Goal: Task Accomplishment & Management: Manage account settings

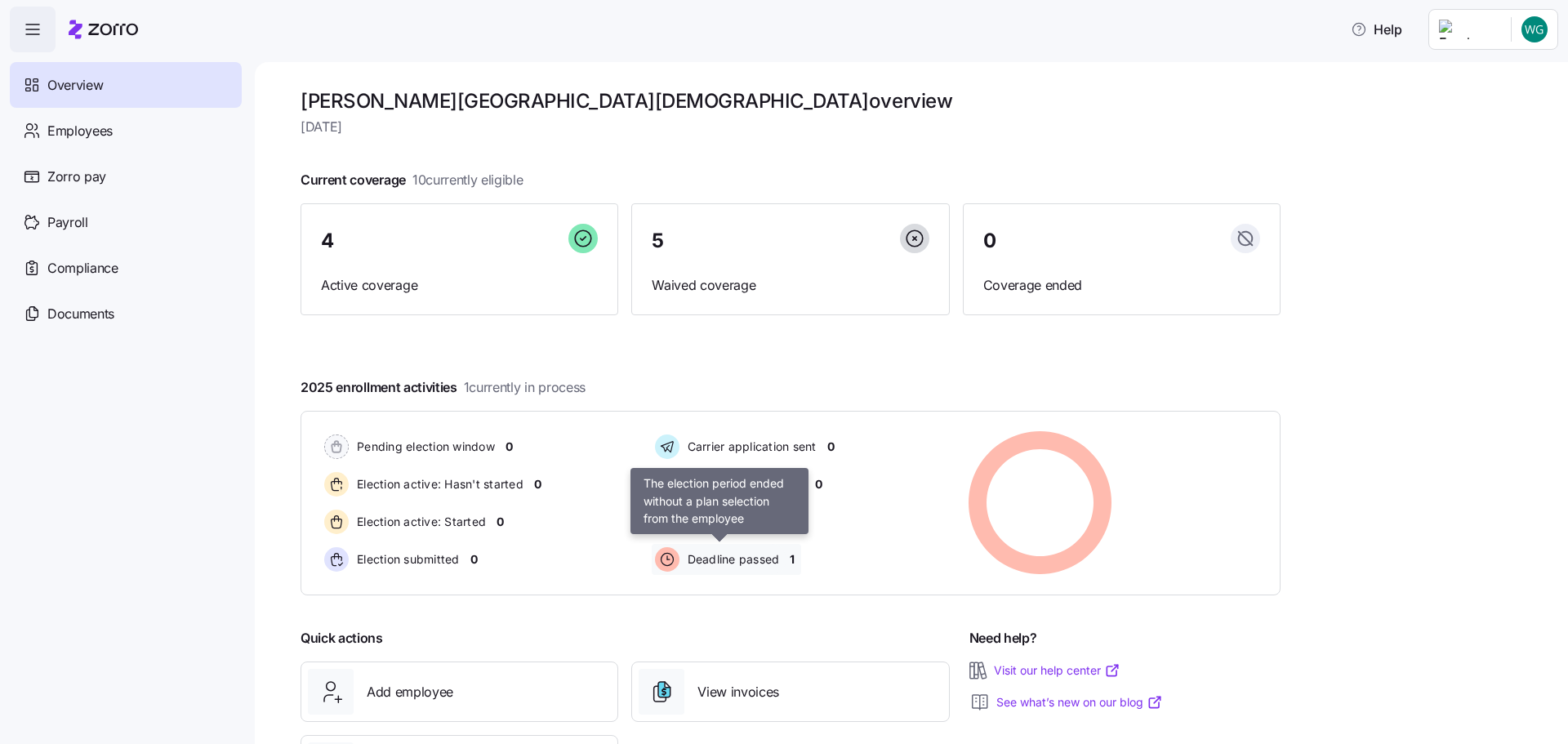
click at [733, 562] on span "Deadline passed" at bounding box center [731, 559] width 97 height 16
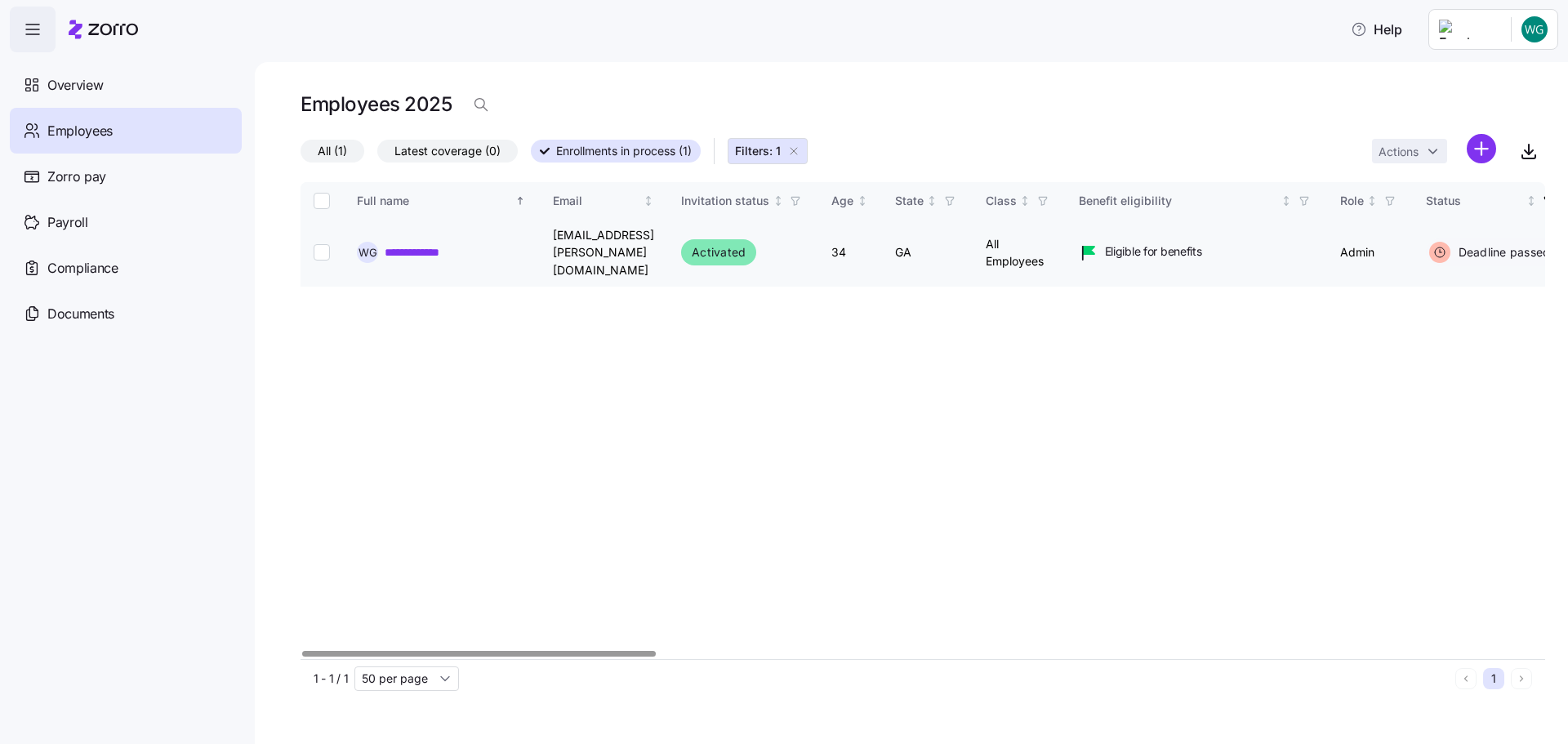
drag, startPoint x: 359, startPoint y: 242, endPoint x: 351, endPoint y: 244, distance: 8.2
click at [359, 248] on span "W G" at bounding box center [367, 252] width 18 height 11
click at [326, 244] on input "Select record 1" at bounding box center [321, 252] width 16 height 16
checkbox input "true"
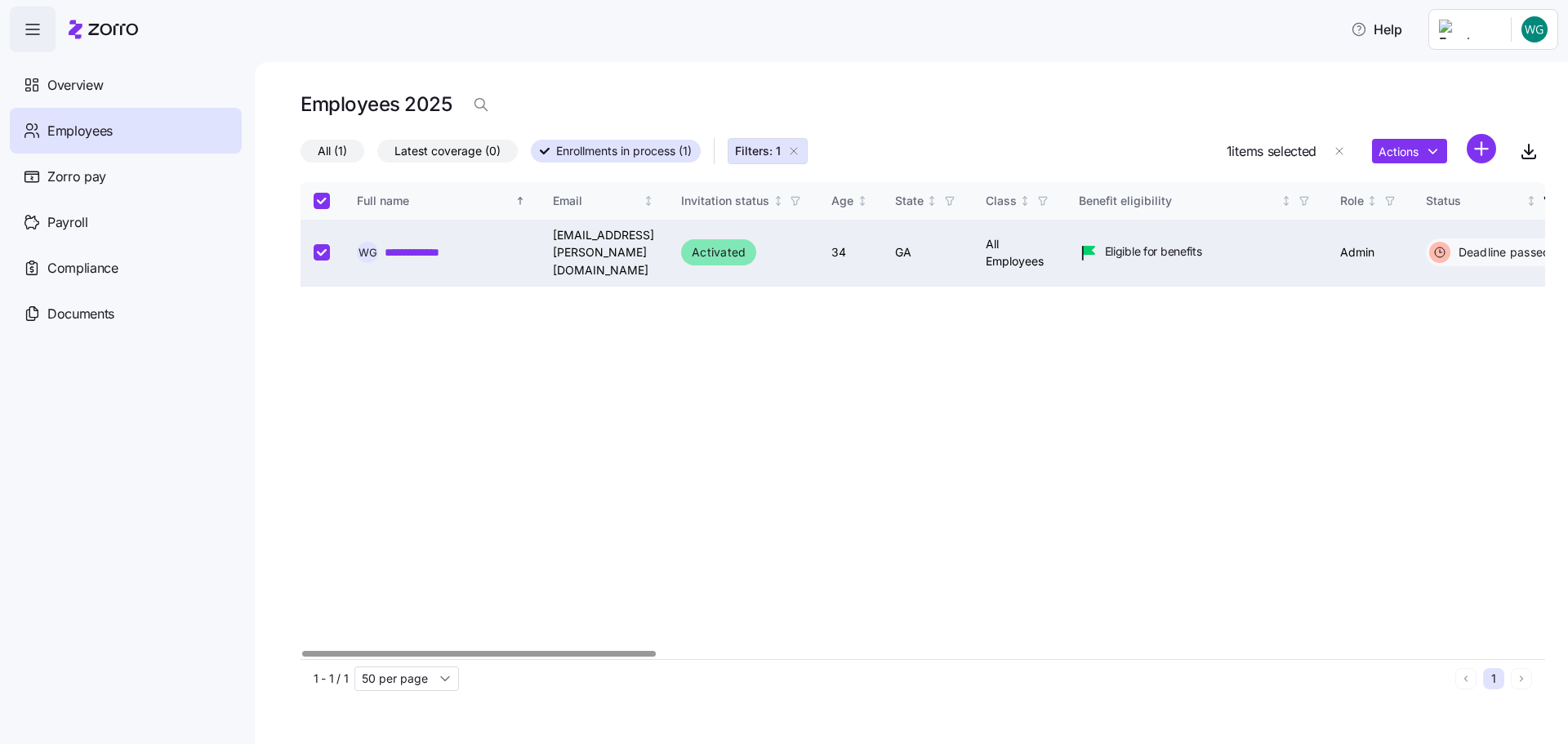
click at [326, 244] on input "Select record 1" at bounding box center [321, 252] width 16 height 16
checkbox input "false"
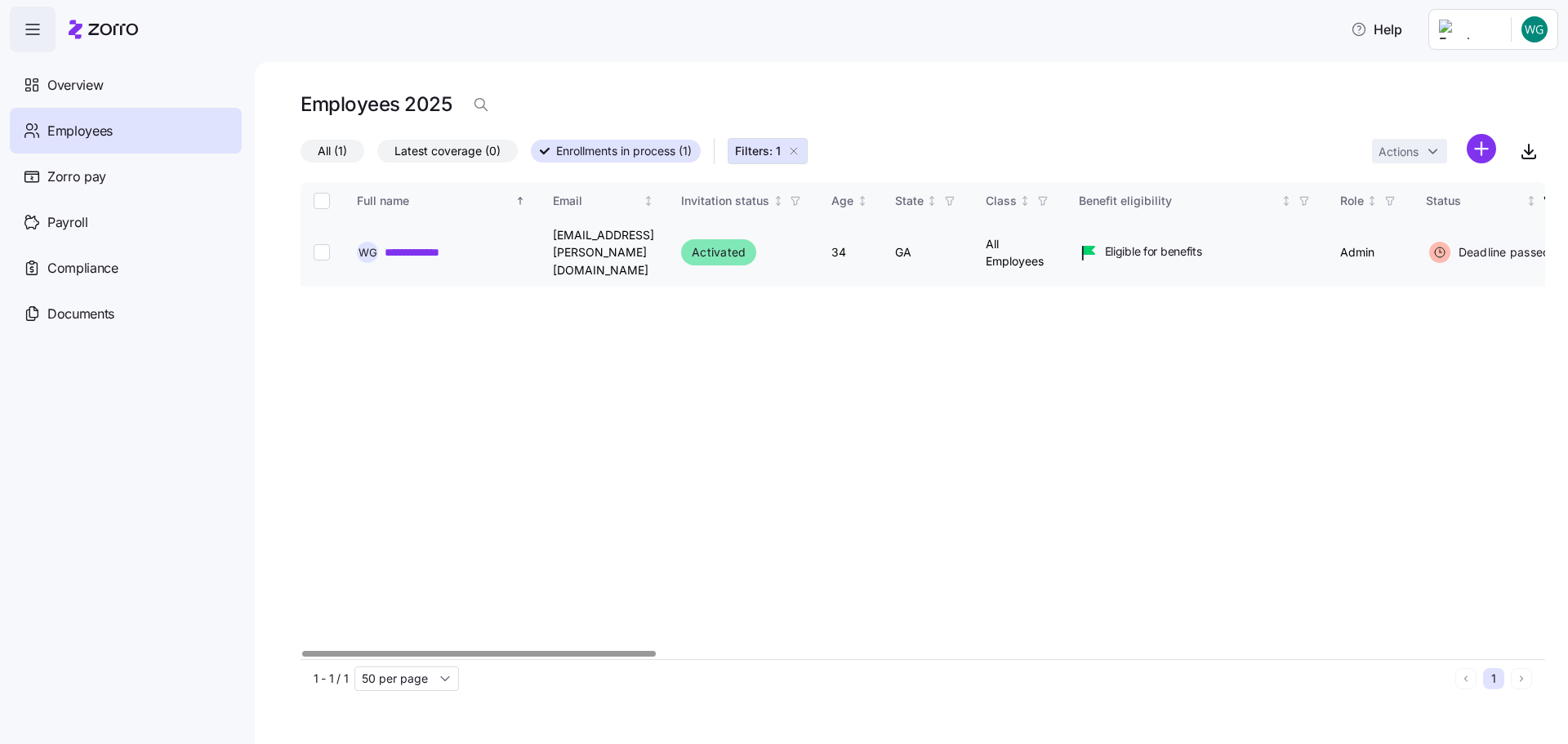
click at [437, 244] on link "**********" at bounding box center [426, 252] width 83 height 16
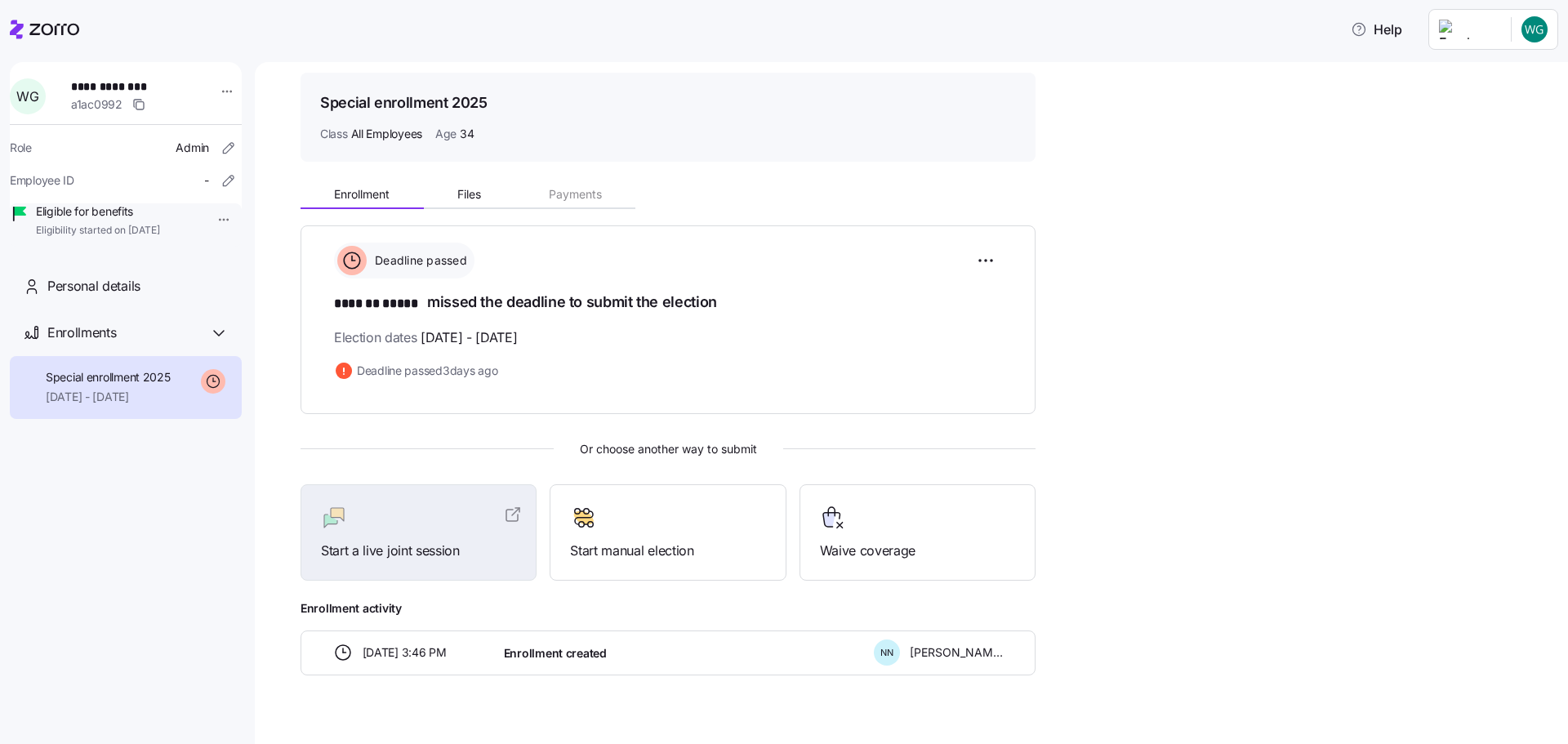
scroll to position [77, 0]
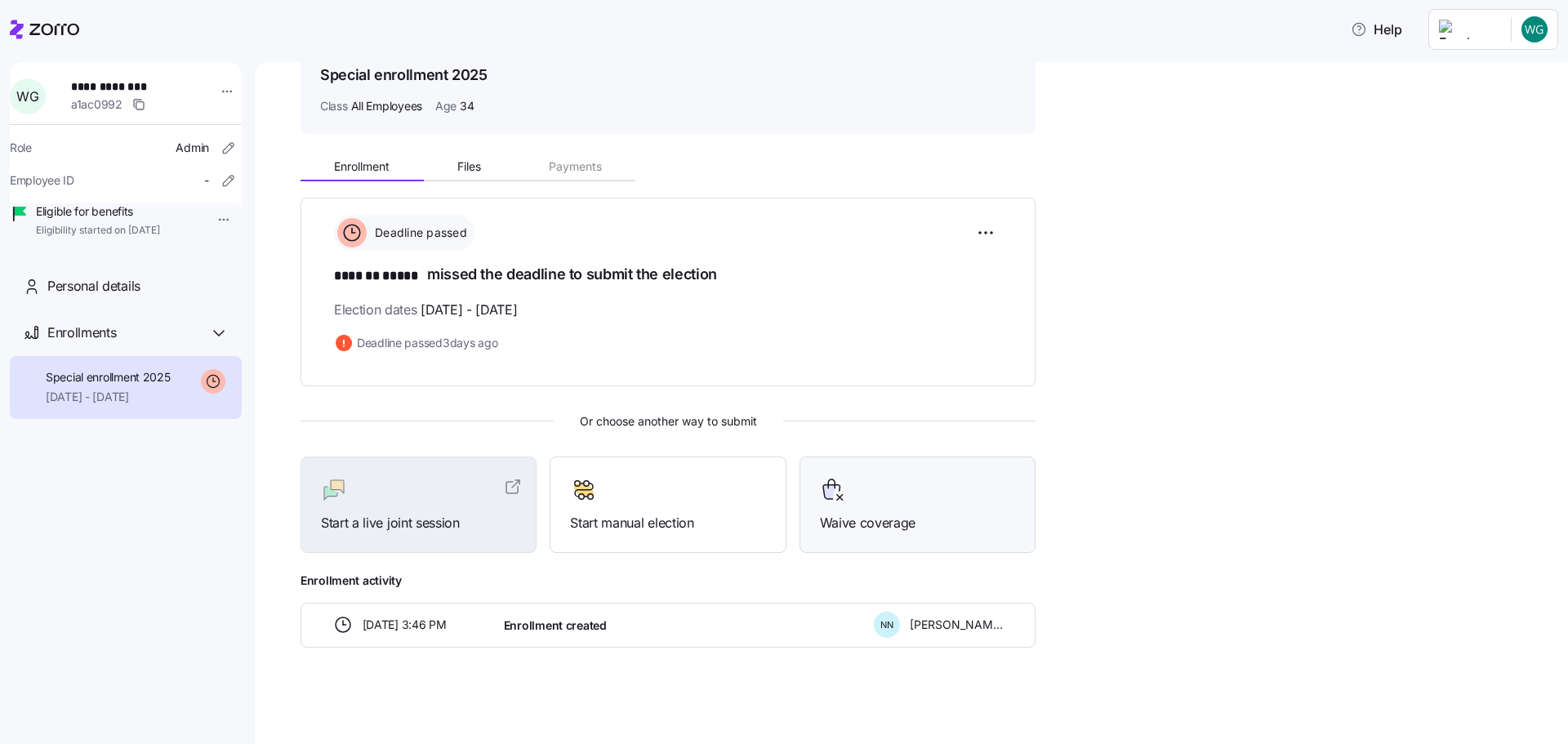
click at [853, 520] on span "Waive coverage" at bounding box center [917, 522] width 195 height 20
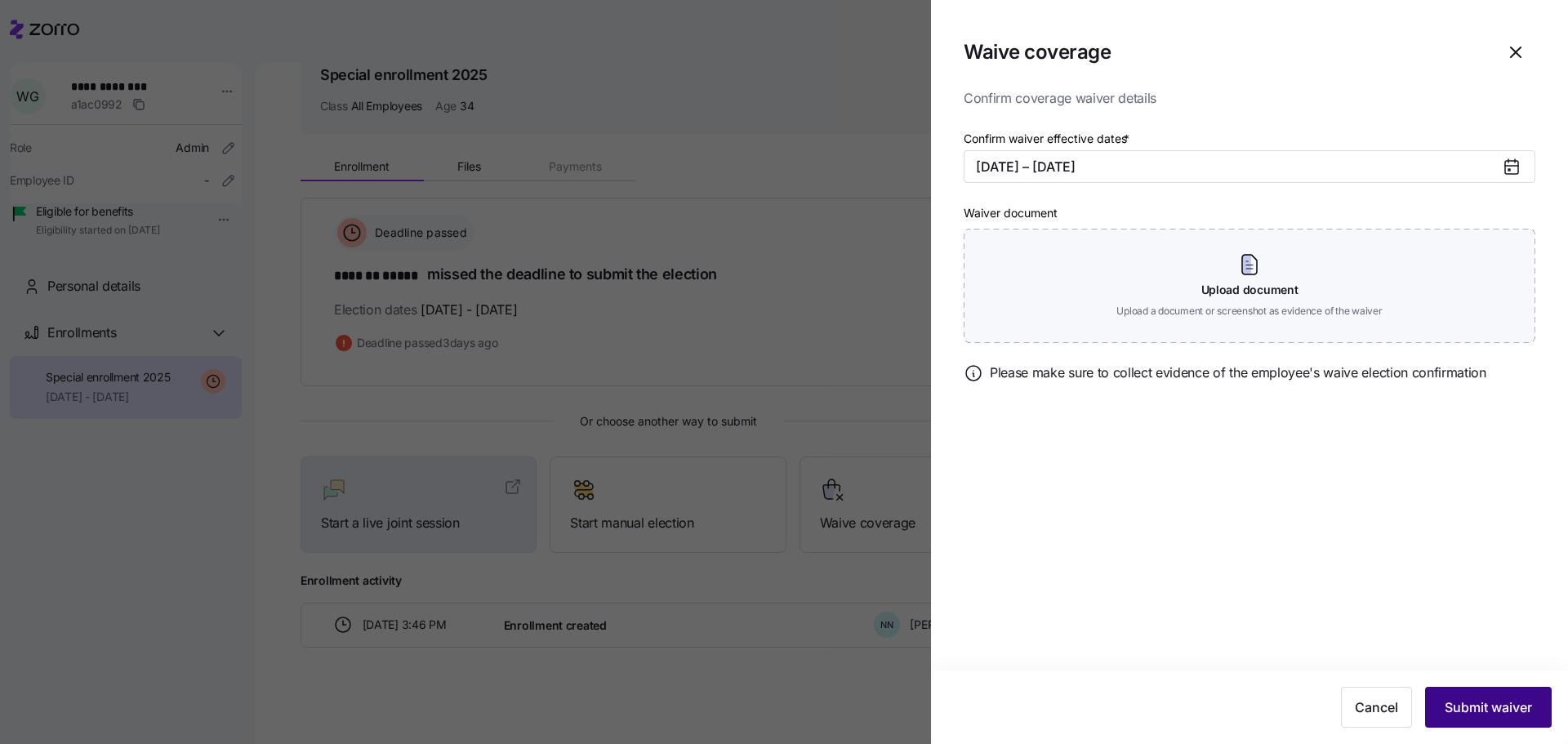
click at [1475, 701] on span "Submit waiver" at bounding box center [1488, 706] width 88 height 19
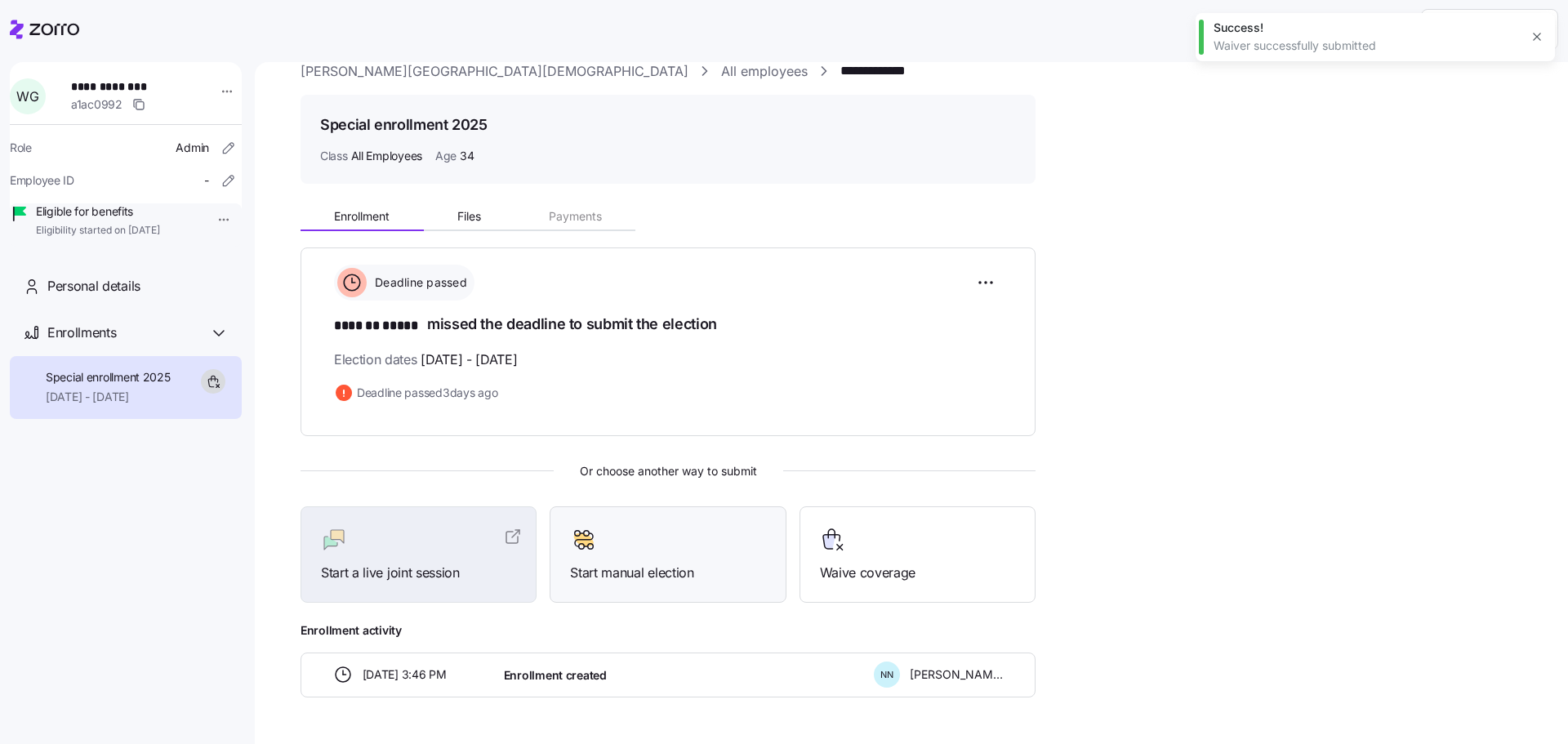
scroll to position [0, 0]
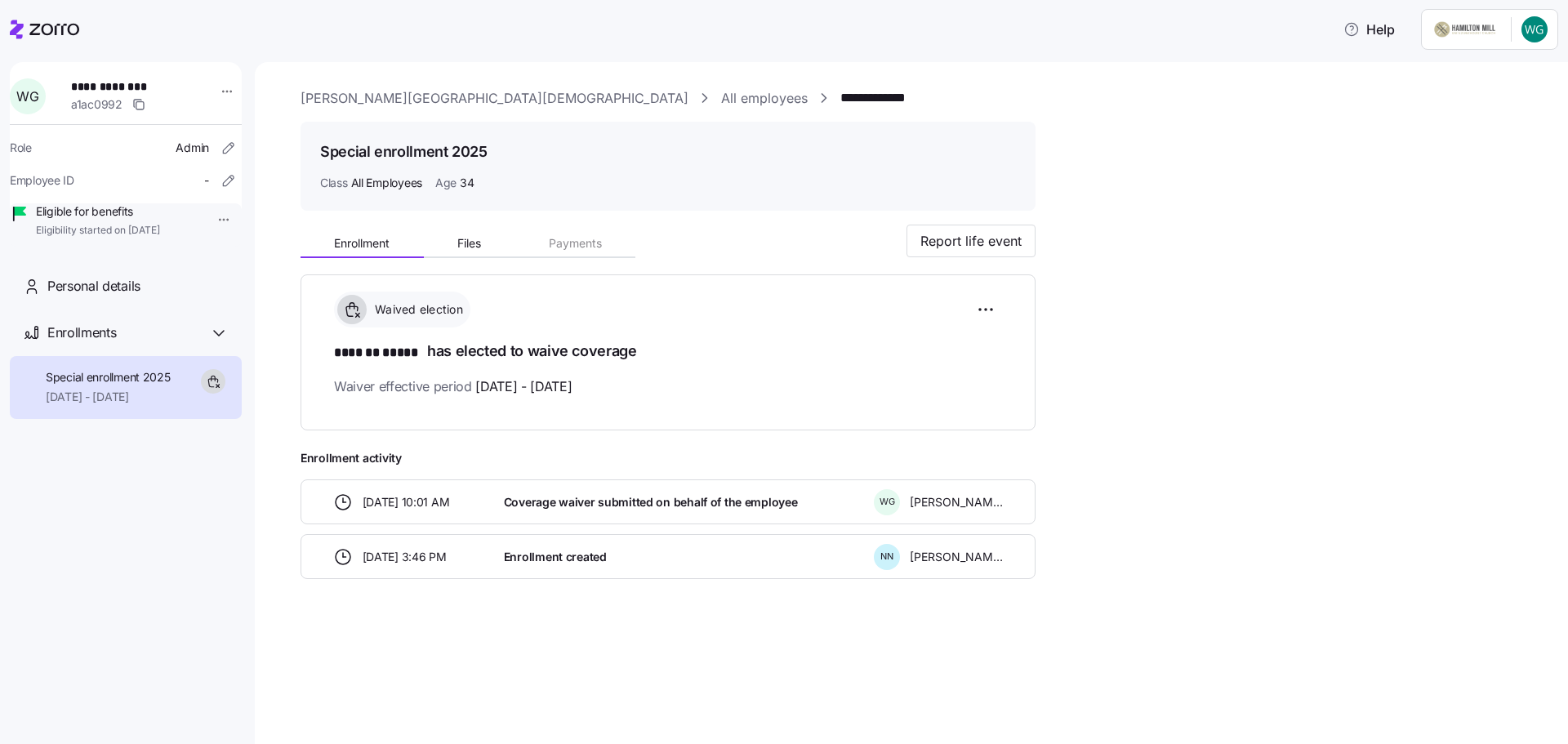
click at [721, 99] on link "All employees" at bounding box center [764, 97] width 87 height 20
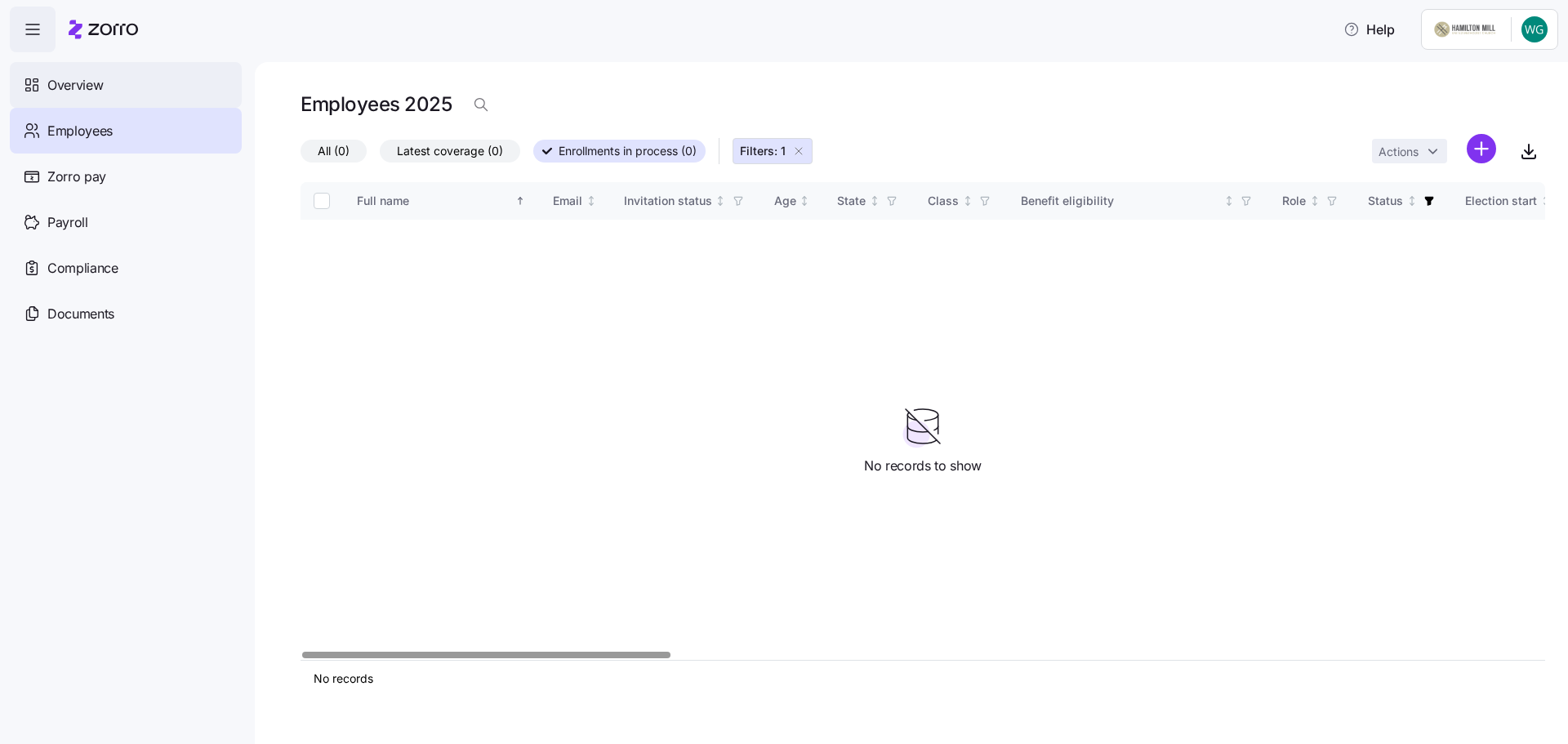
click at [147, 84] on div "Overview" at bounding box center [125, 84] width 232 height 45
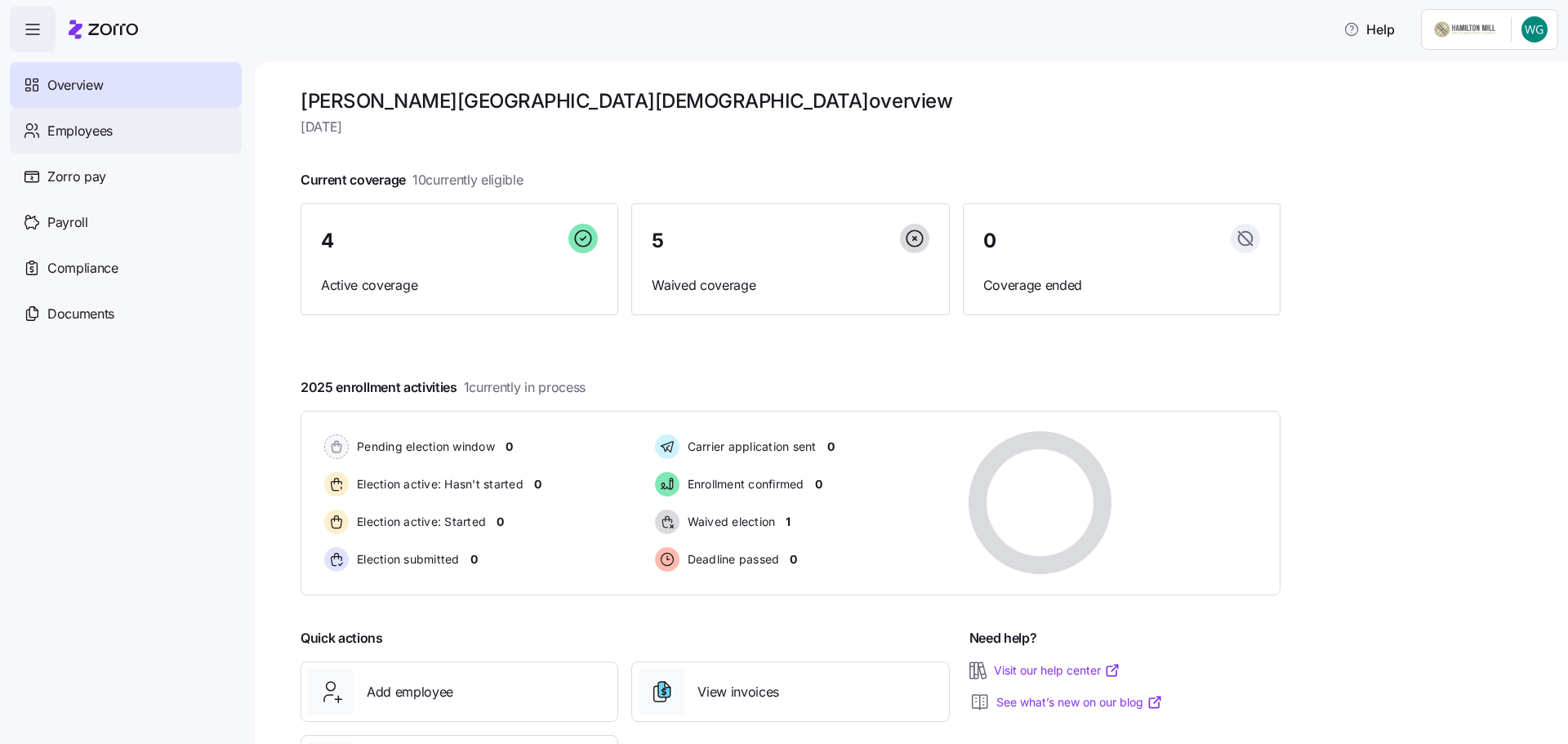
click at [111, 129] on span "Employees" at bounding box center [80, 130] width 66 height 20
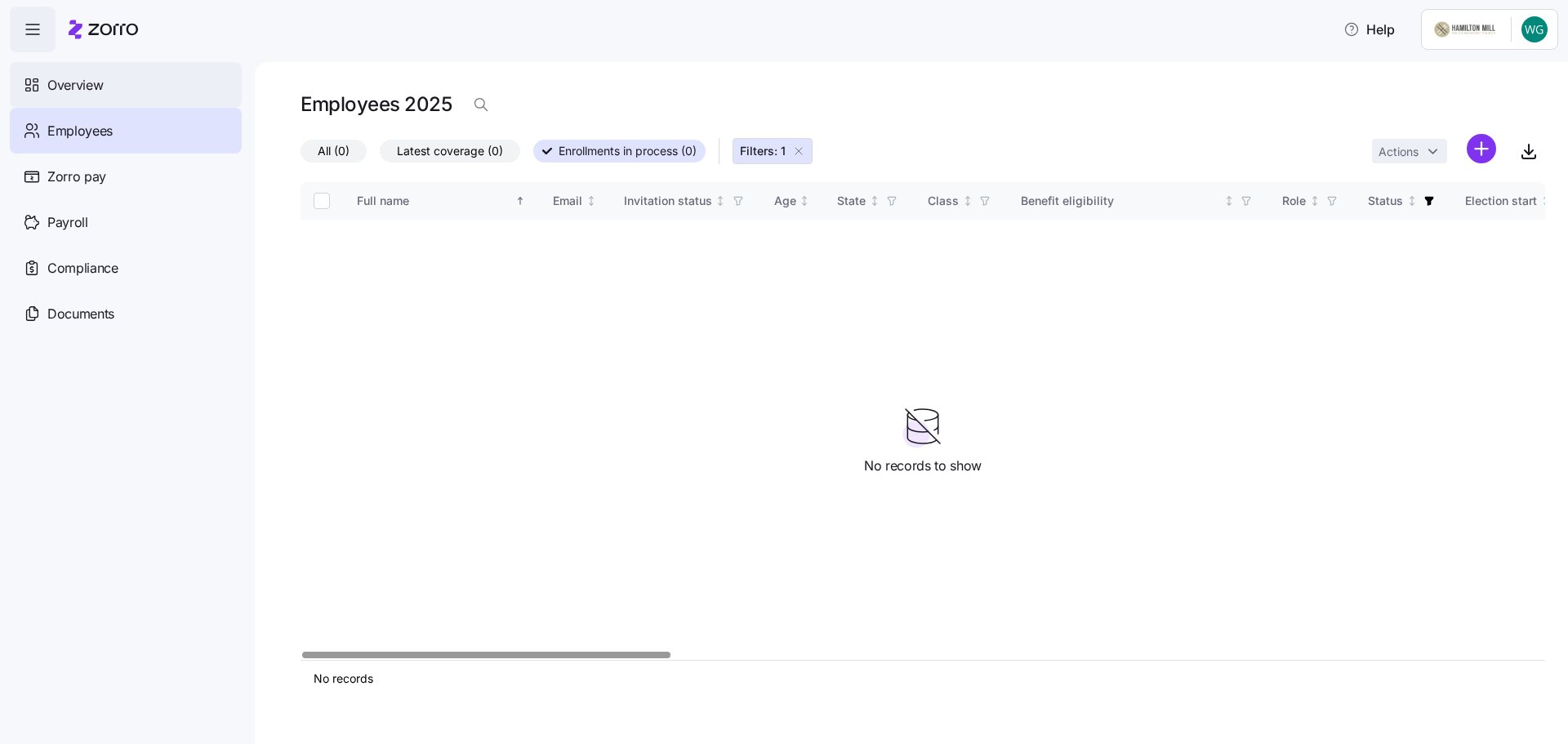
click at [113, 83] on div "Overview" at bounding box center [125, 84] width 232 height 45
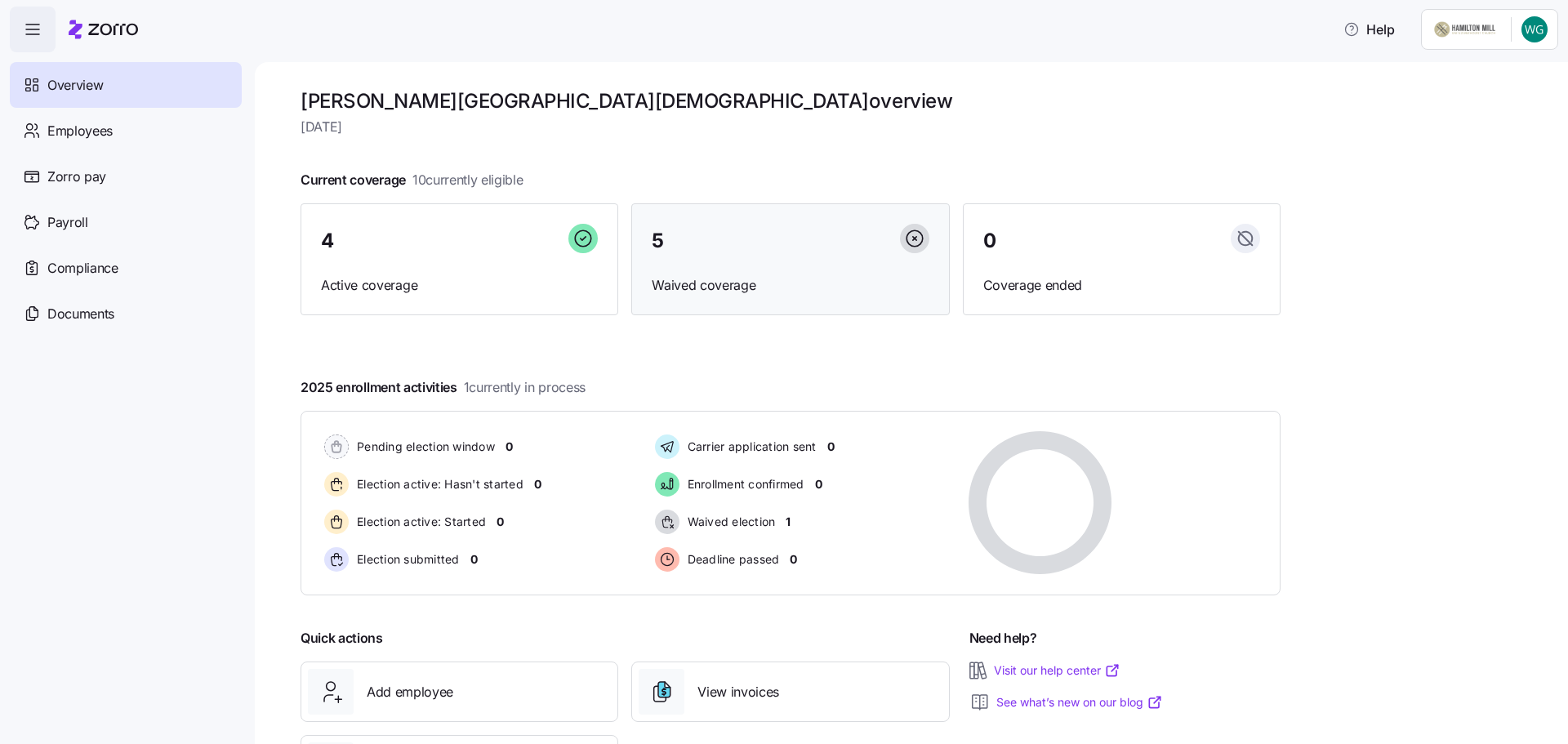
click at [745, 253] on div "5" at bounding box center [789, 241] width 277 height 35
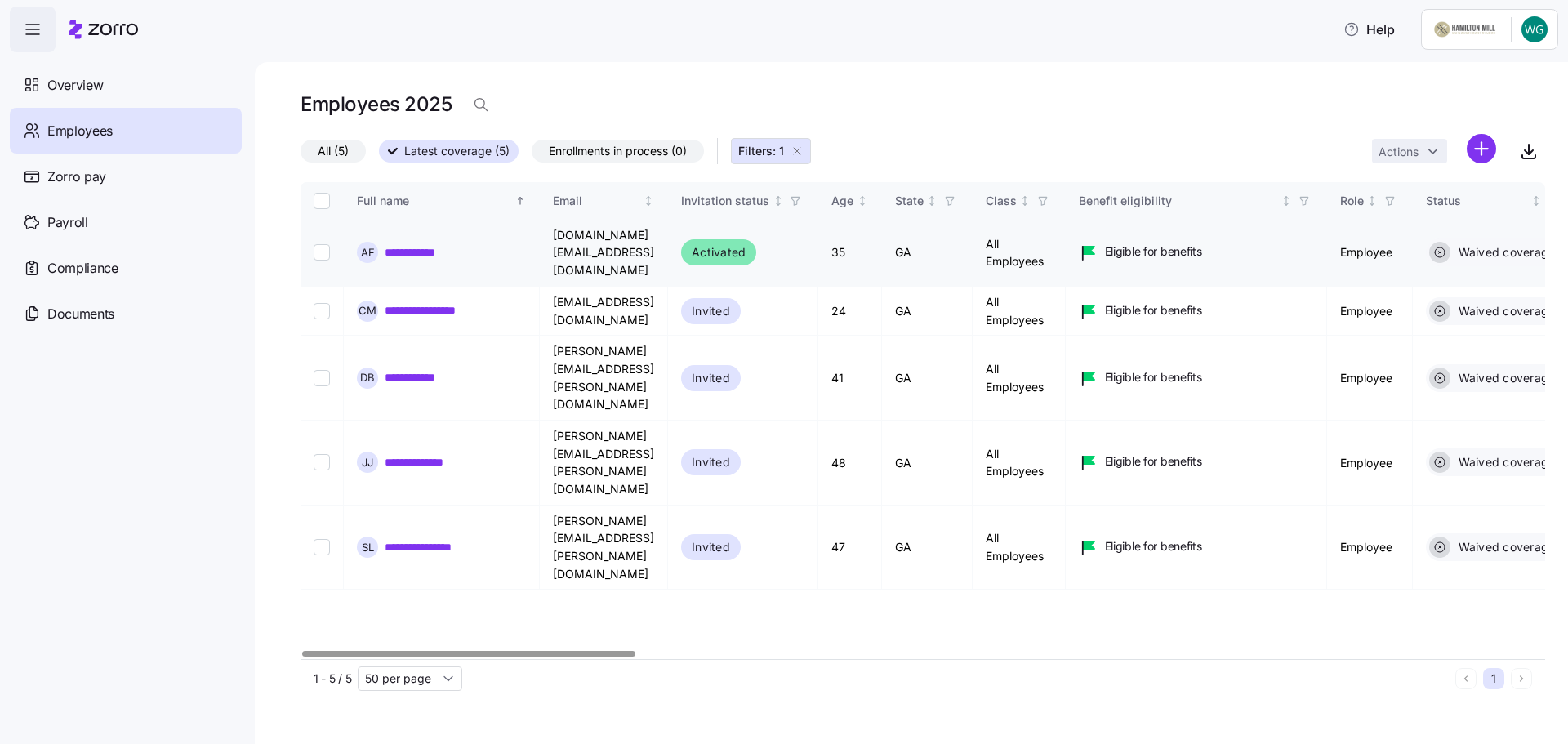
click at [401, 259] on td "**********" at bounding box center [441, 252] width 196 height 66
click at [408, 244] on link "**********" at bounding box center [428, 252] width 87 height 16
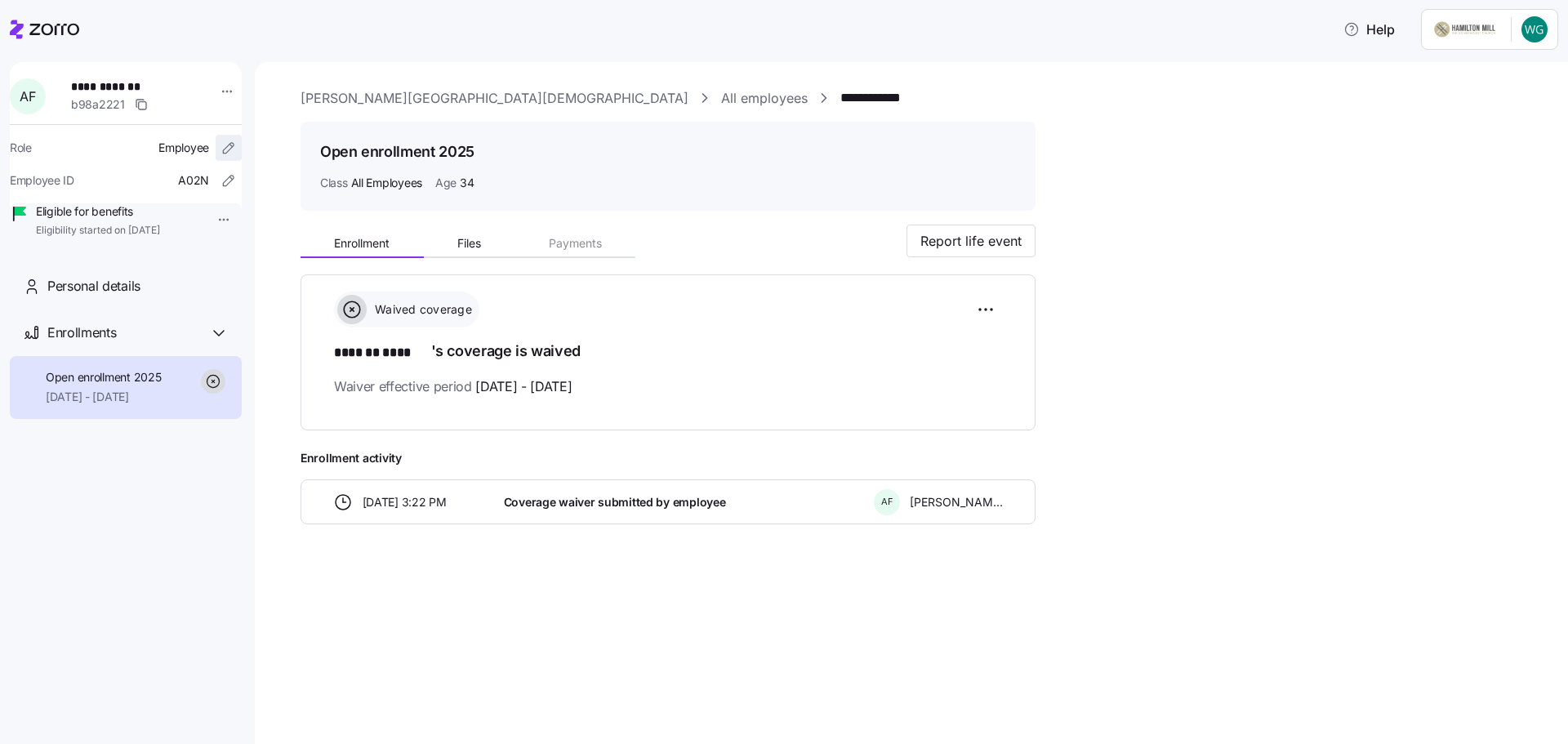
click at [221, 148] on icon "button" at bounding box center [228, 147] width 16 height 16
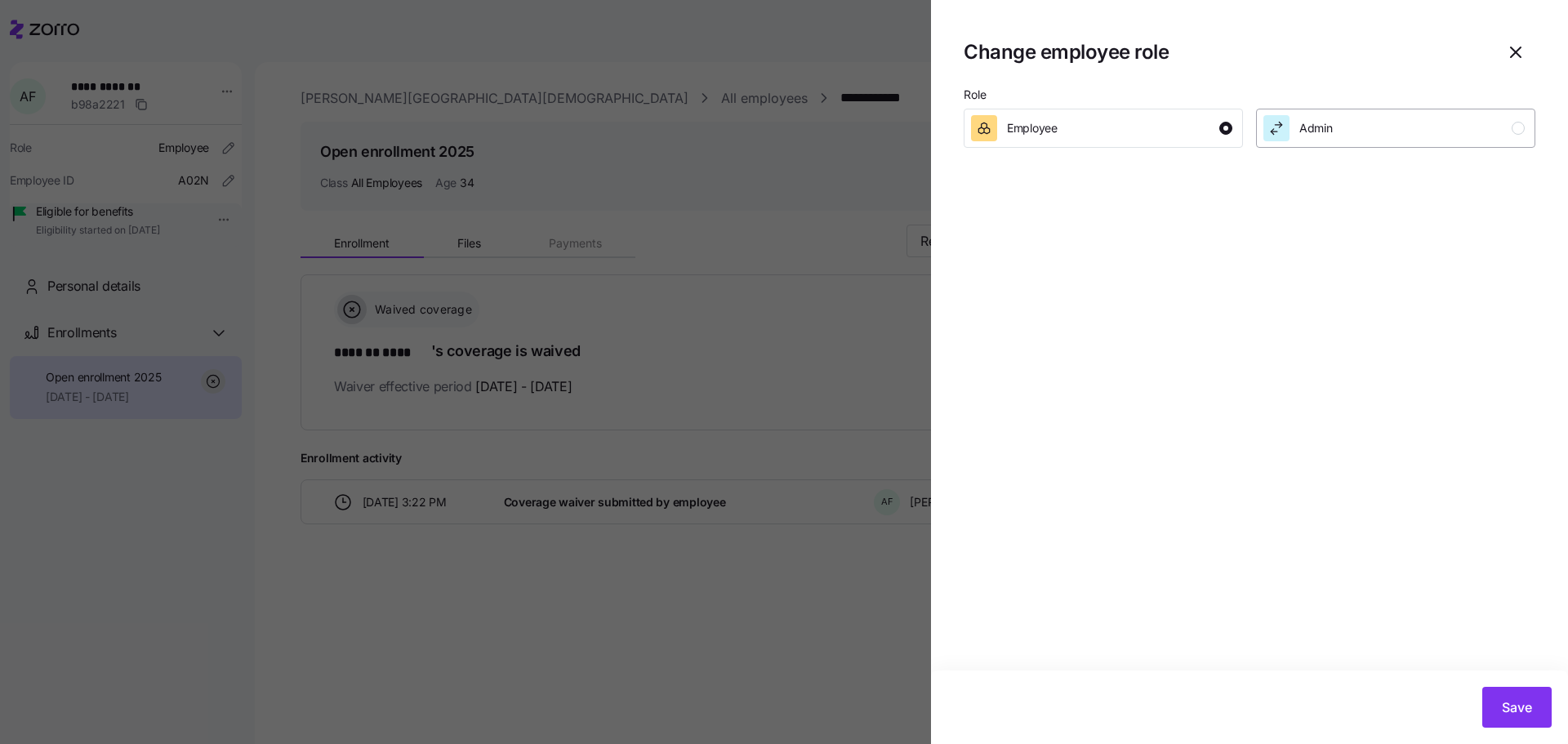
click at [1322, 131] on span "Admin" at bounding box center [1316, 128] width 34 height 16
click at [1165, 126] on div "Employee" at bounding box center [1101, 127] width 261 height 26
click at [1510, 55] on icon "button" at bounding box center [1515, 52] width 19 height 19
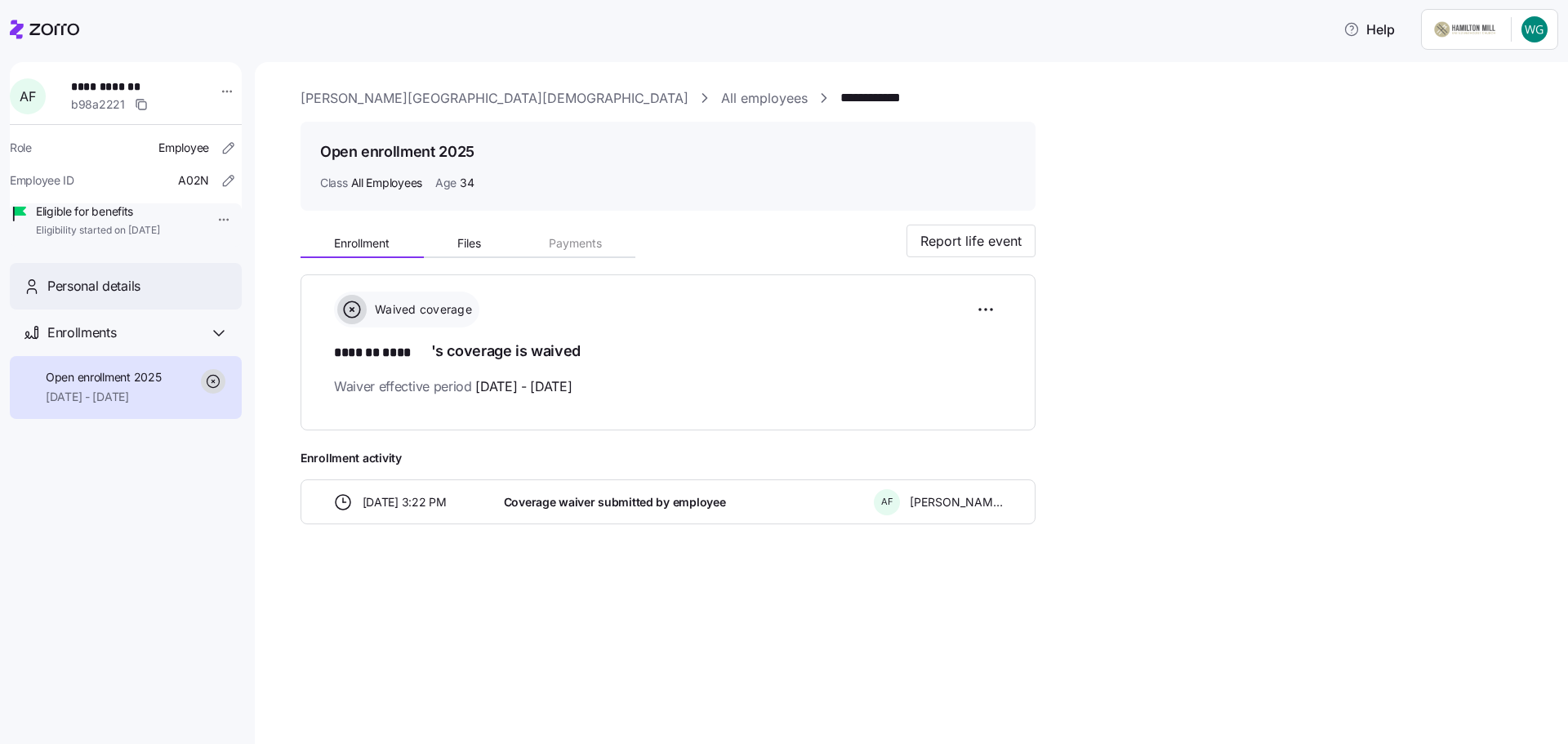
click at [91, 297] on span "Personal details" at bounding box center [93, 285] width 93 height 20
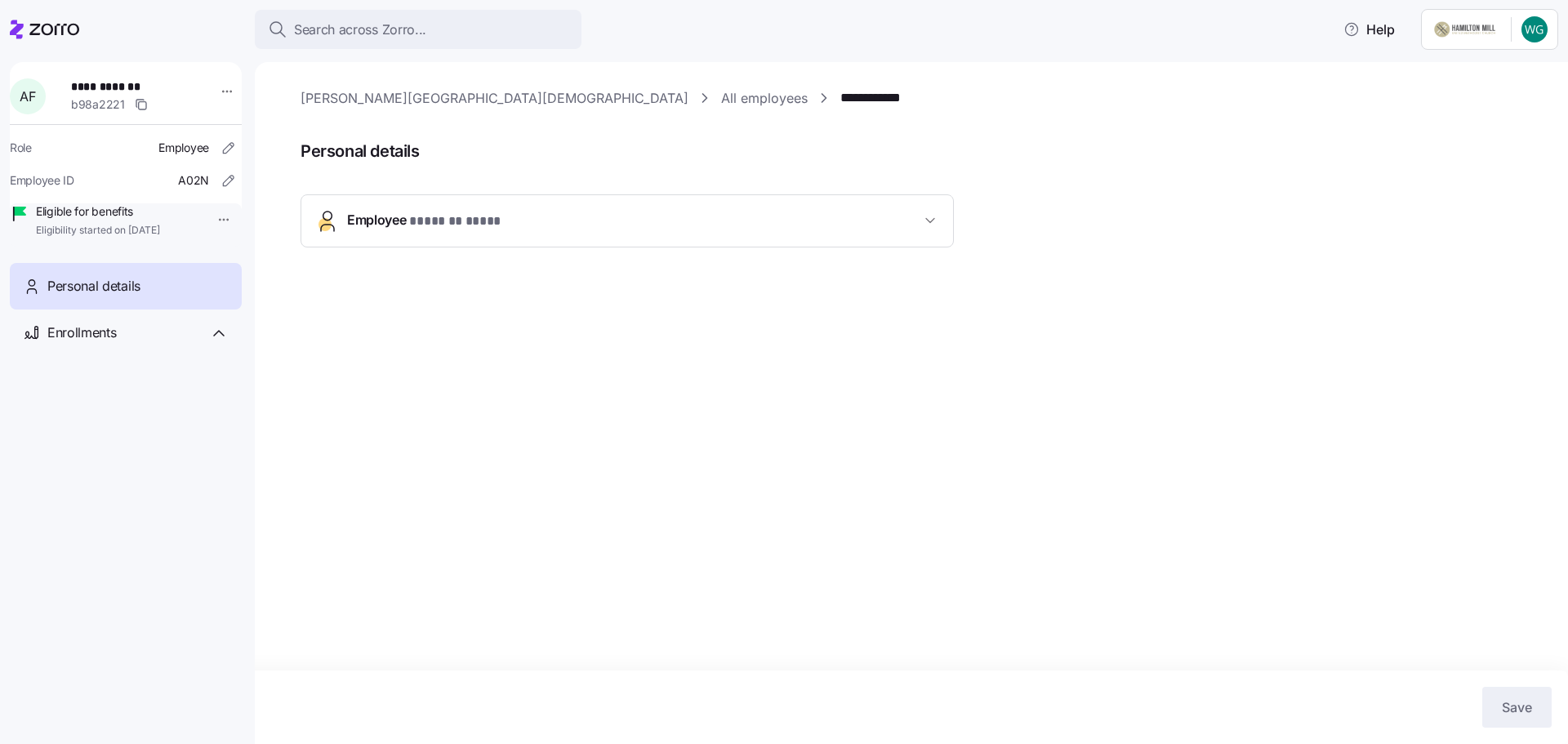
click at [381, 199] on button "Employee * ******* **** *" at bounding box center [627, 220] width 651 height 51
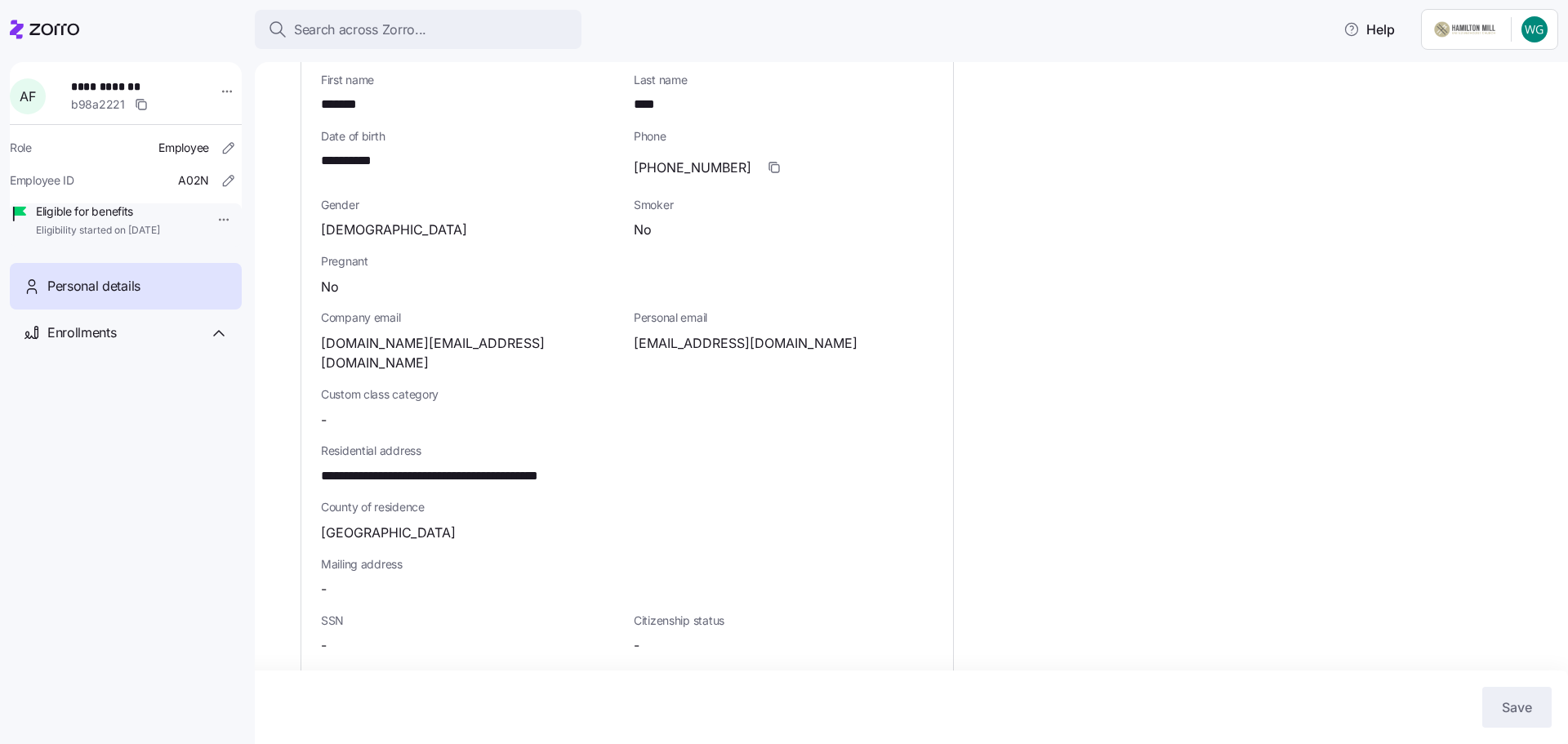
scroll to position [409, 0]
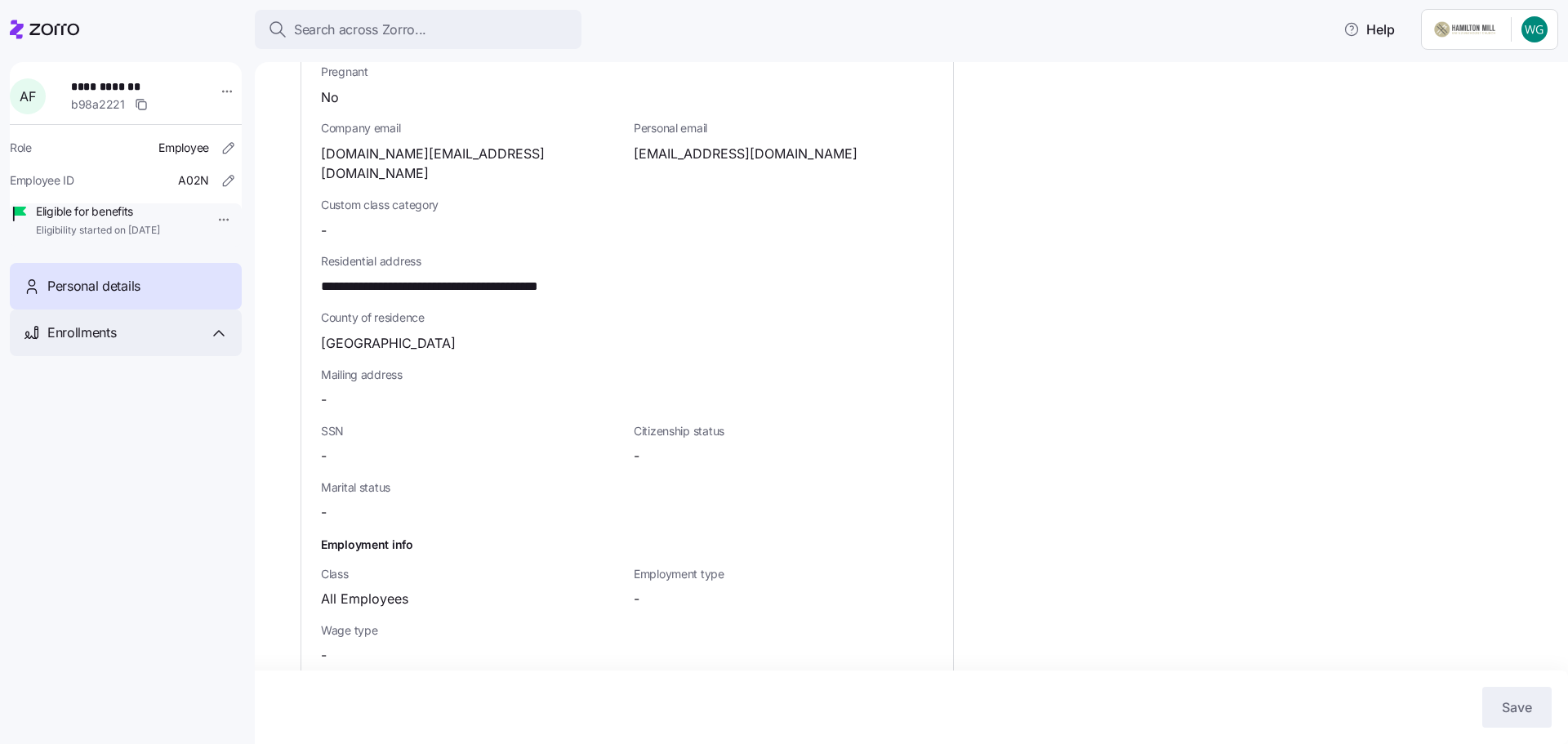
click at [104, 356] on div "Enrollments" at bounding box center [125, 332] width 232 height 46
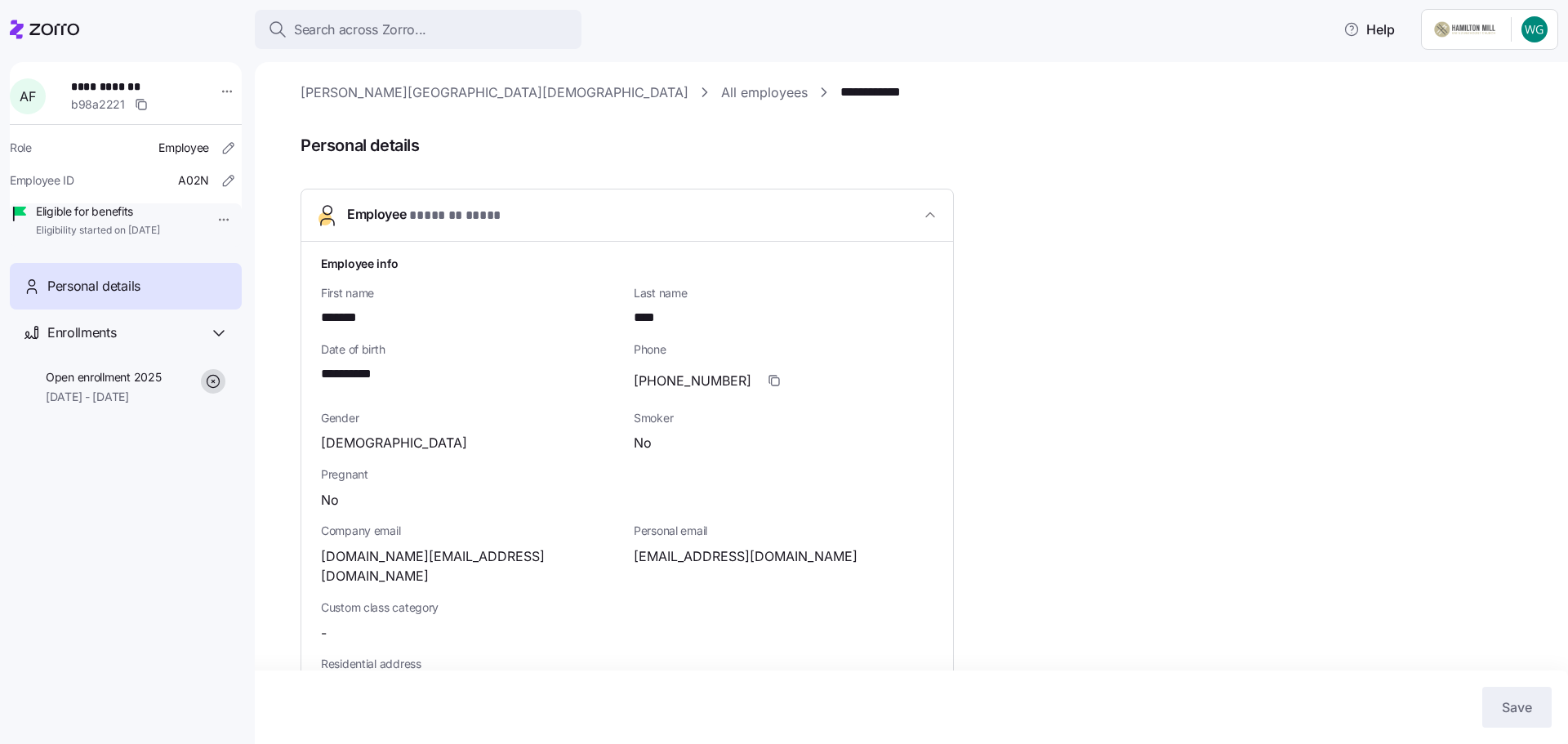
scroll to position [0, 0]
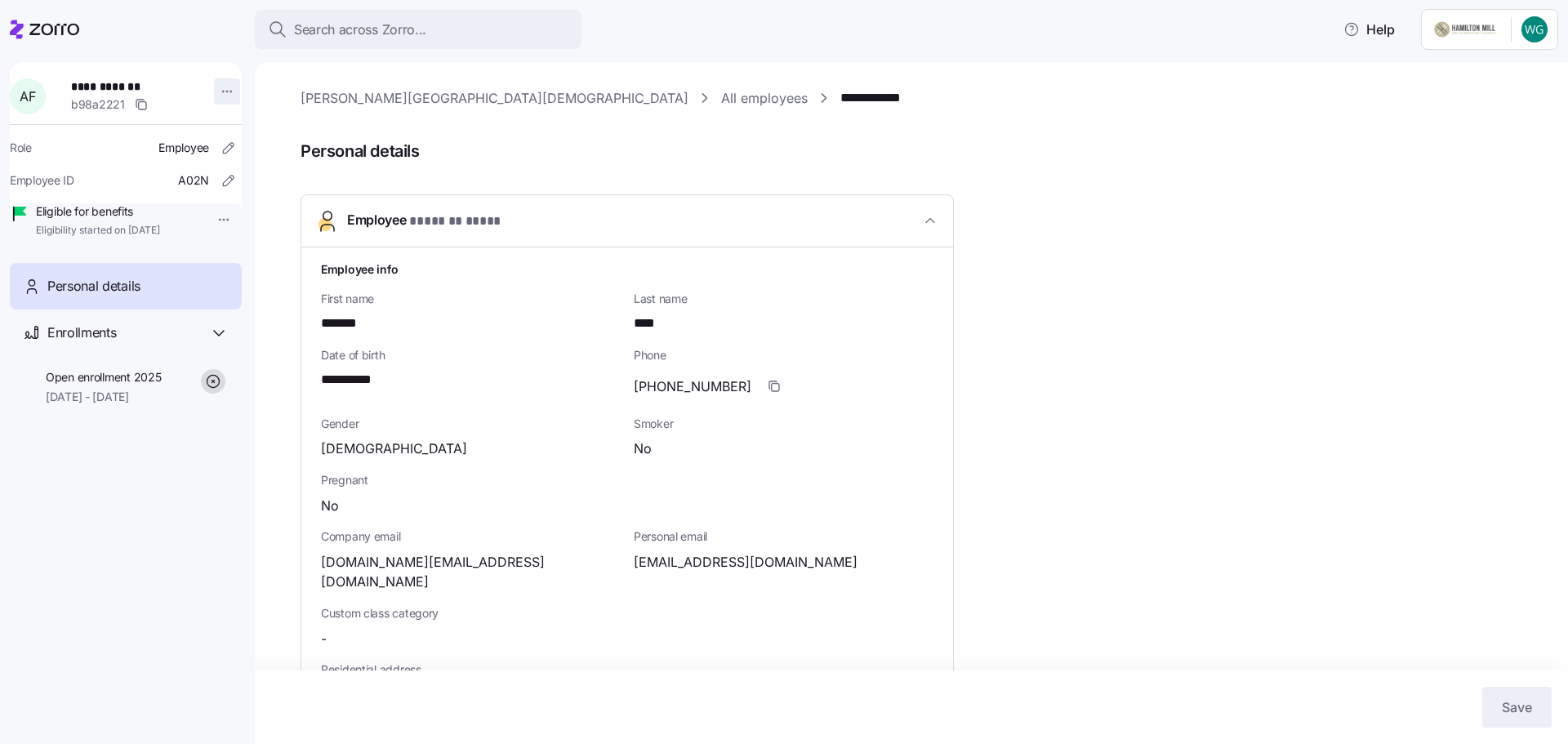
click at [227, 88] on html "**********" at bounding box center [784, 367] width 1568 height 734
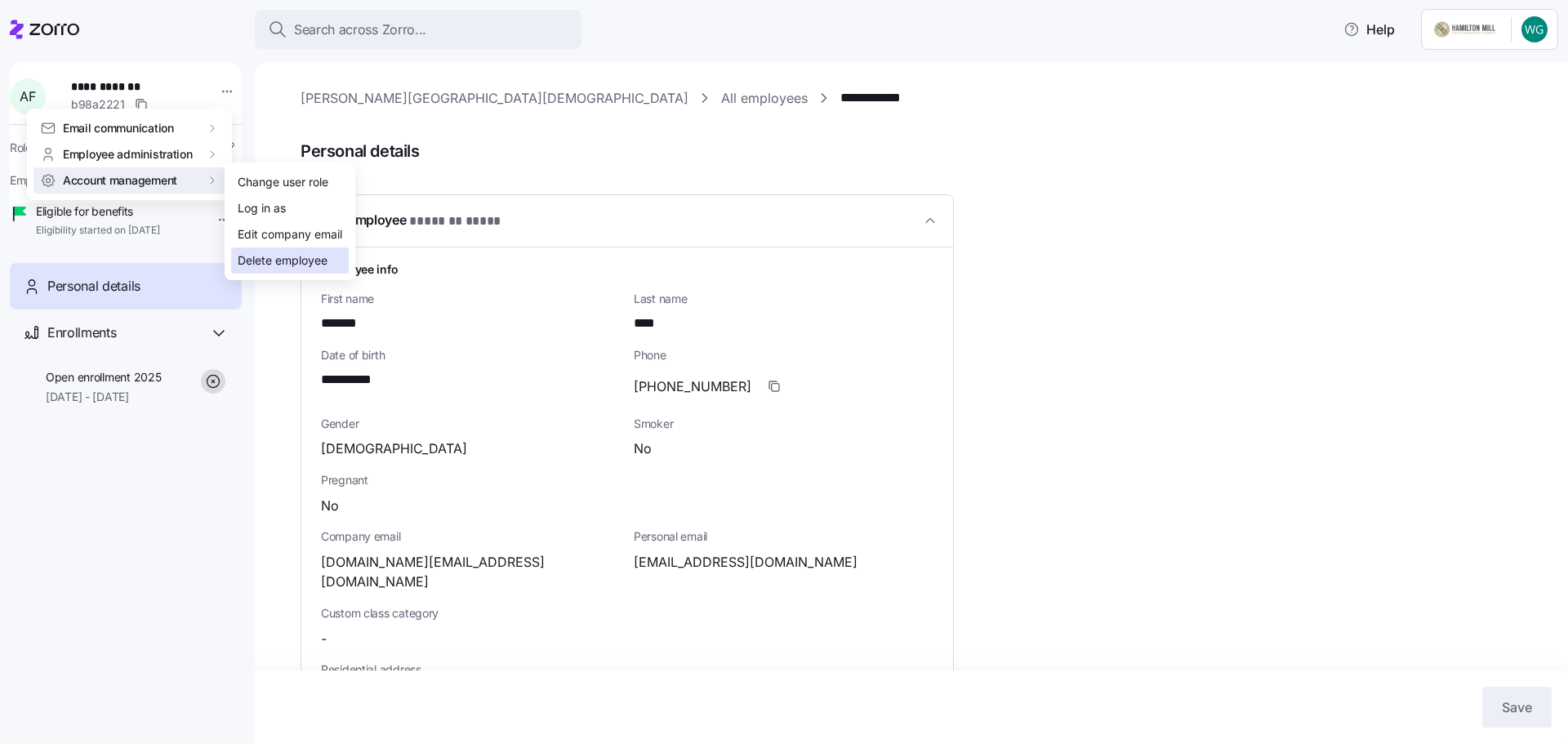
click at [277, 256] on div "Delete employee" at bounding box center [282, 260] width 90 height 18
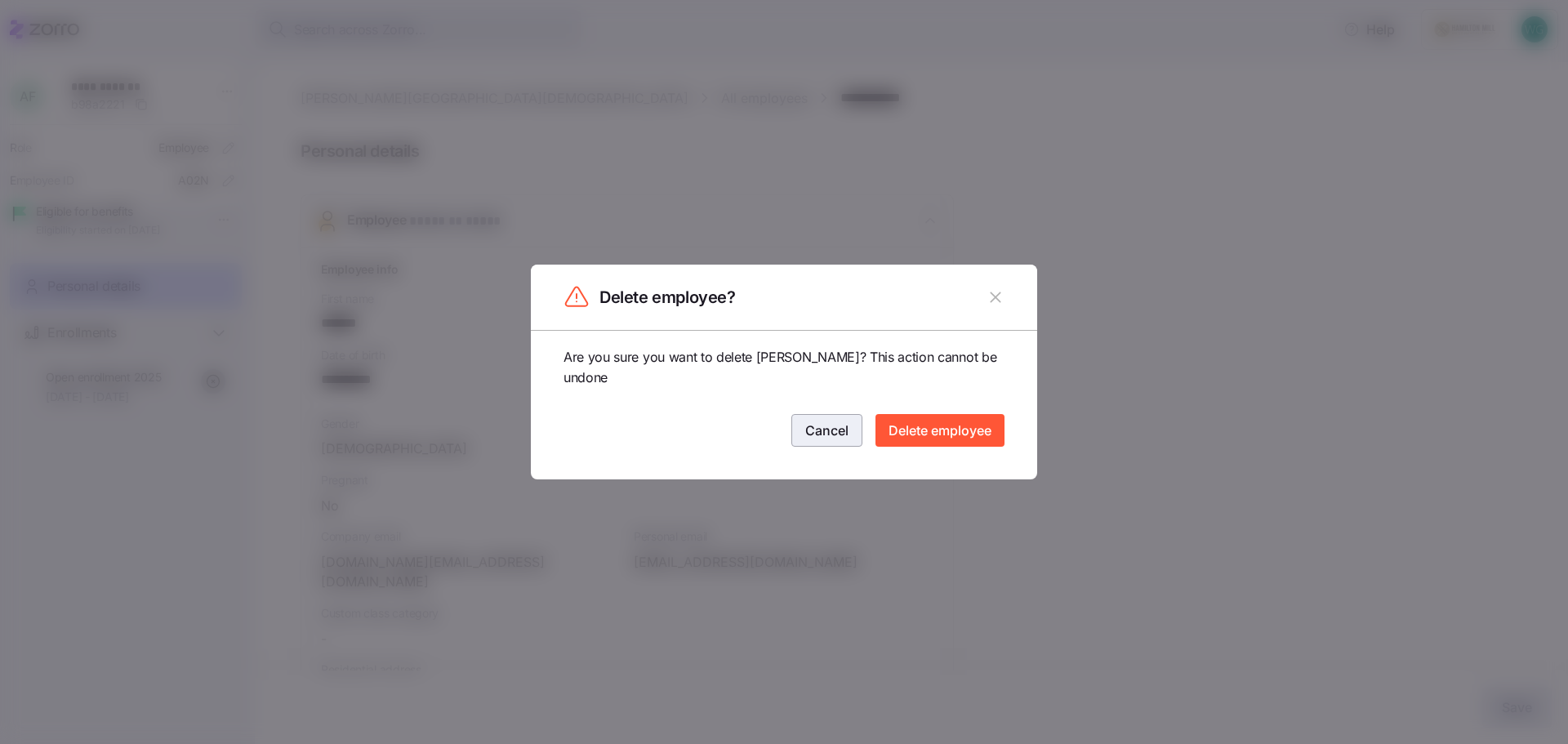
click at [836, 432] on span "Cancel" at bounding box center [826, 430] width 43 height 19
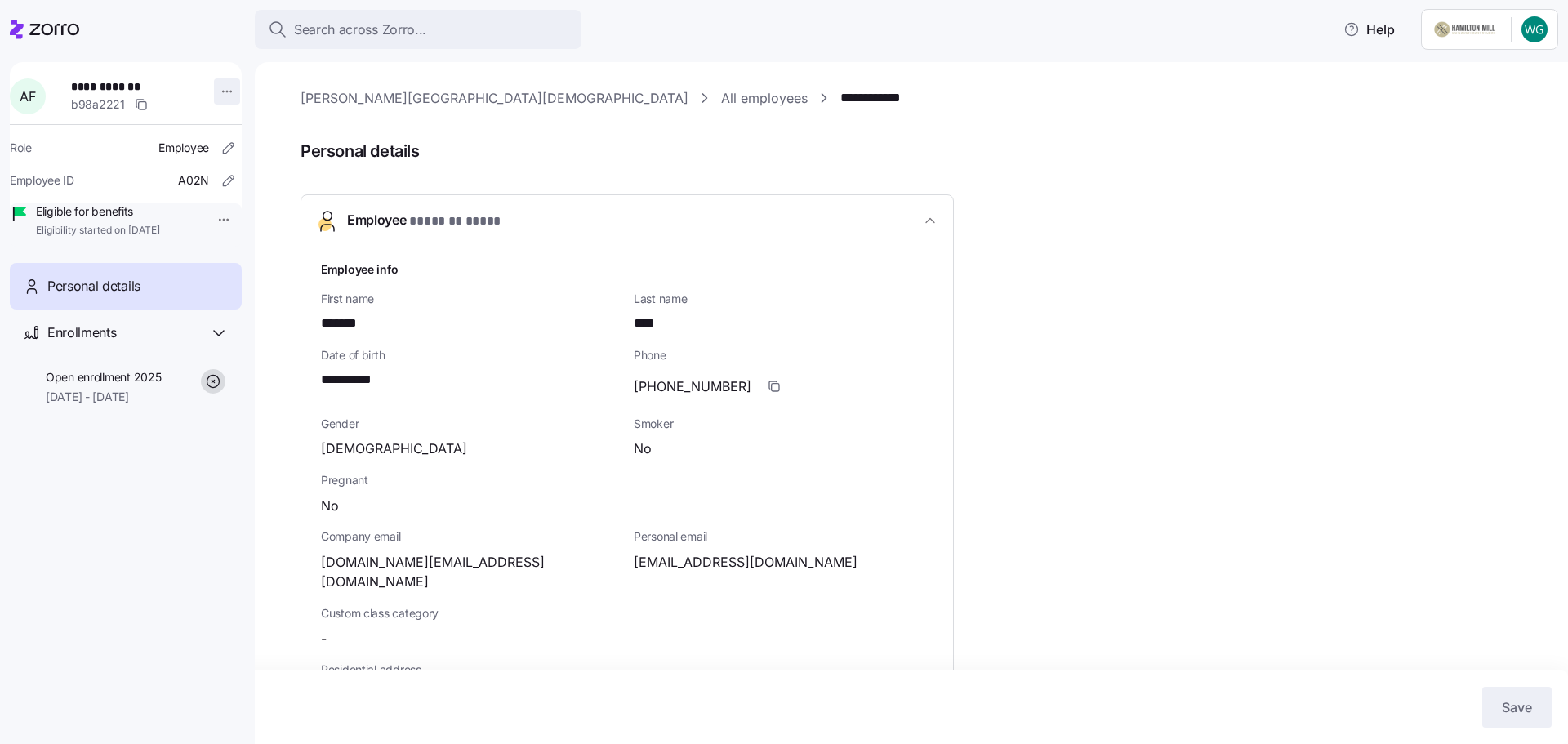
click at [220, 93] on html "**********" at bounding box center [784, 367] width 1568 height 734
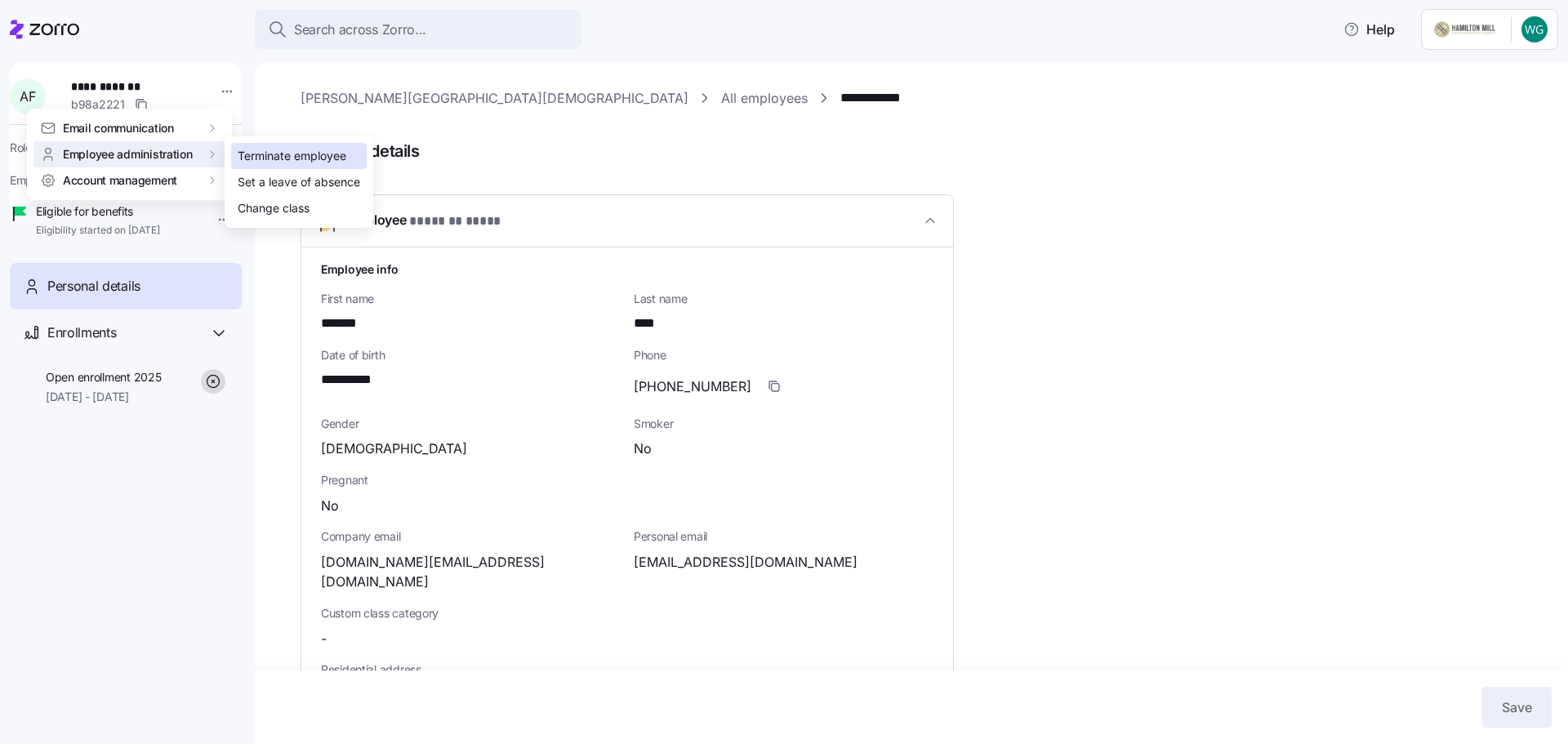
click at [265, 164] on div "Terminate employee" at bounding box center [292, 155] width 109 height 18
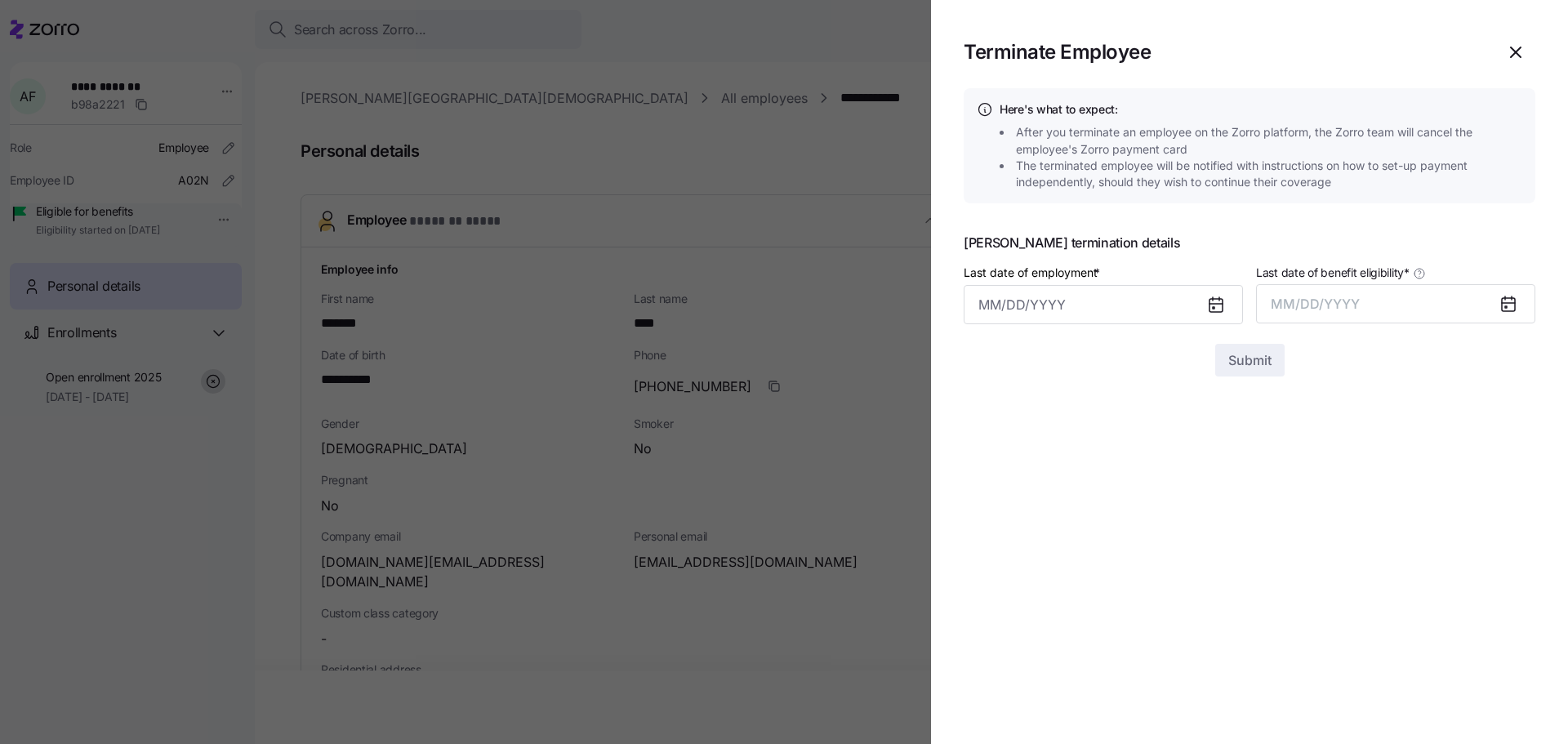
click at [1218, 307] on icon at bounding box center [1216, 306] width 13 height 13
click at [1209, 312] on icon at bounding box center [1215, 305] width 19 height 19
click at [1213, 307] on icon at bounding box center [1213, 308] width 2 height 2
click at [1023, 318] on input "Last date of employment *" at bounding box center [1103, 305] width 279 height 40
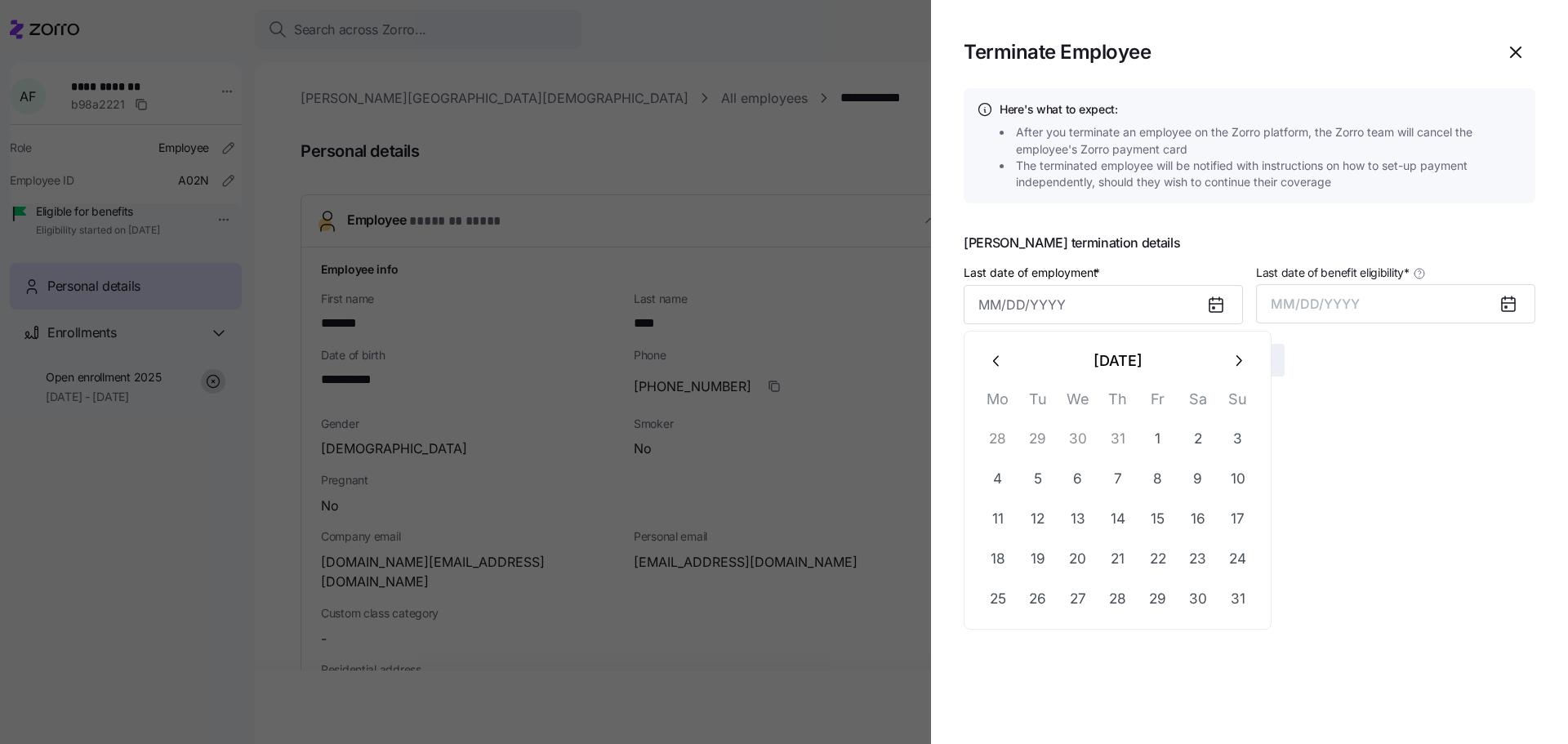
click at [984, 360] on button "button" at bounding box center [997, 360] width 40 height 40
click at [1108, 599] on button "31" at bounding box center [1117, 598] width 40 height 40
type input "[DATE]"
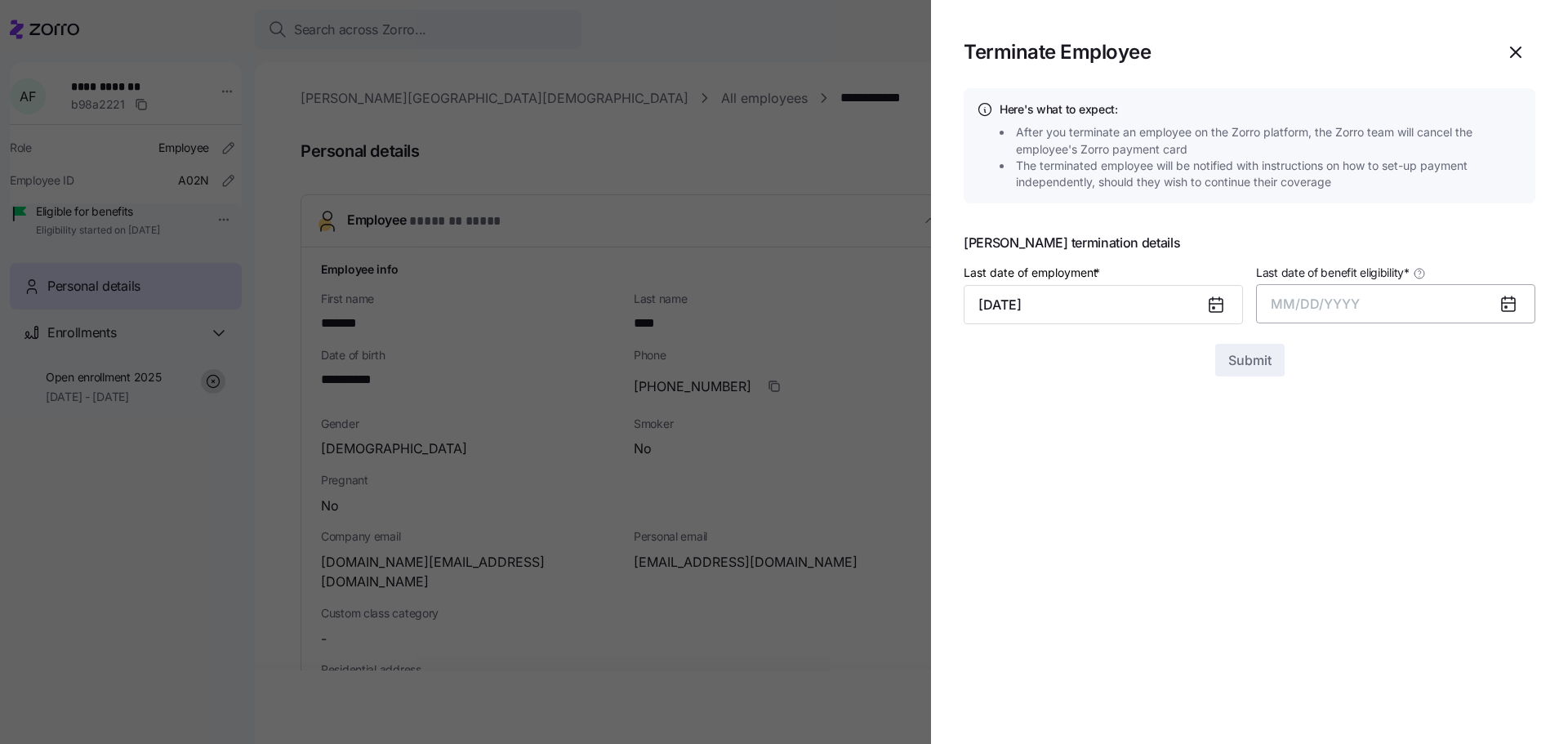
click at [1278, 301] on span "MM/DD/YYYY" at bounding box center [1315, 304] width 89 height 16
click at [1403, 488] on button "Aug" at bounding box center [1410, 487] width 93 height 40
click at [1248, 358] on span "Submit" at bounding box center [1249, 359] width 43 height 19
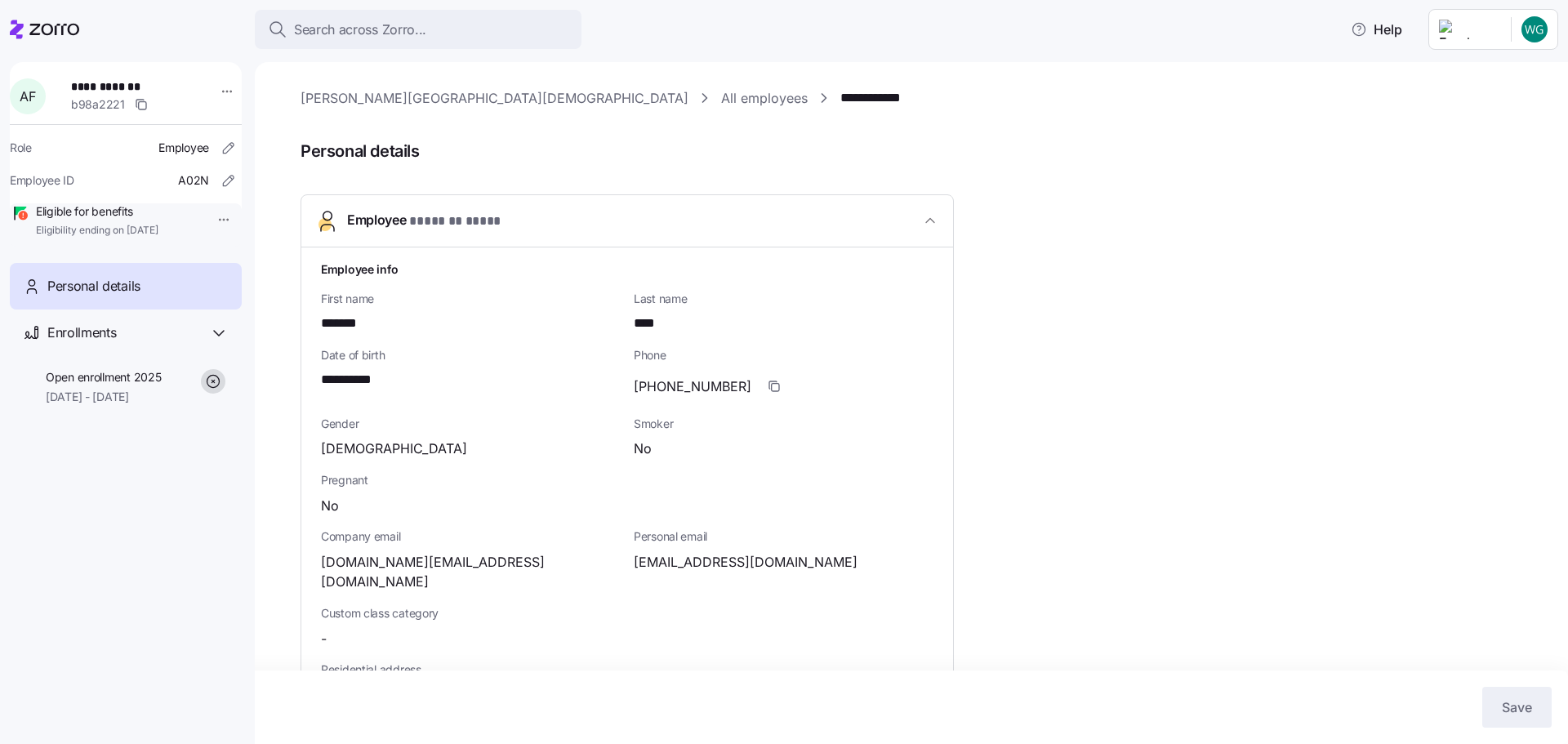
click at [721, 98] on link "All employees" at bounding box center [764, 97] width 87 height 20
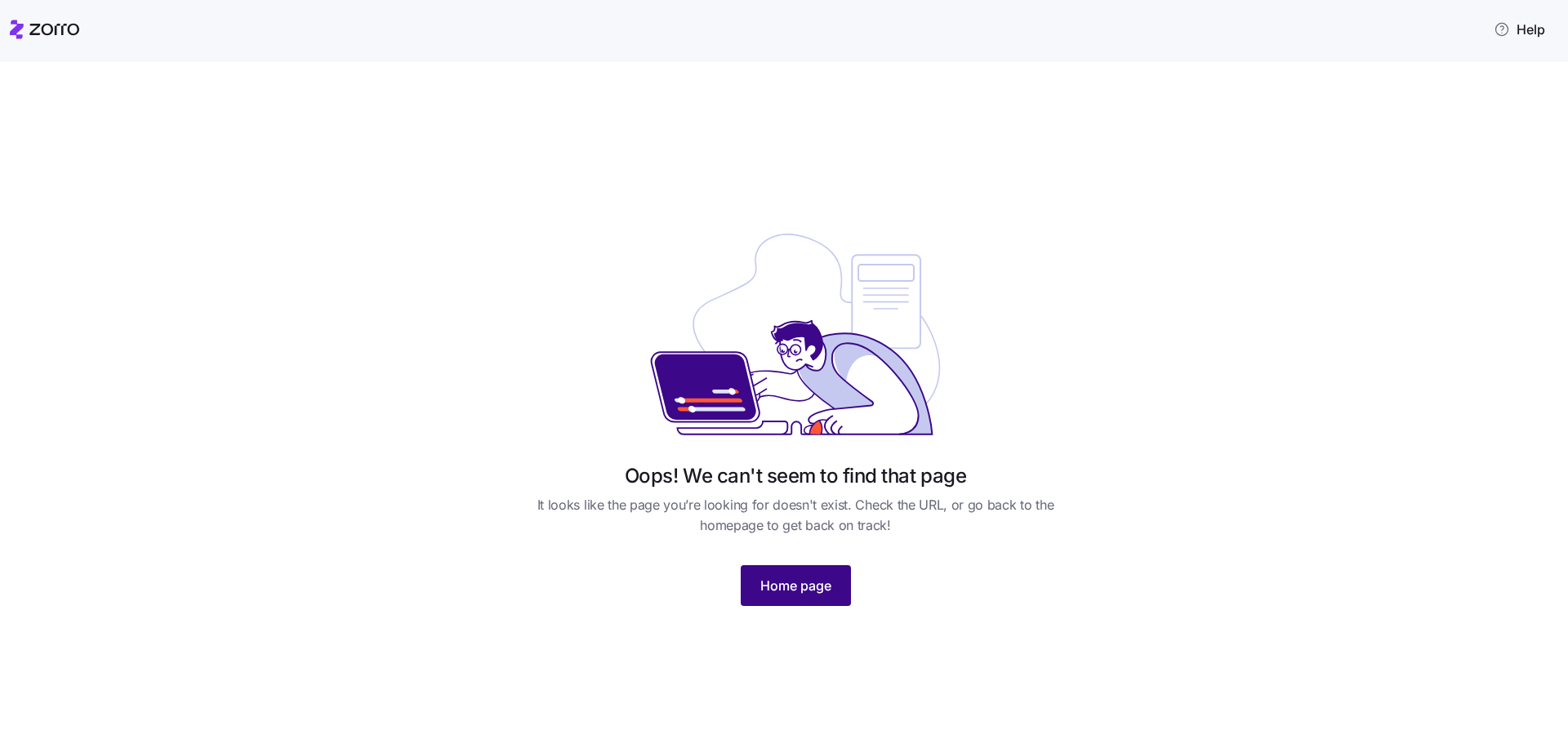
click at [806, 585] on span "Home page" at bounding box center [796, 585] width 71 height 19
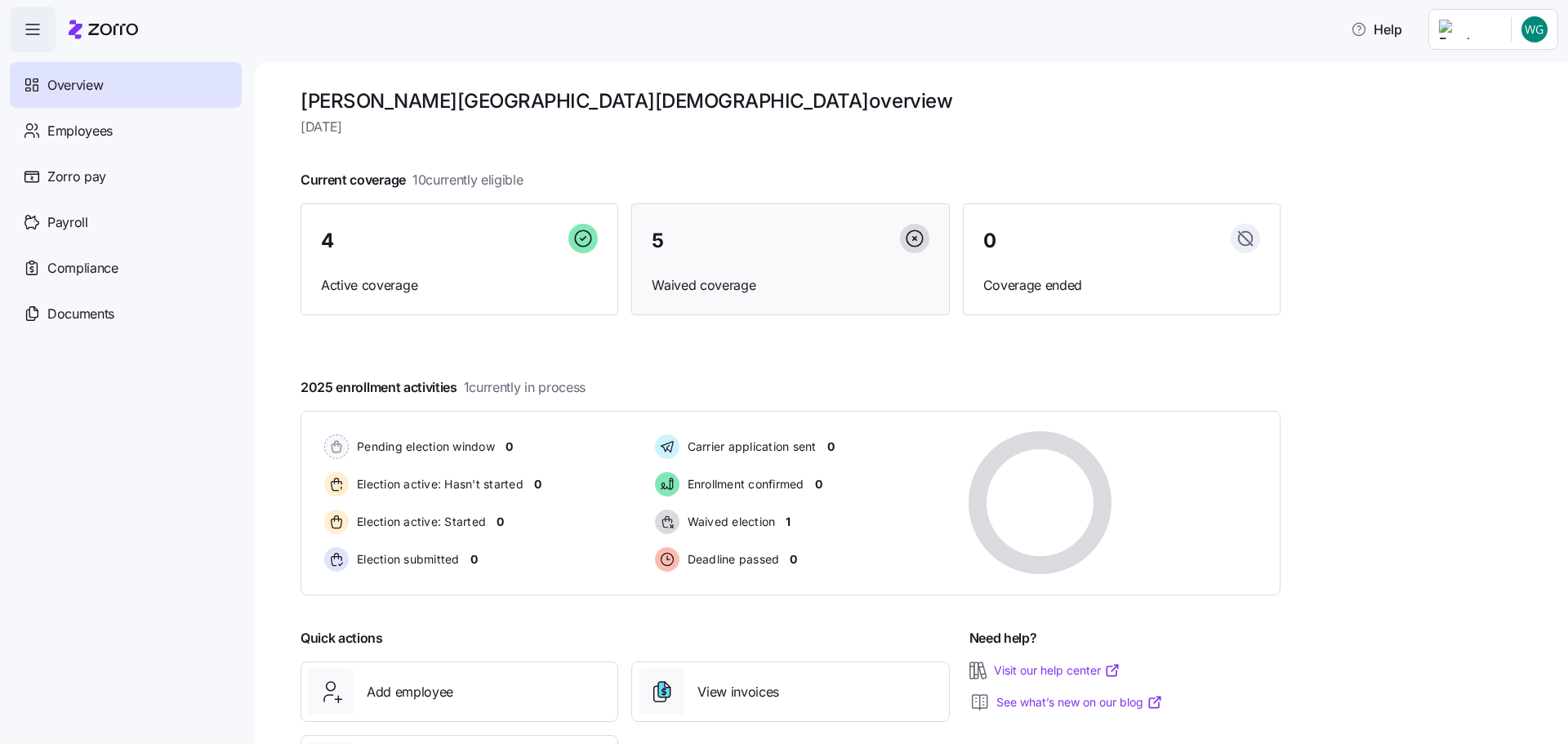
click at [762, 273] on div "5 Waived coverage" at bounding box center [790, 259] width 318 height 113
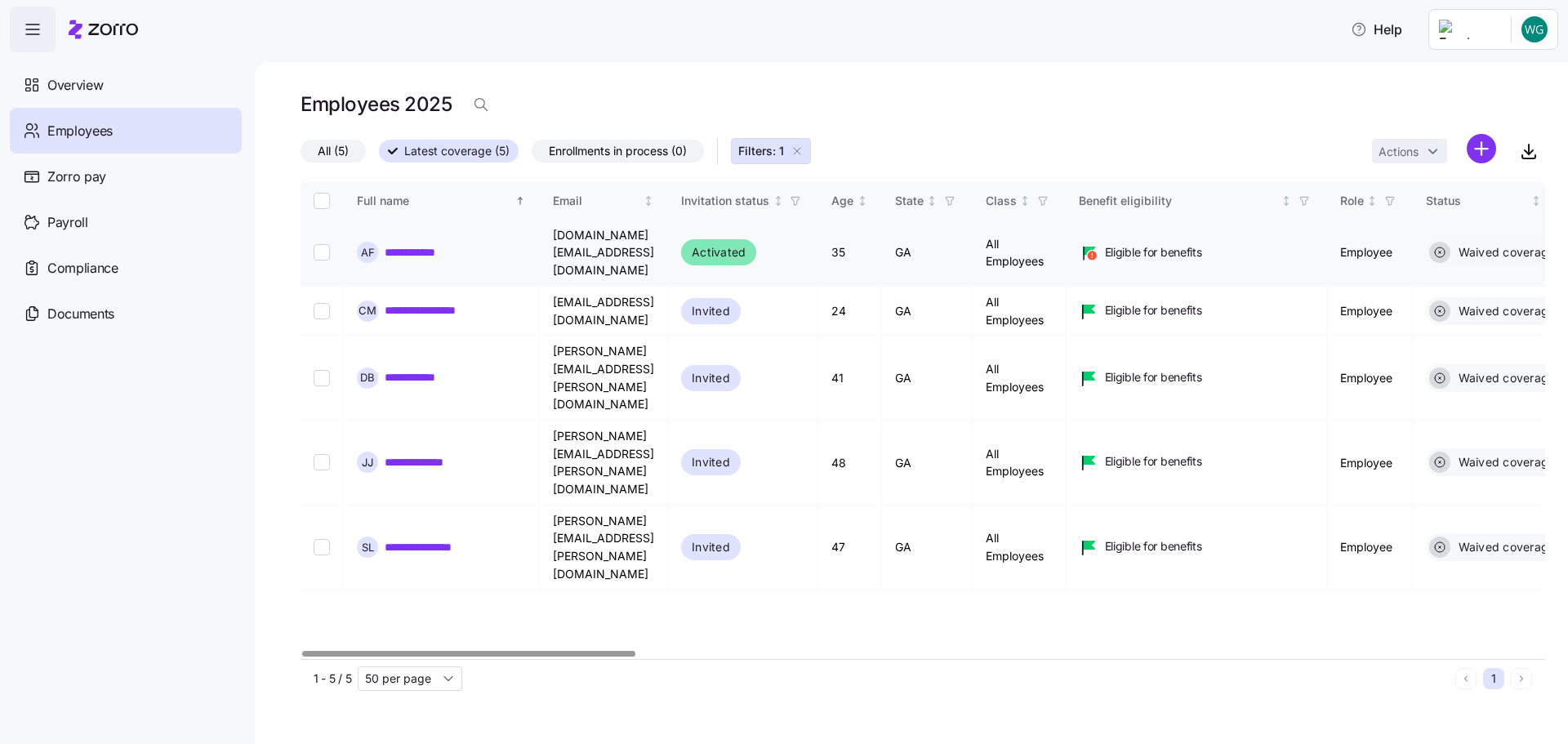
click at [438, 244] on link "**********" at bounding box center [428, 252] width 87 height 16
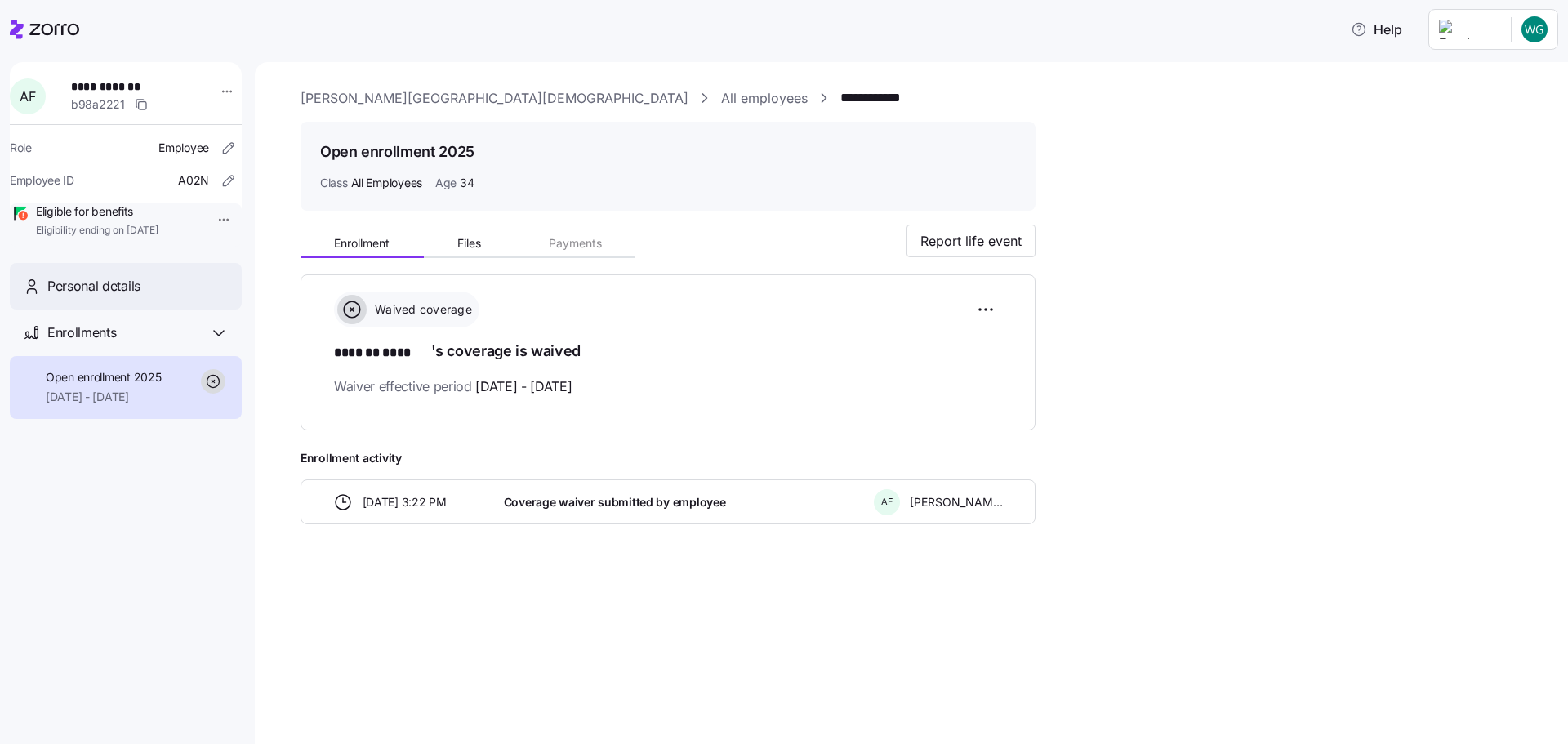
click at [179, 297] on div "Personal details" at bounding box center [138, 285] width 181 height 20
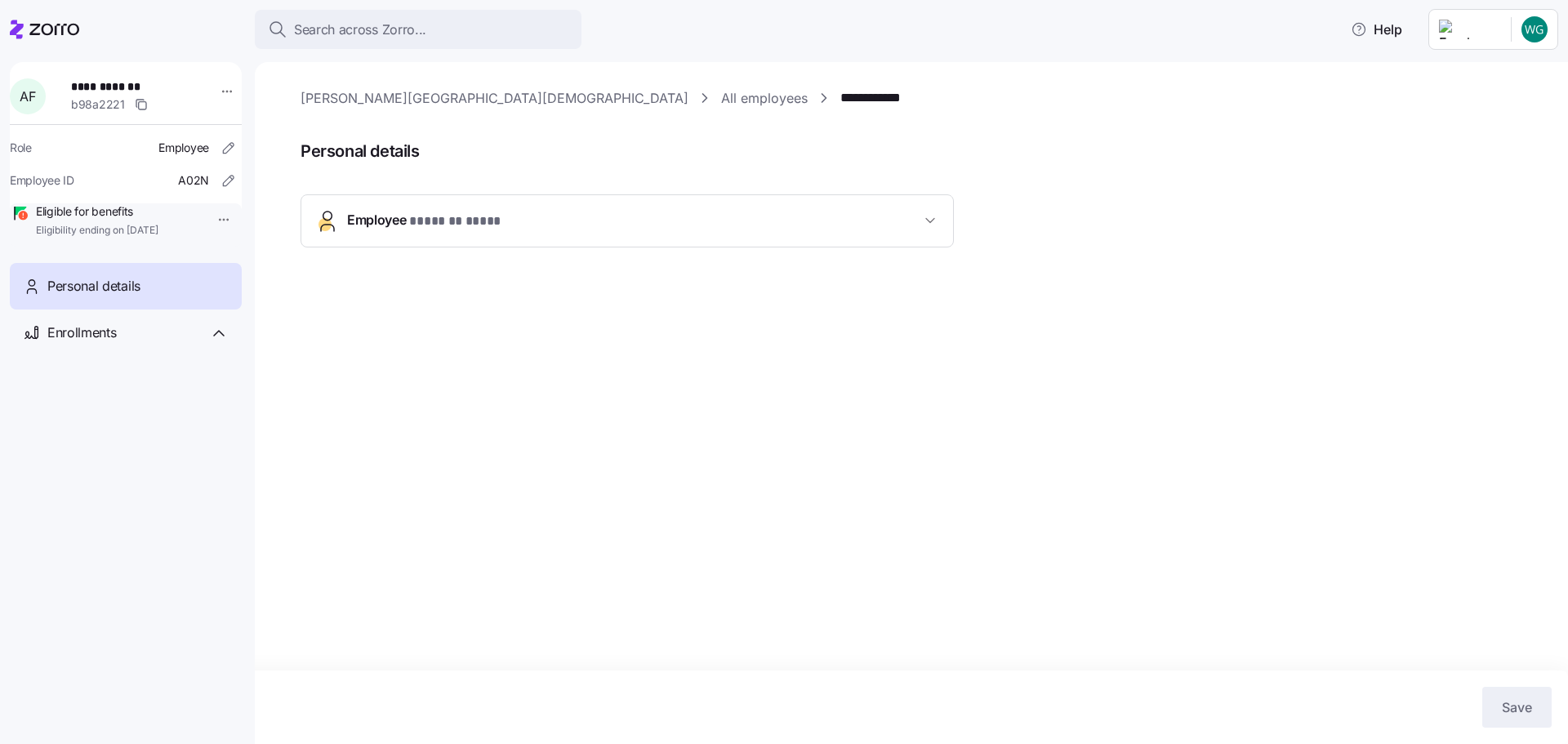
click at [375, 254] on div "**********" at bounding box center [627, 253] width 653 height 119
click at [365, 219] on span "Employee * ******* **** *" at bounding box center [431, 221] width 168 height 22
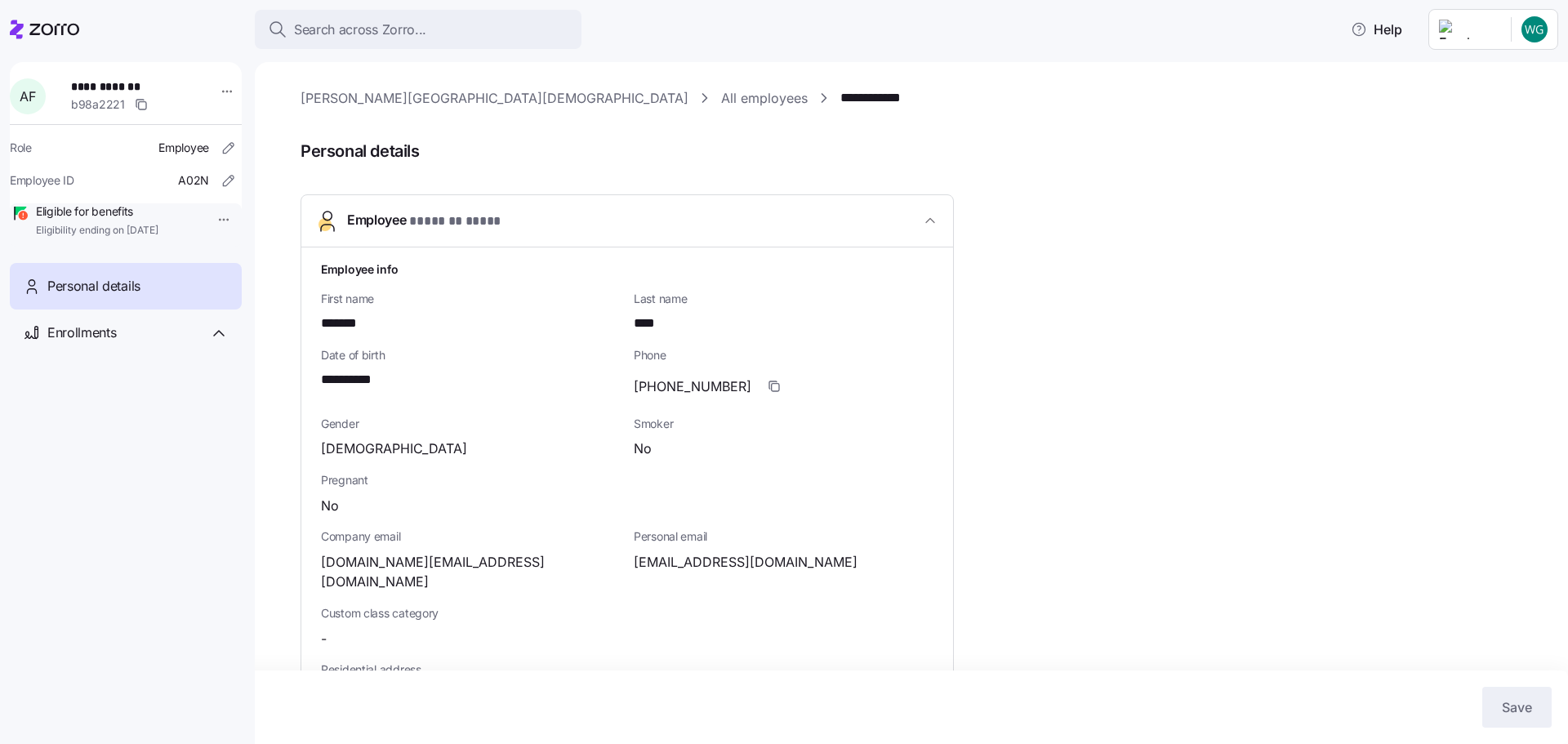
click at [365, 219] on span "Employee * ******* **** *" at bounding box center [431, 221] width 168 height 22
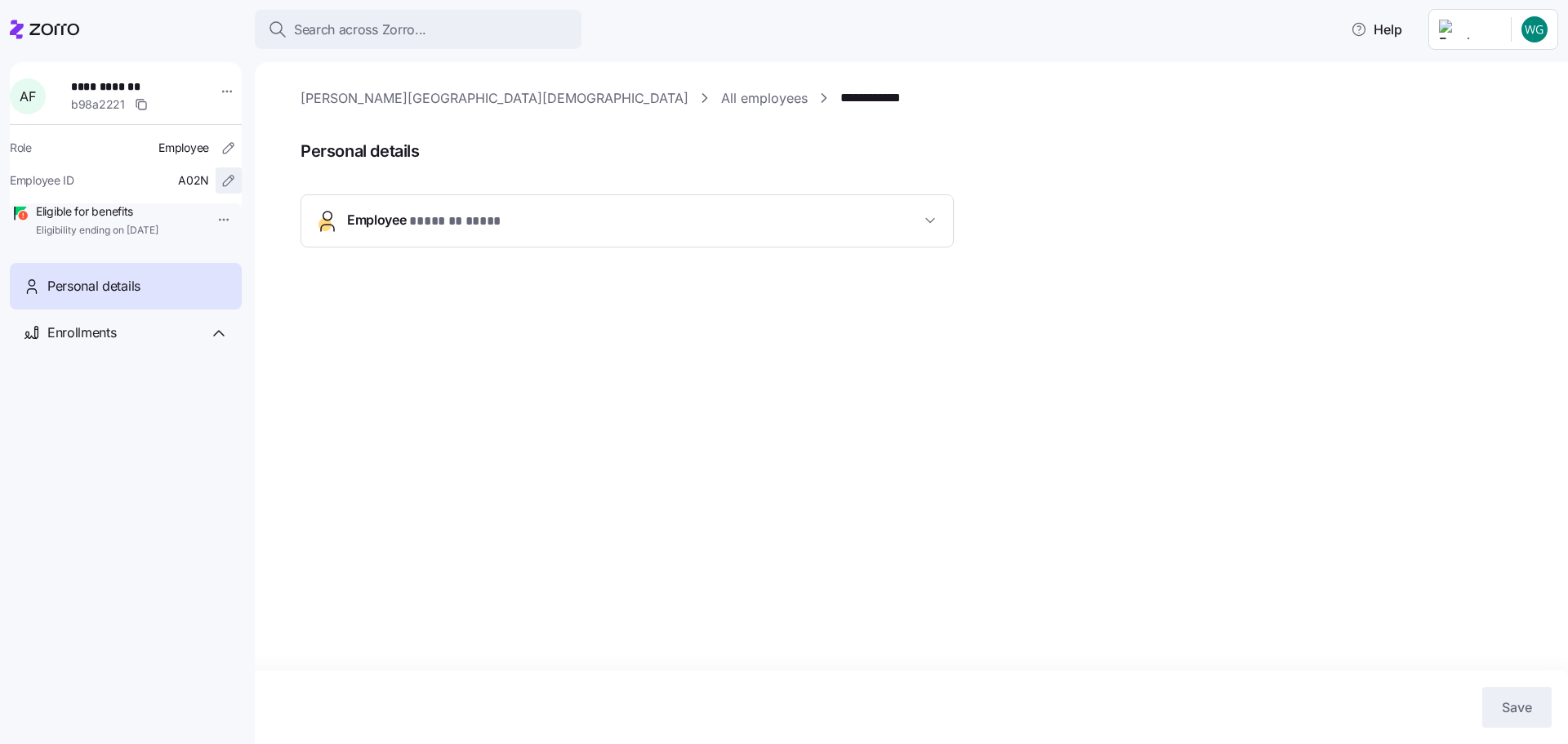
click at [221, 185] on icon "button" at bounding box center [228, 180] width 16 height 16
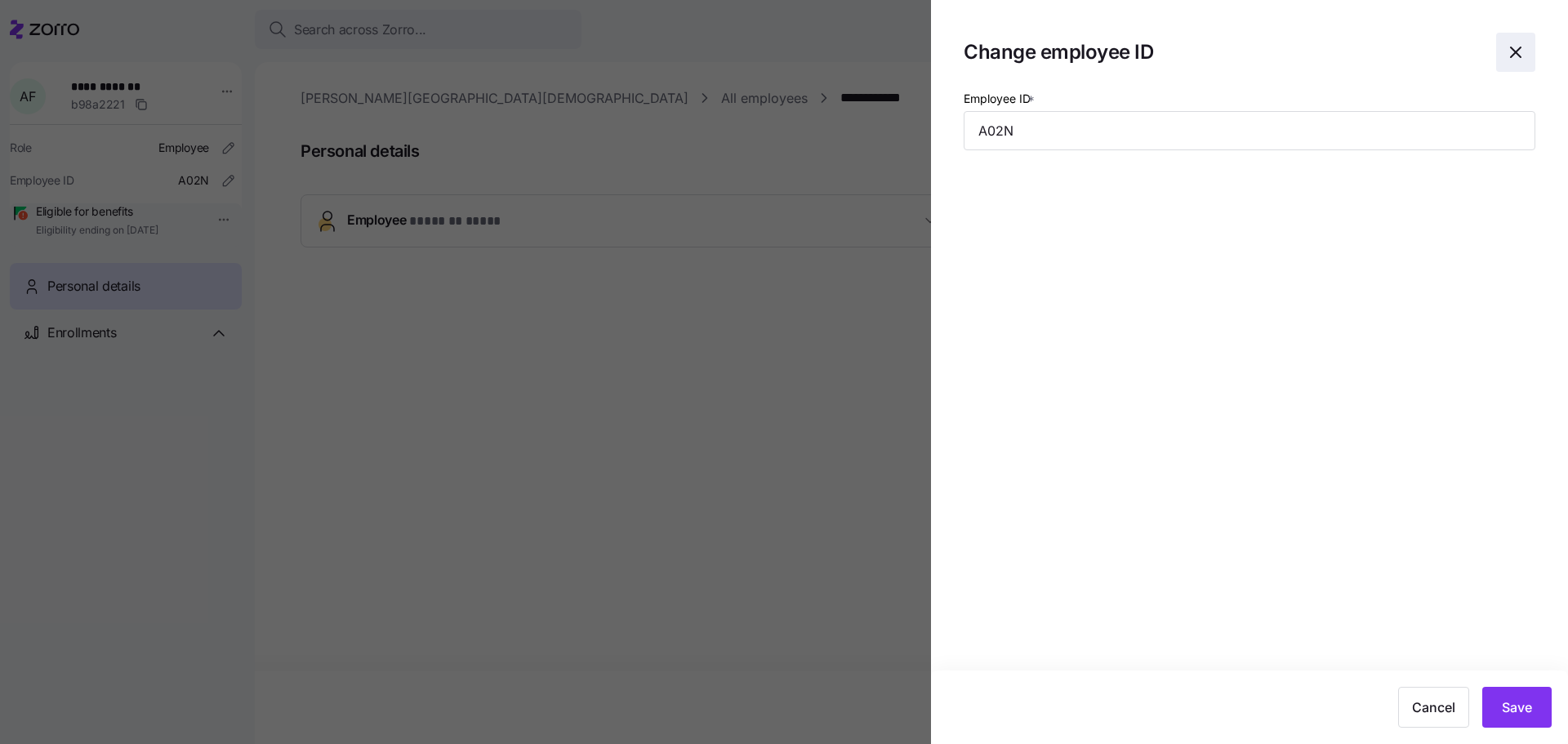
click at [1510, 63] on span "button" at bounding box center [1515, 52] width 38 height 38
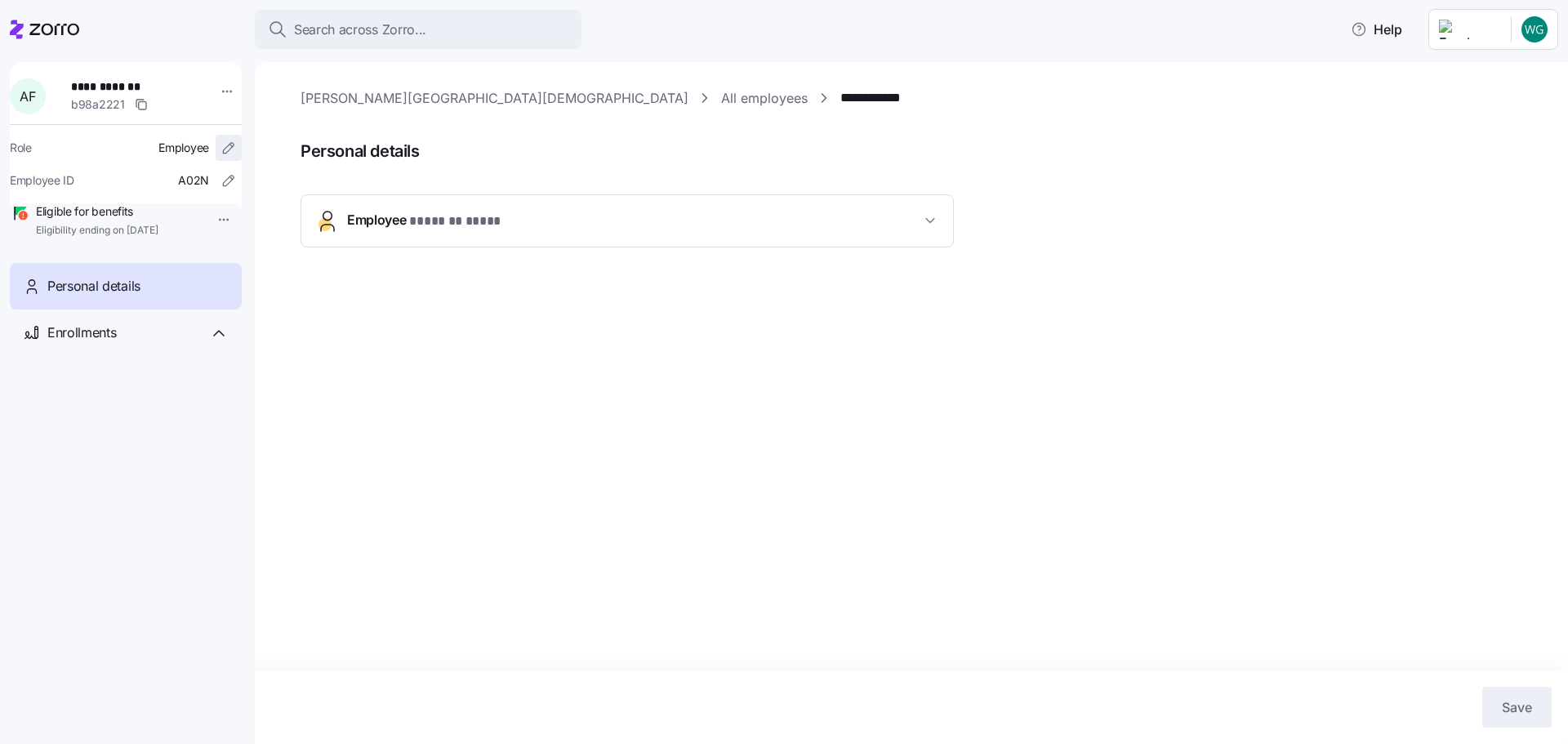
click at [221, 152] on icon "button" at bounding box center [228, 147] width 16 height 16
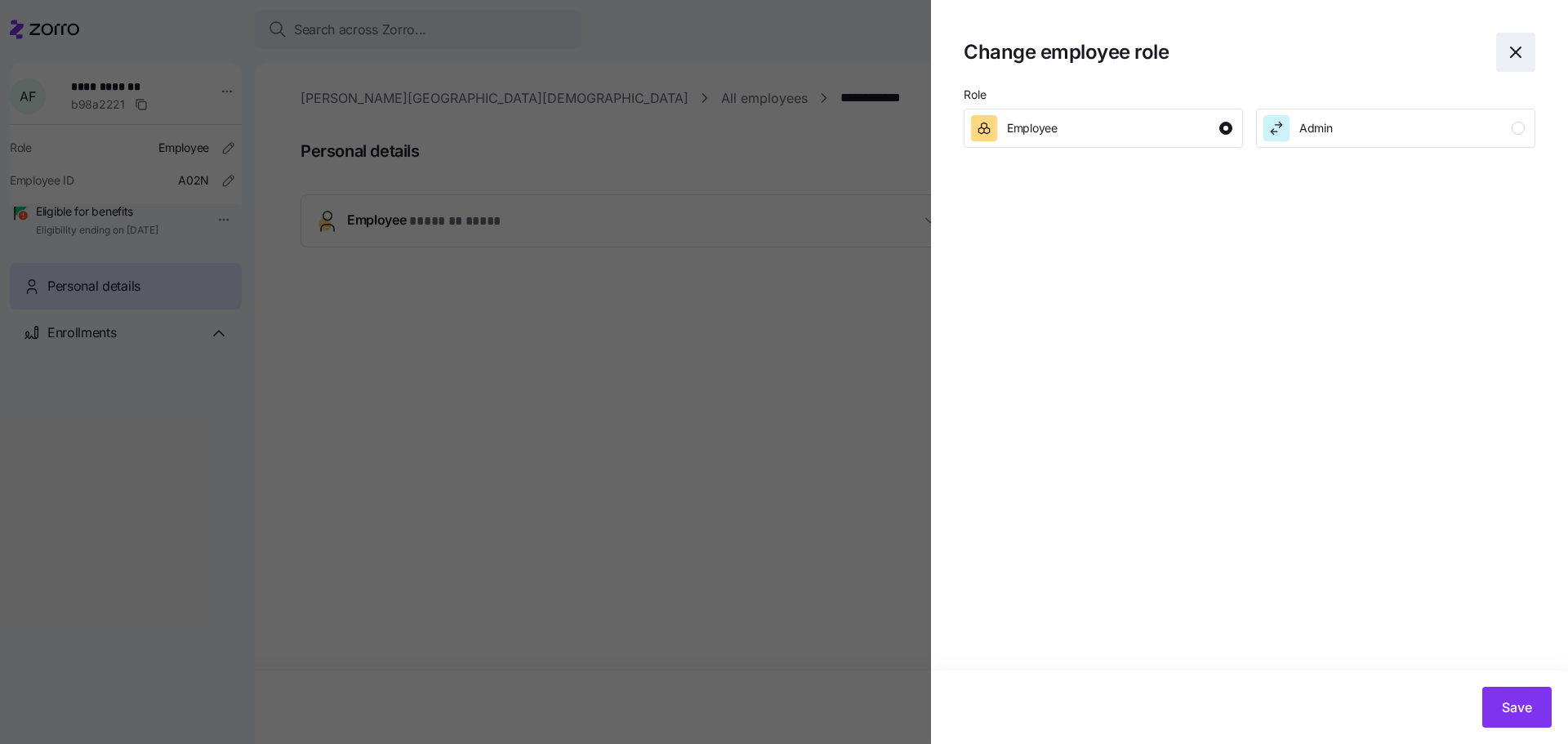
click at [1515, 52] on icon "button" at bounding box center [1515, 52] width 10 height 10
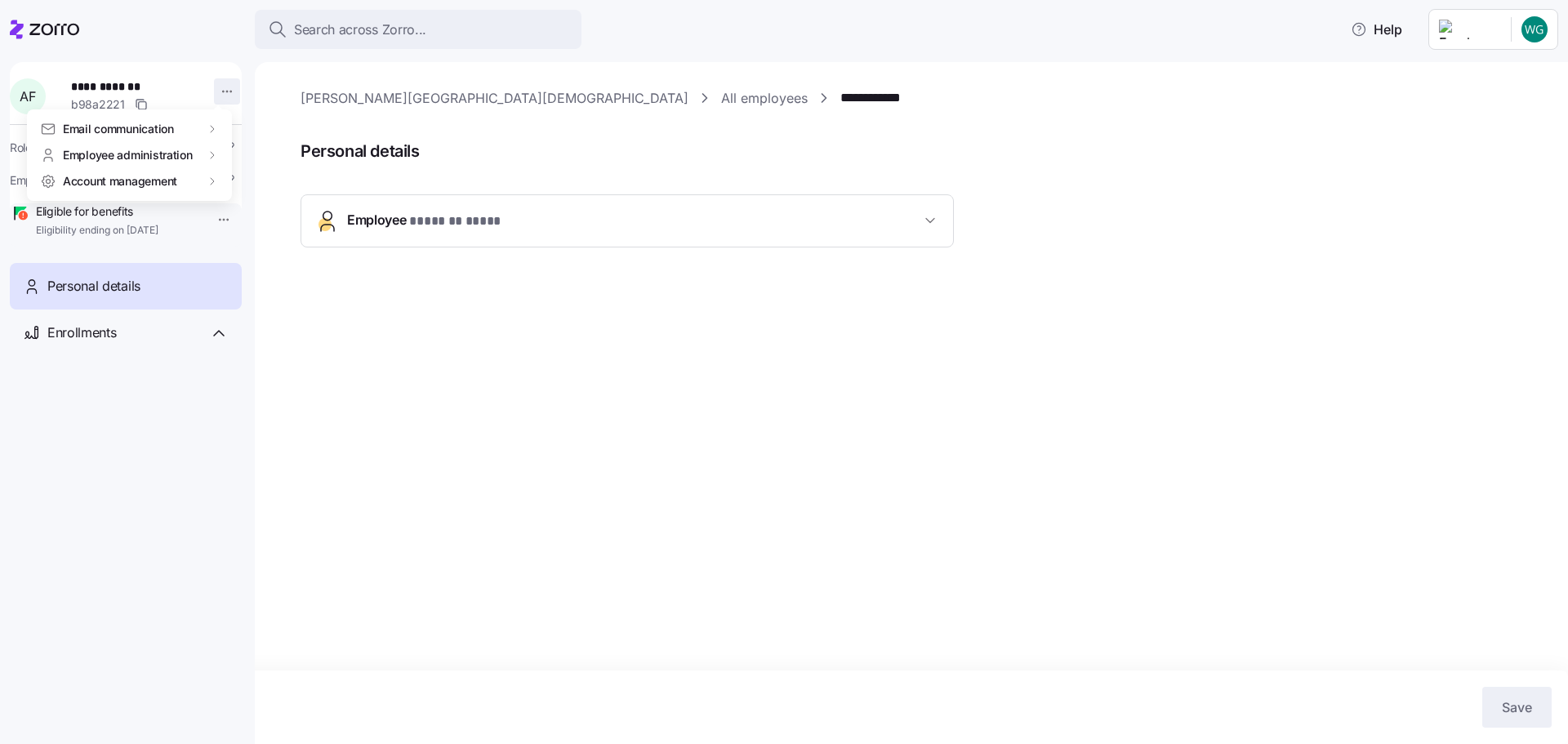
click at [207, 93] on html "**********" at bounding box center [784, 367] width 1568 height 734
click at [270, 152] on div "Terminate employee" at bounding box center [292, 155] width 109 height 18
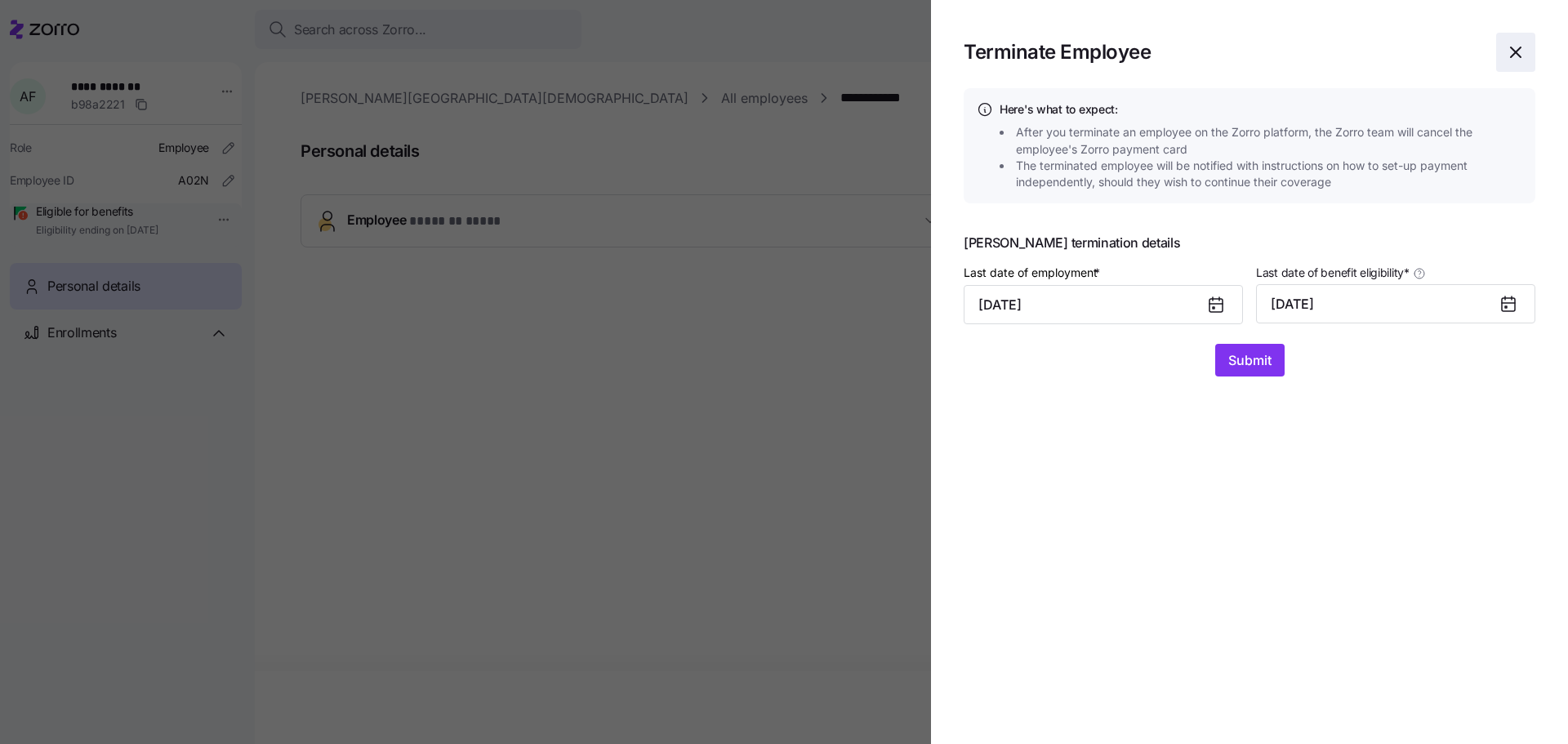
click at [1503, 60] on span "button" at bounding box center [1515, 52] width 38 height 38
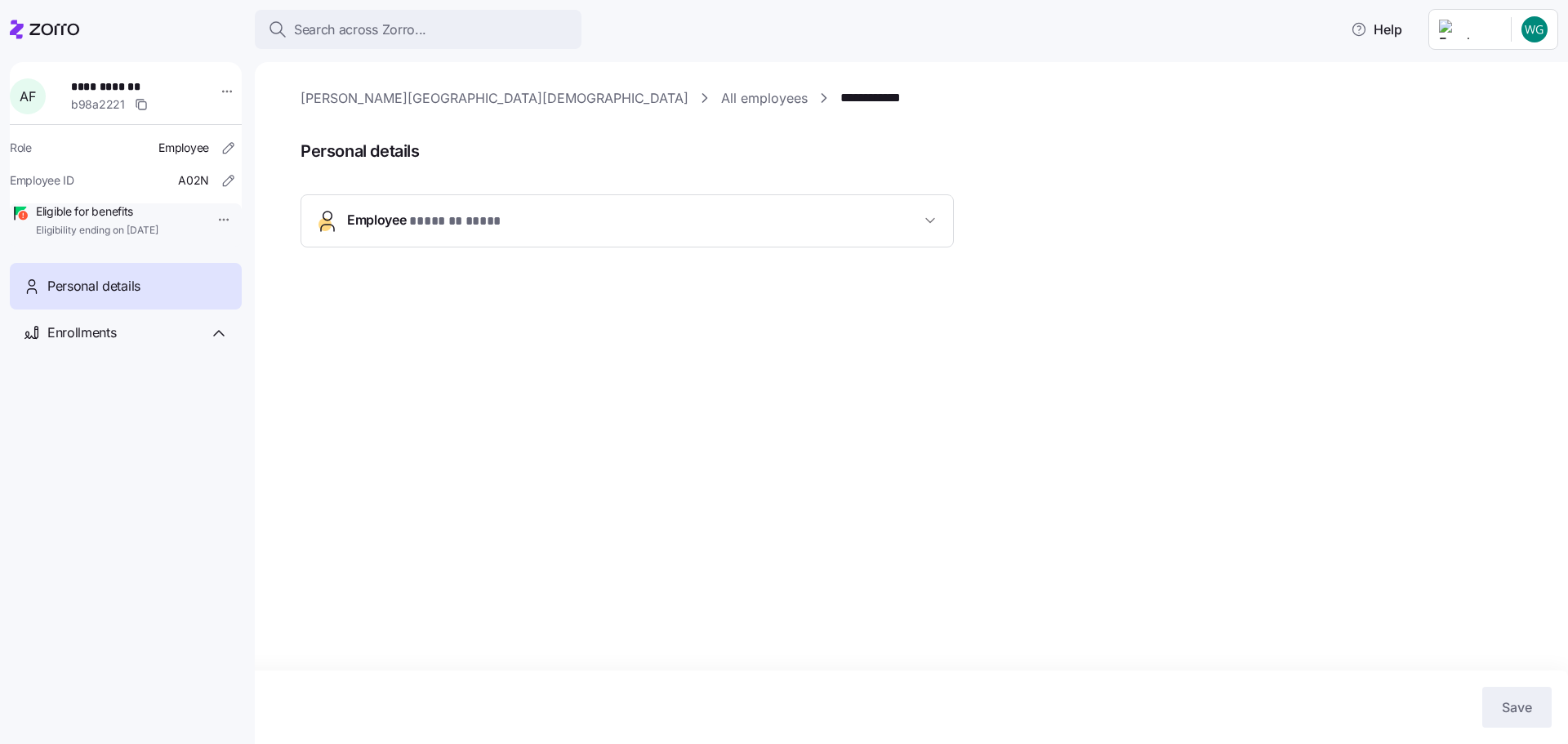
click at [53, 27] on icon at bounding box center [44, 29] width 69 height 19
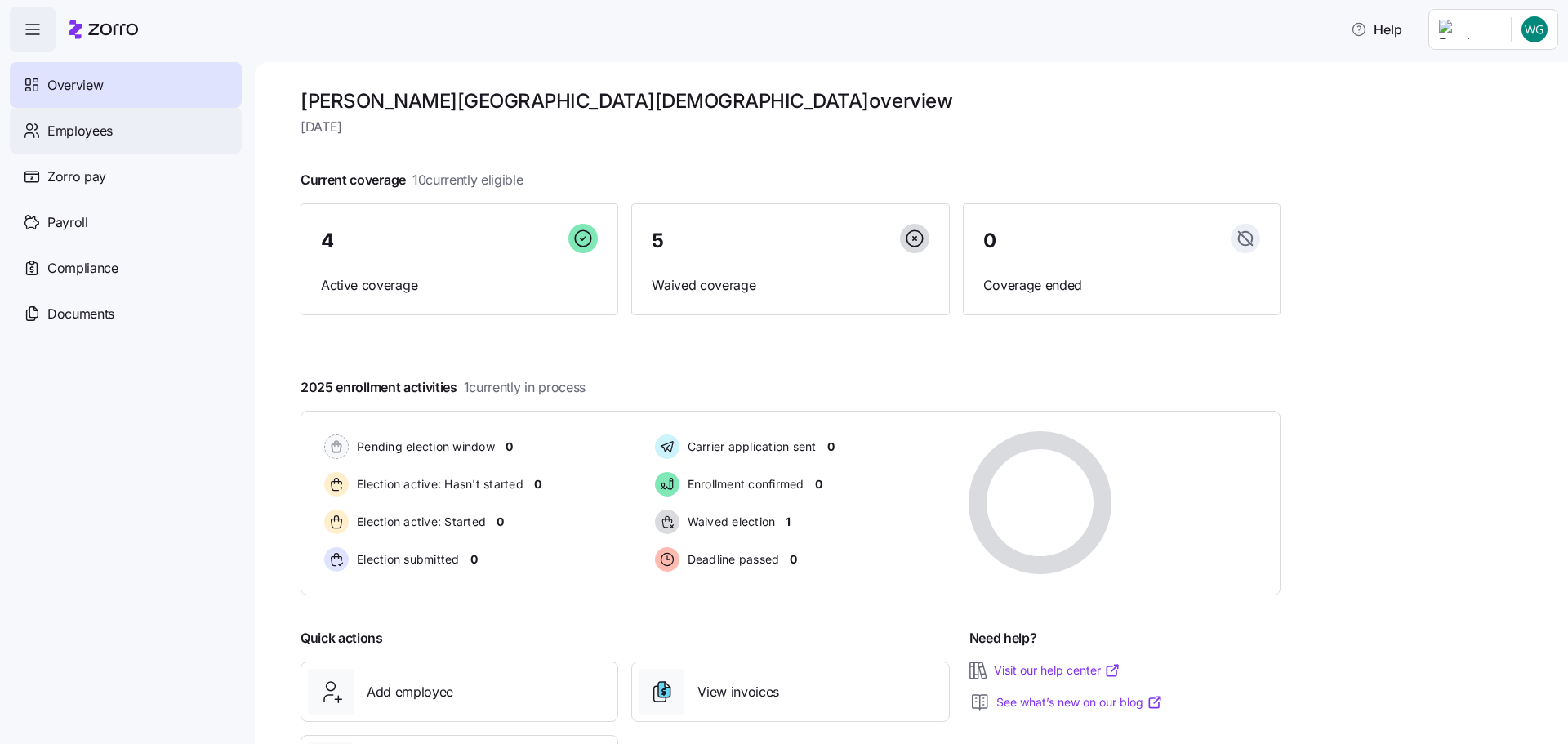
click at [99, 133] on span "Employees" at bounding box center [80, 130] width 66 height 20
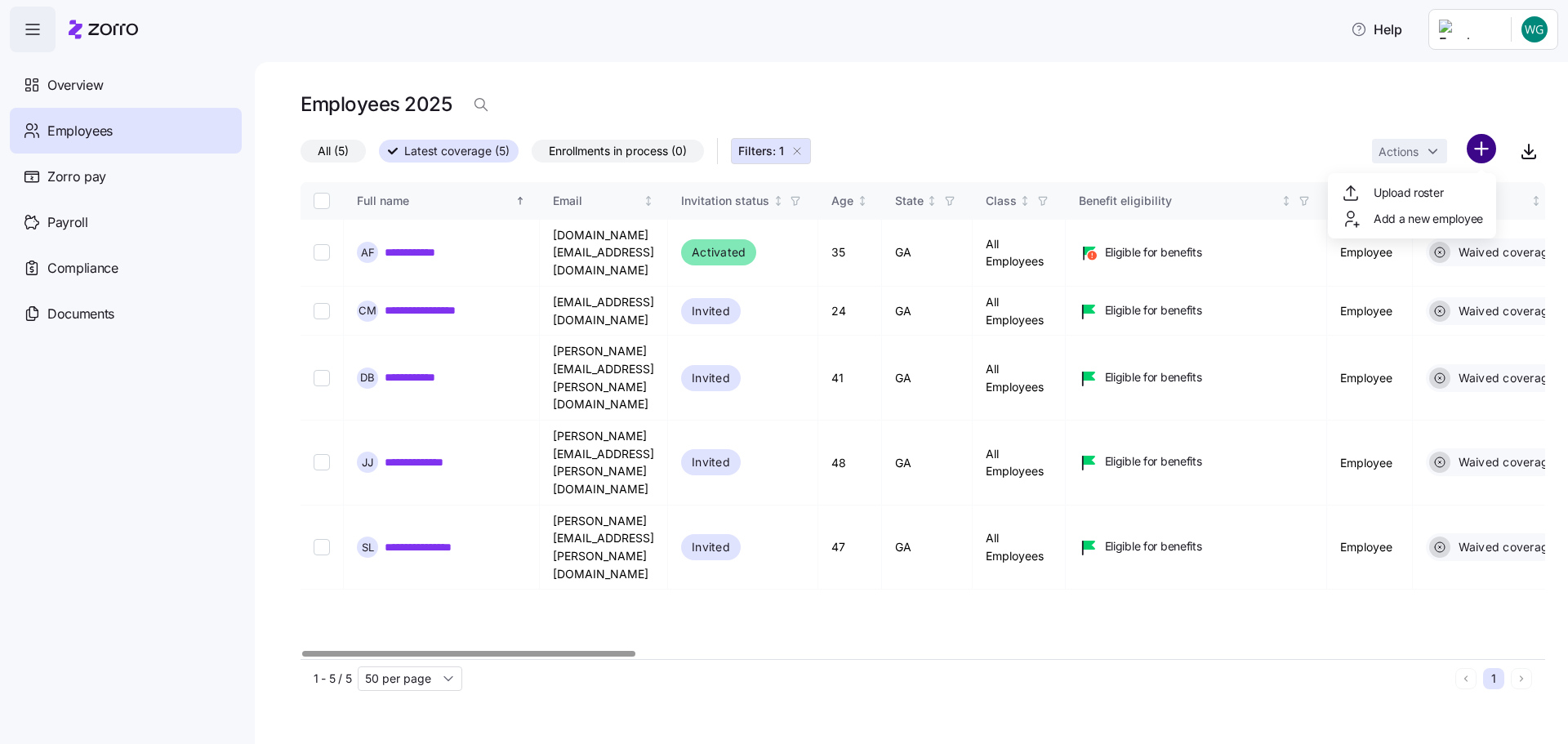
click at [1493, 144] on html "**********" at bounding box center [784, 367] width 1568 height 734
click at [1450, 222] on span "Add a new employee" at bounding box center [1428, 219] width 110 height 16
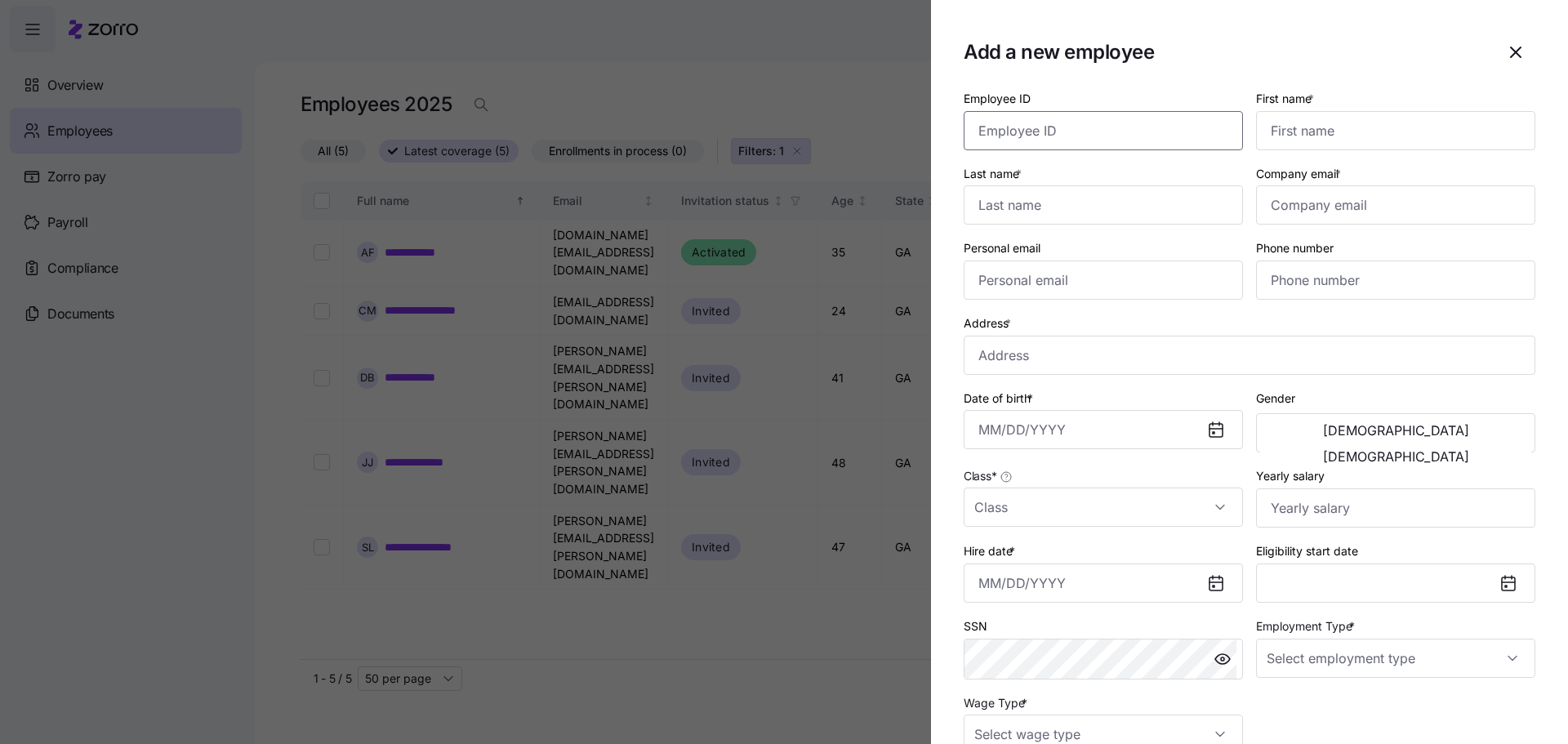
click at [1058, 125] on input "Employee ID" at bounding box center [1103, 130] width 279 height 40
click at [1326, 130] on input "First name *" at bounding box center [1395, 130] width 279 height 40
type input "Vaughn"
type input "Barbarin"
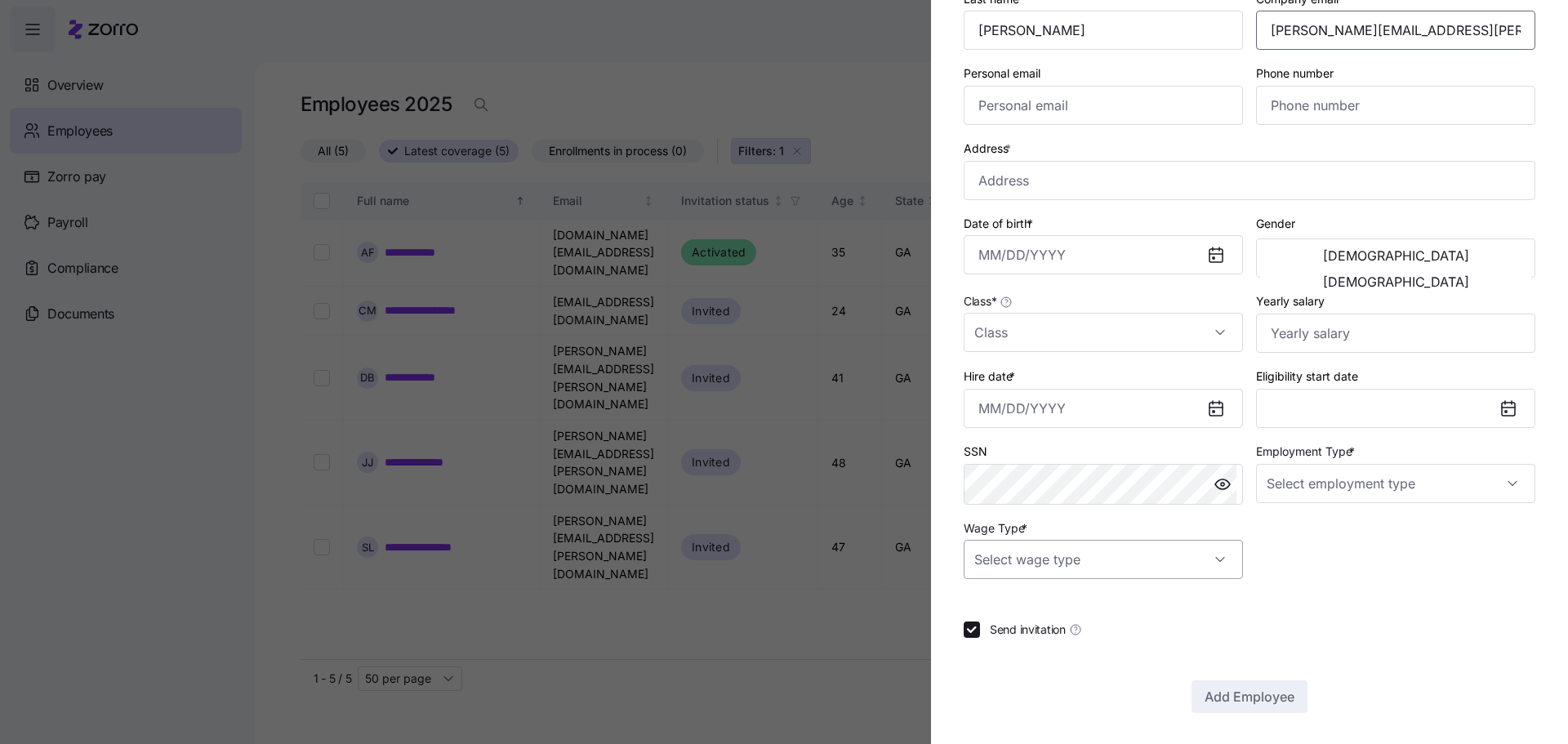
scroll to position [176, 0]
type input "vaughn.barbarin@hmumc.org"
click at [1163, 568] on input "Wage Type *" at bounding box center [1103, 557] width 279 height 40
click at [1005, 627] on span "Send invitation" at bounding box center [1027, 627] width 76 height 16
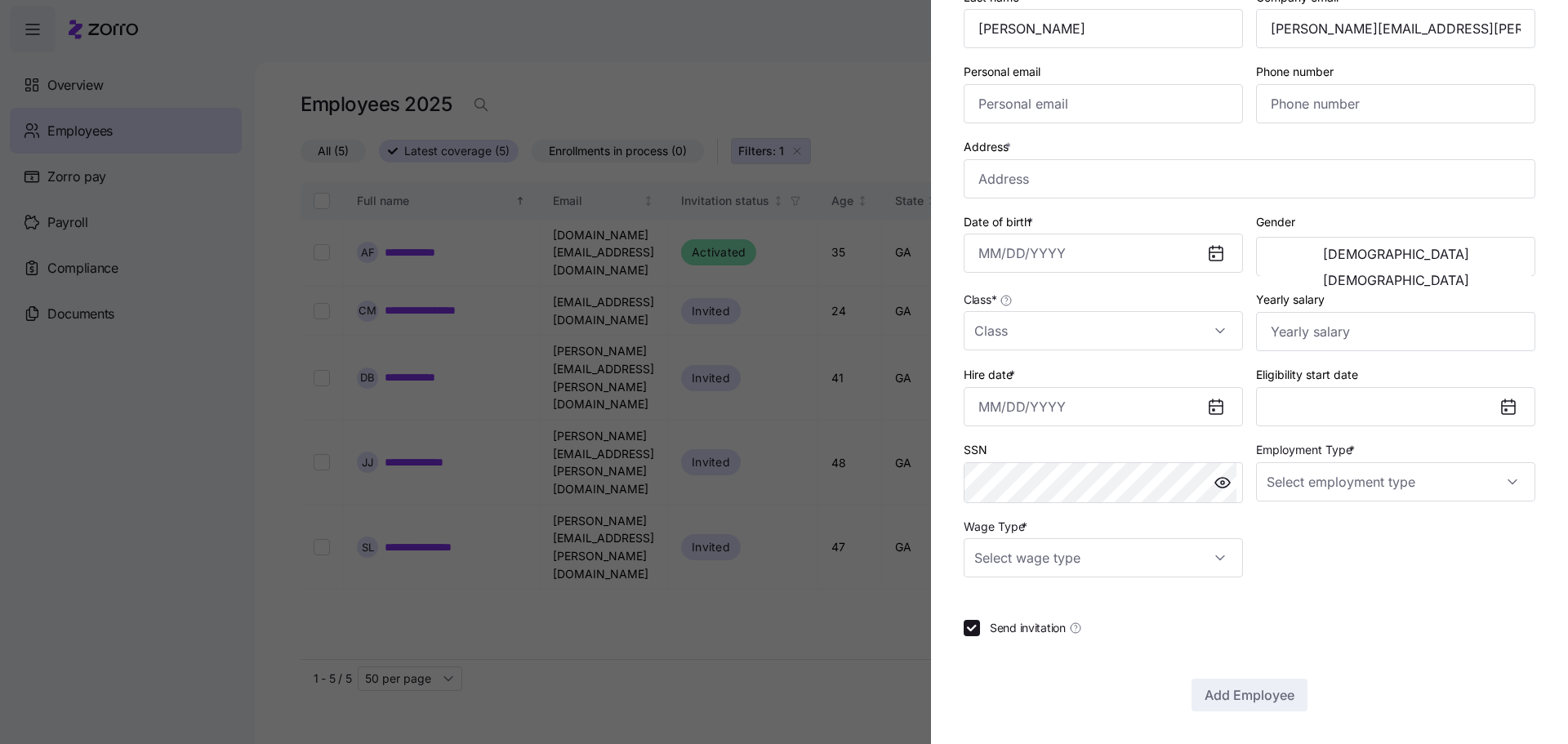
click at [980, 627] on input "Send invitation" at bounding box center [971, 627] width 16 height 16
checkbox input "false"
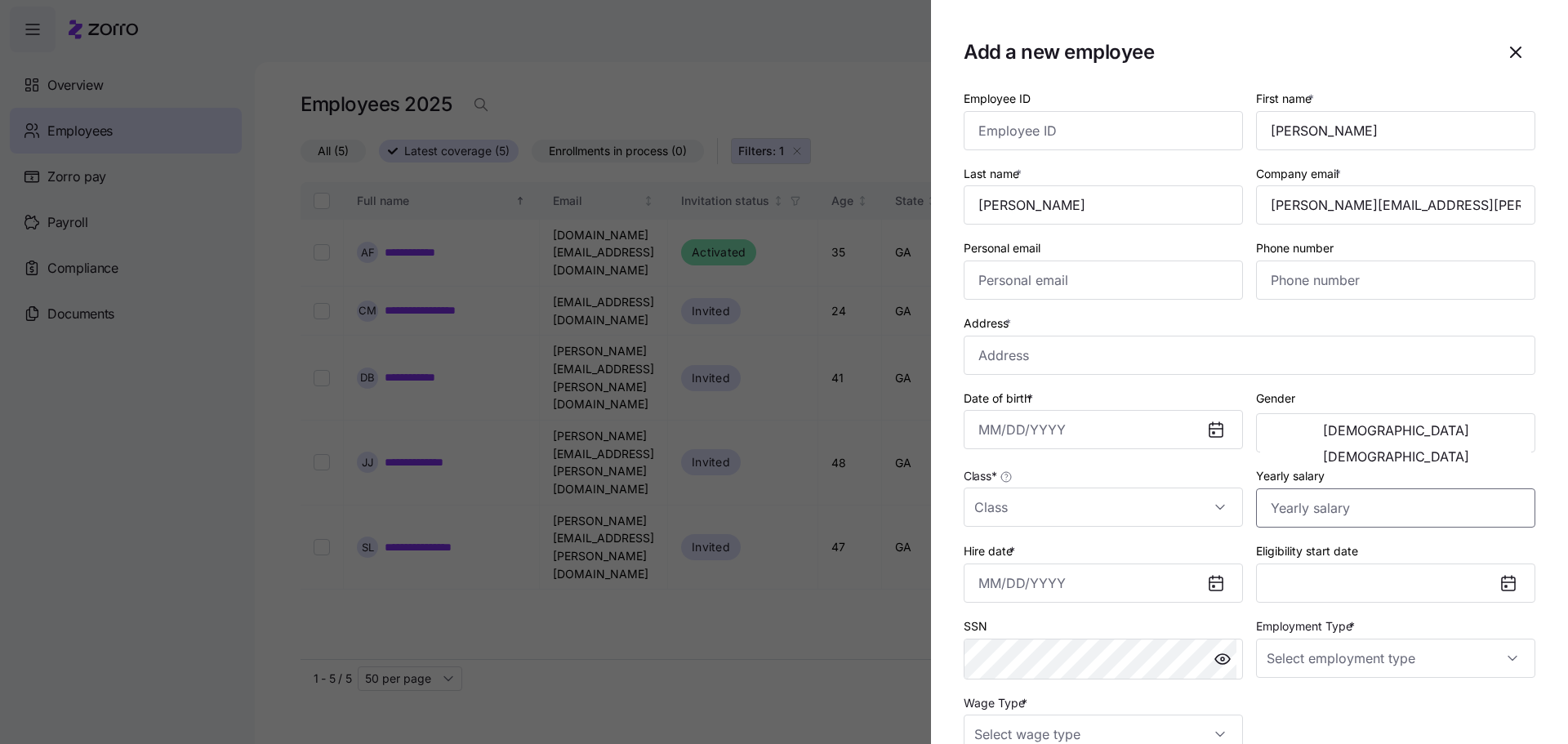
click at [1404, 494] on input "Yearly salary" at bounding box center [1395, 508] width 279 height 40
type input "$52,000"
click at [1080, 543] on div "Hire date *" at bounding box center [1103, 571] width 279 height 62
click at [1057, 508] on input "Class *" at bounding box center [1103, 507] width 279 height 40
click at [1018, 564] on span "All Employees" at bounding box center [1020, 556] width 74 height 18
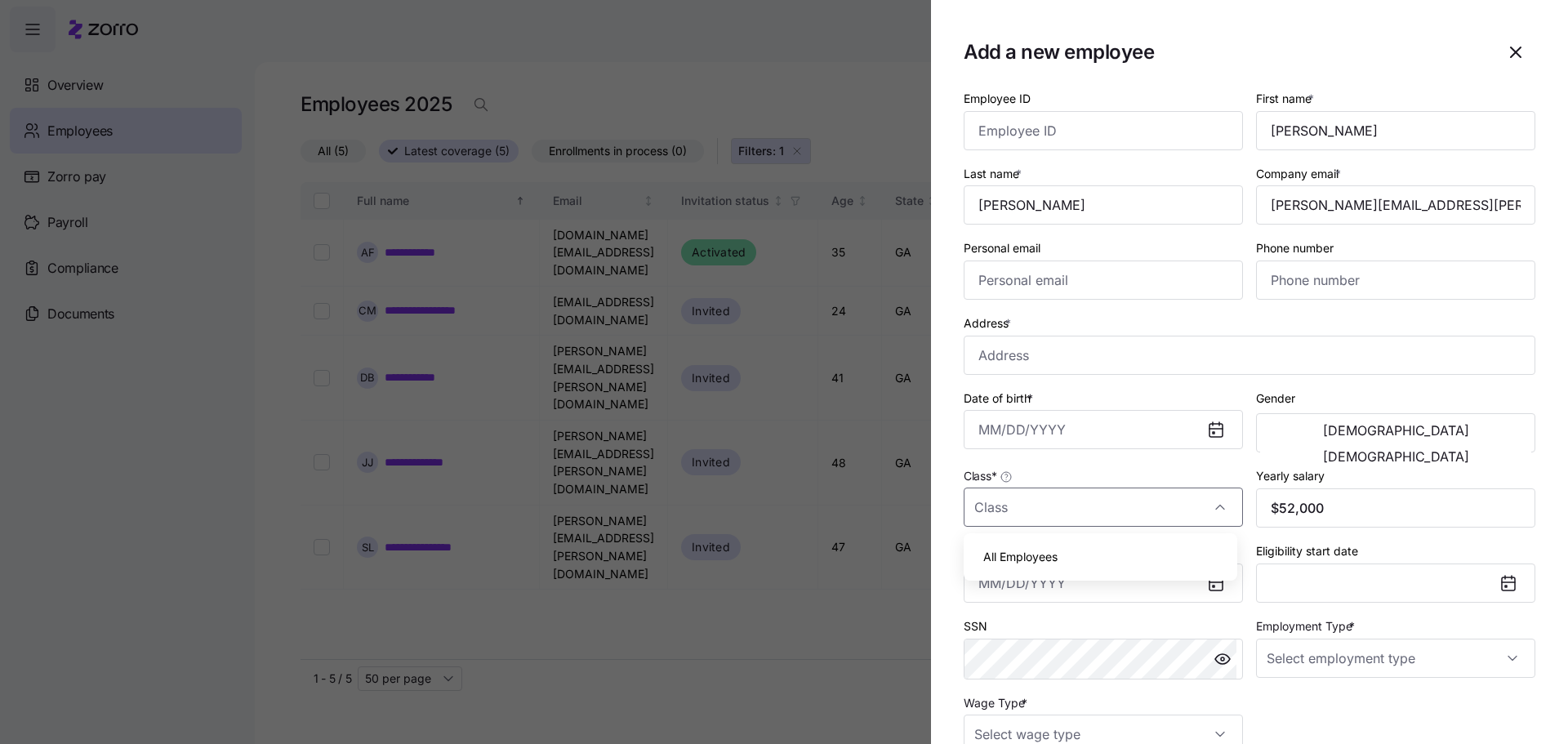
type input "All Employees"
click at [1303, 427] on button "[DEMOGRAPHIC_DATA]" at bounding box center [1395, 430] width 271 height 26
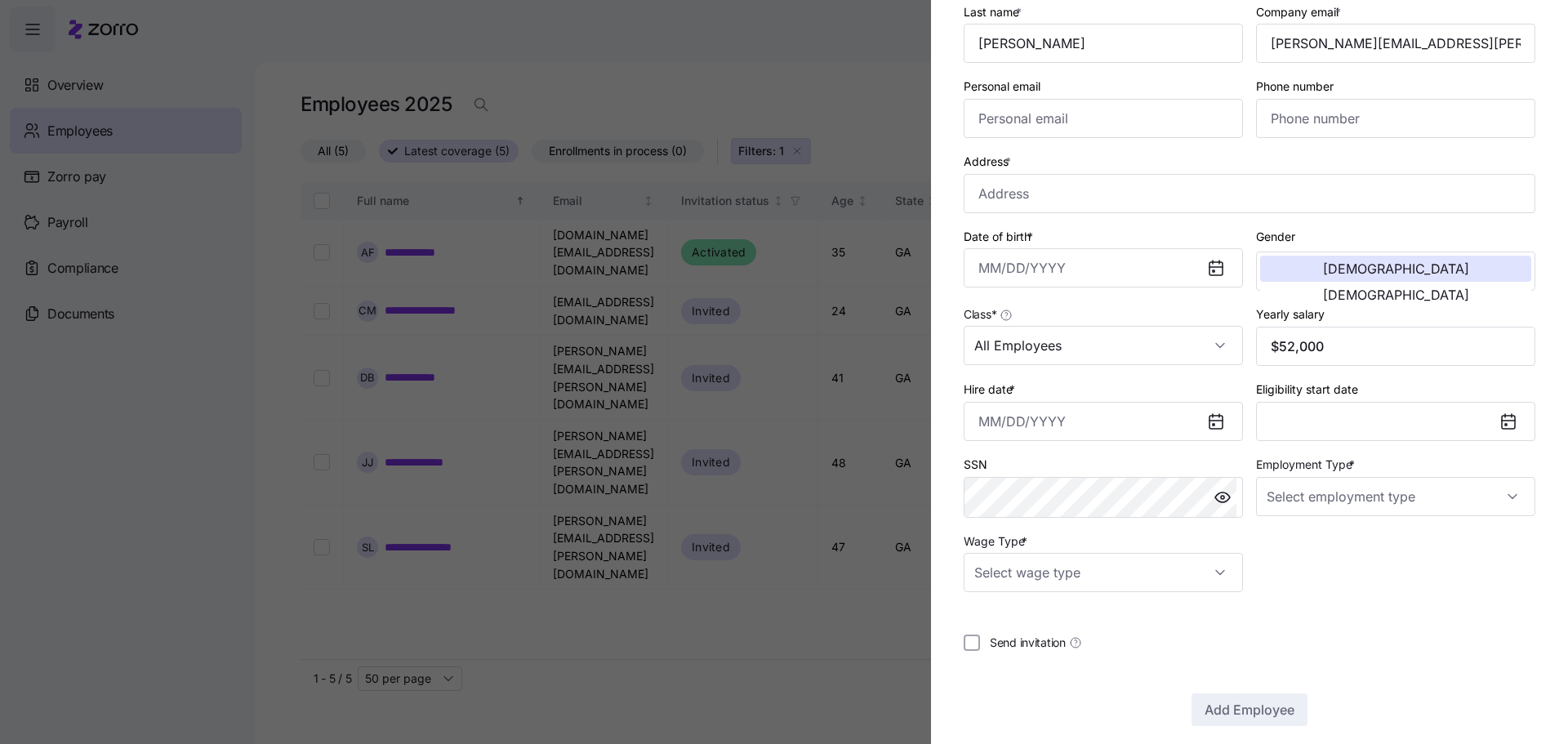
scroll to position [163, 0]
click at [1156, 422] on input "Hire date *" at bounding box center [1103, 419] width 279 height 40
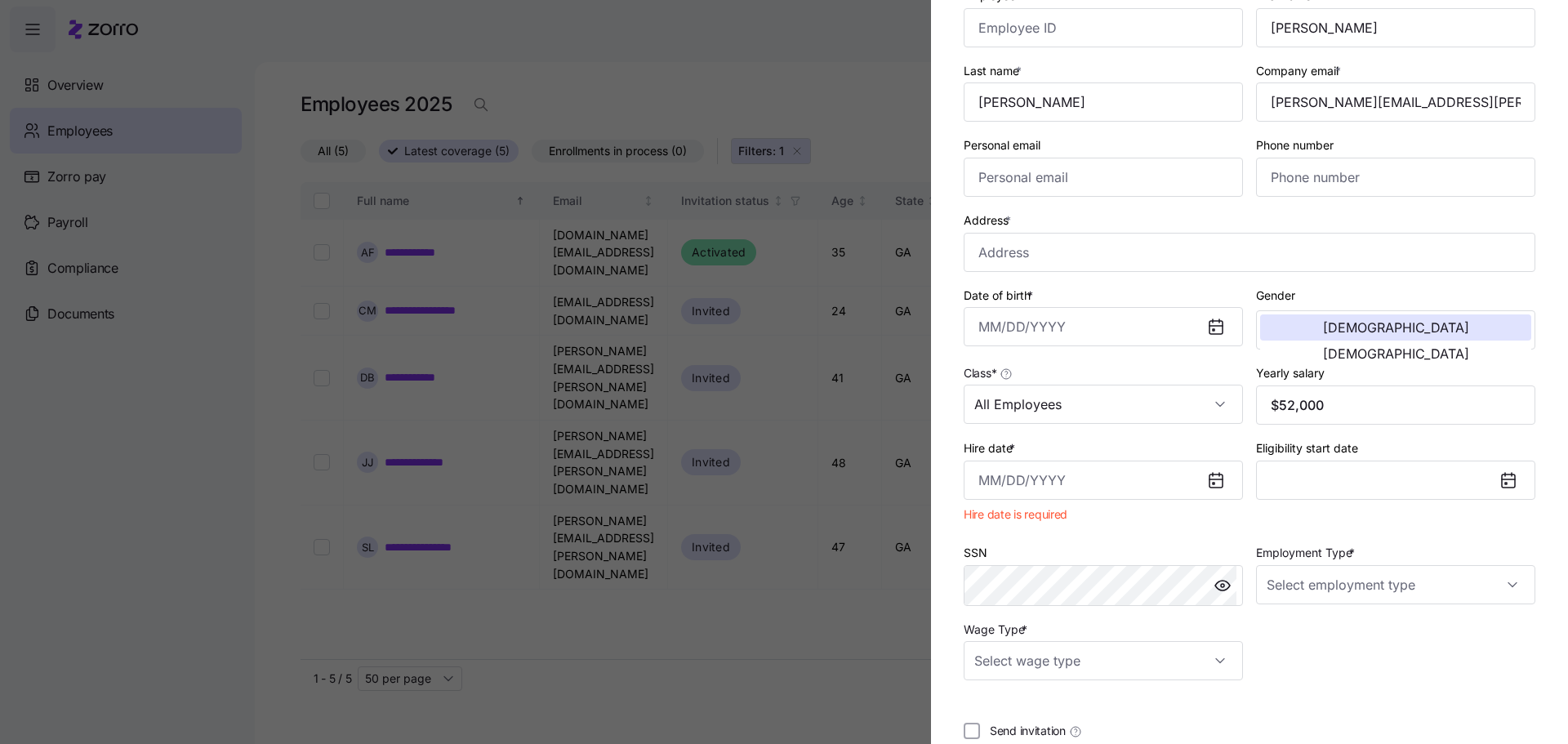
scroll to position [0, 0]
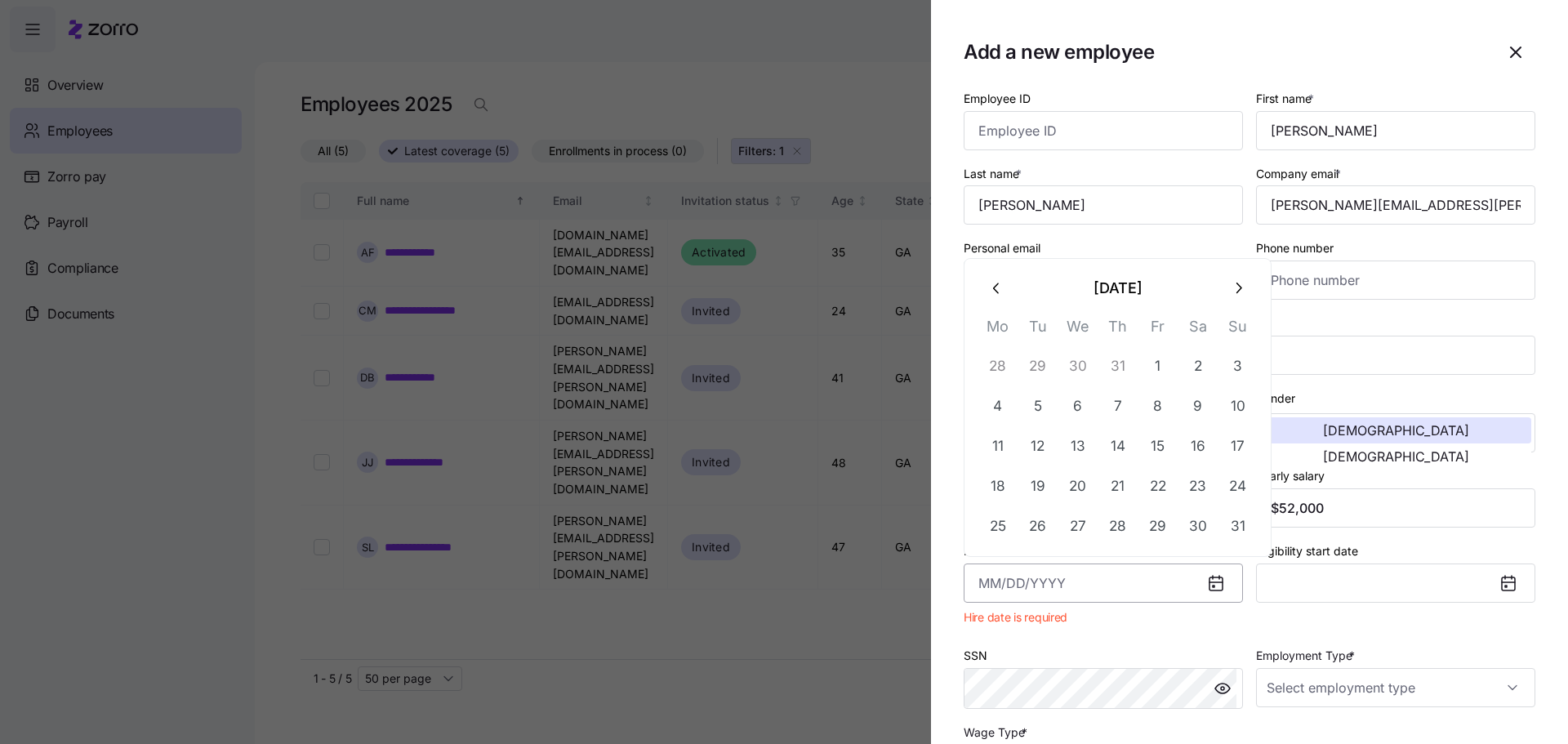
click at [1151, 589] on input "Hire date *" at bounding box center [1103, 583] width 279 height 40
click at [1009, 585] on input "Hire date *" at bounding box center [1103, 583] width 279 height 40
click at [1004, 285] on icon "button" at bounding box center [997, 288] width 18 height 18
click at [1113, 488] on button "24" at bounding box center [1117, 486] width 40 height 40
type input "July 24, 2025"
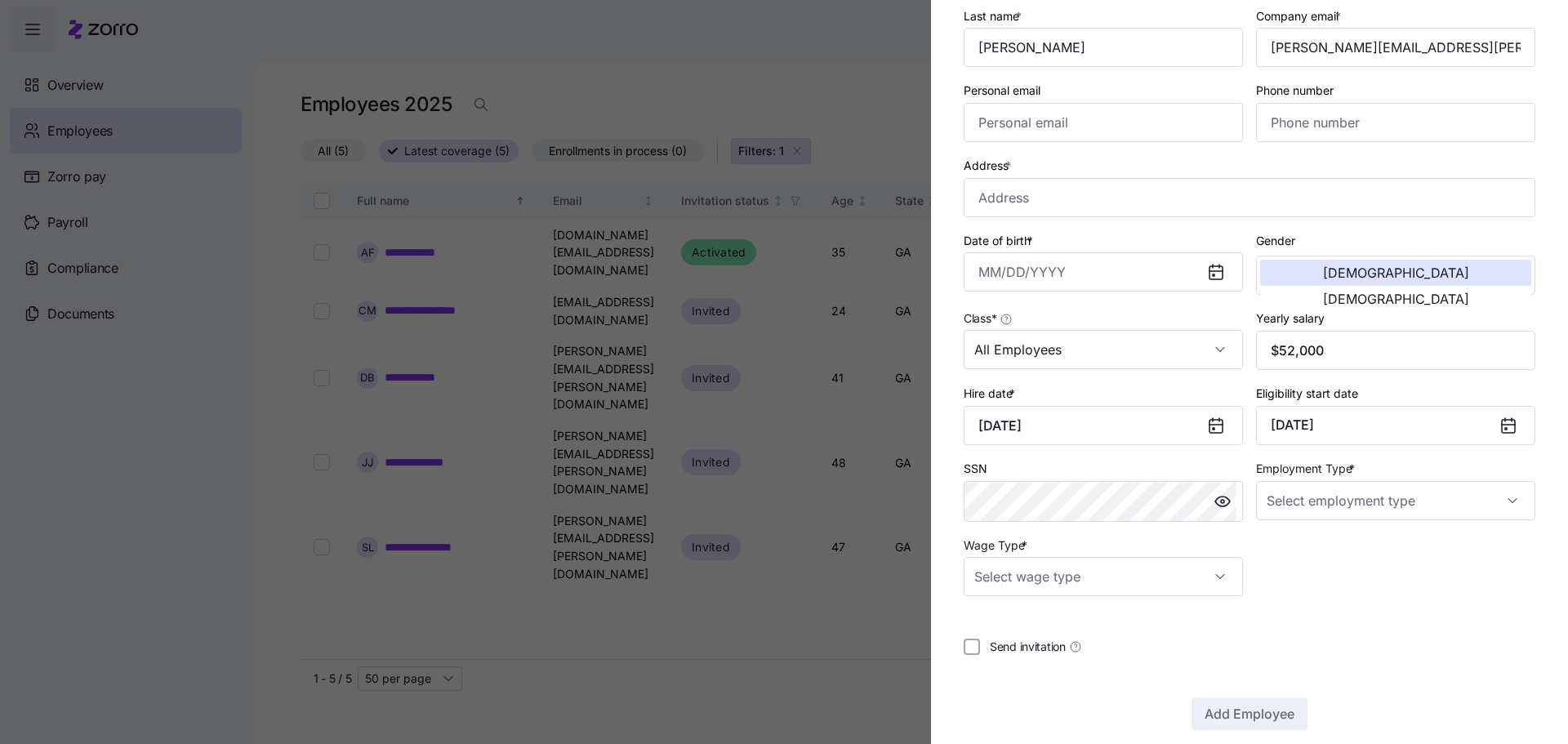
scroll to position [163, 0]
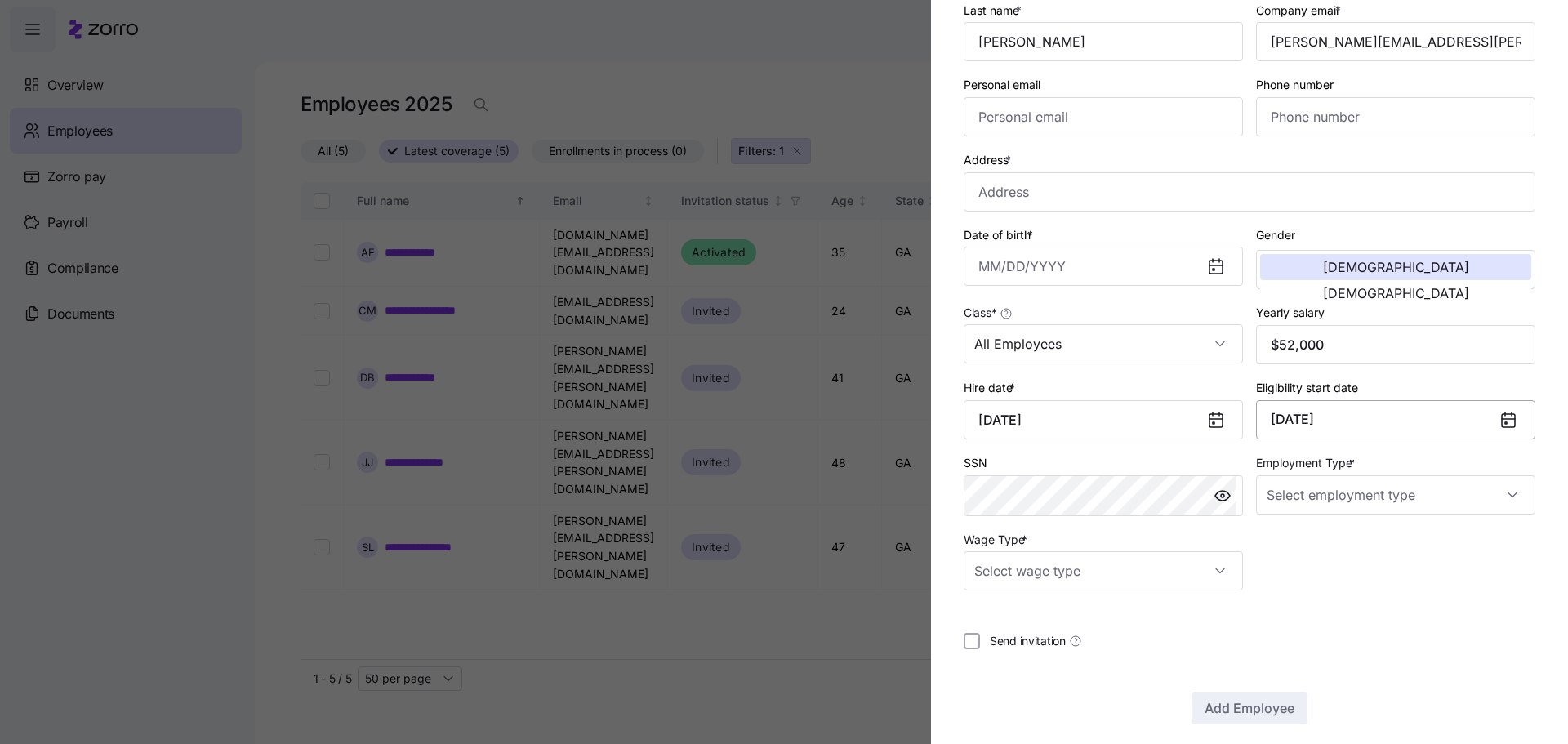
click at [1416, 417] on button "October 1, 2025" at bounding box center [1395, 419] width 279 height 40
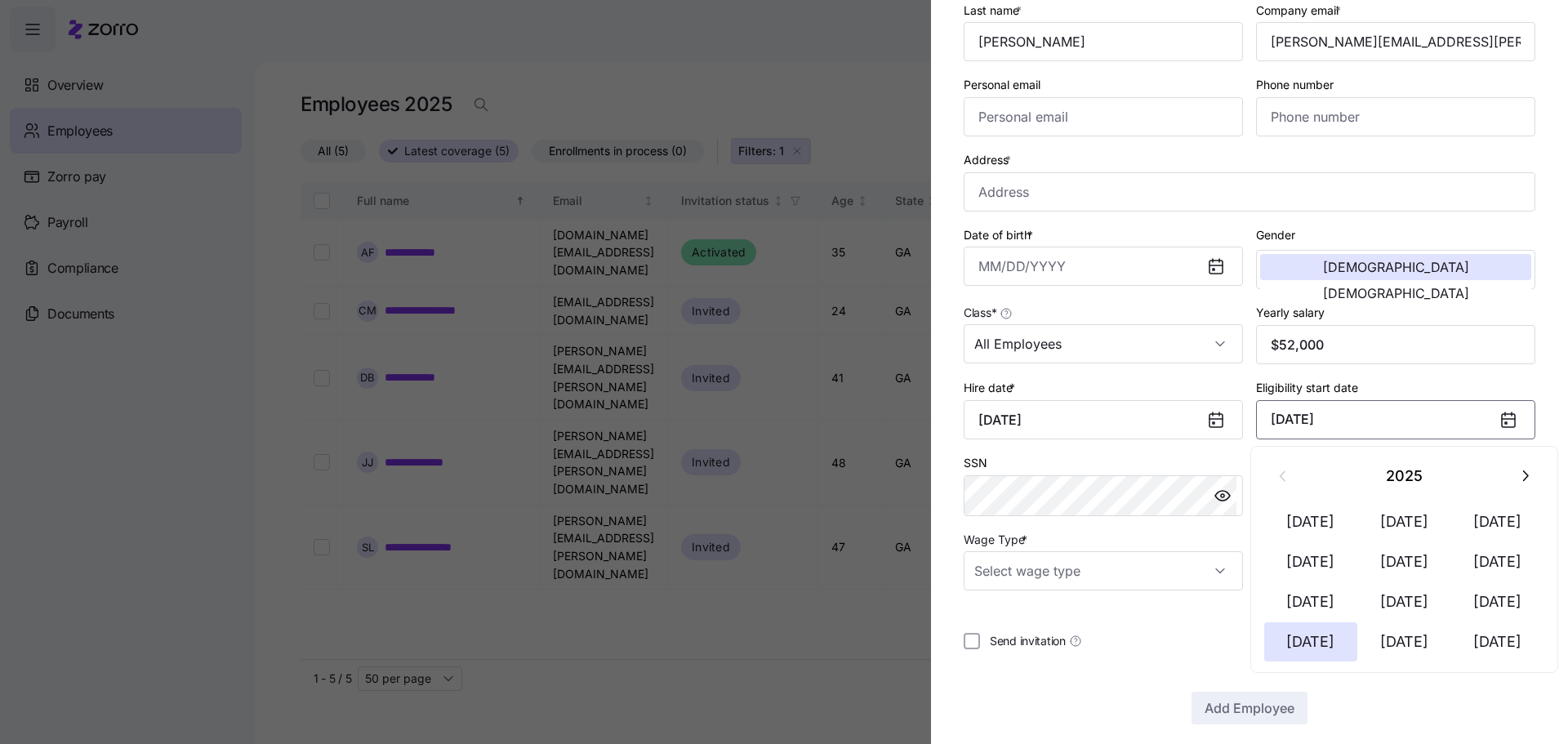
click at [1416, 417] on button "October 1, 2025" at bounding box center [1395, 419] width 279 height 40
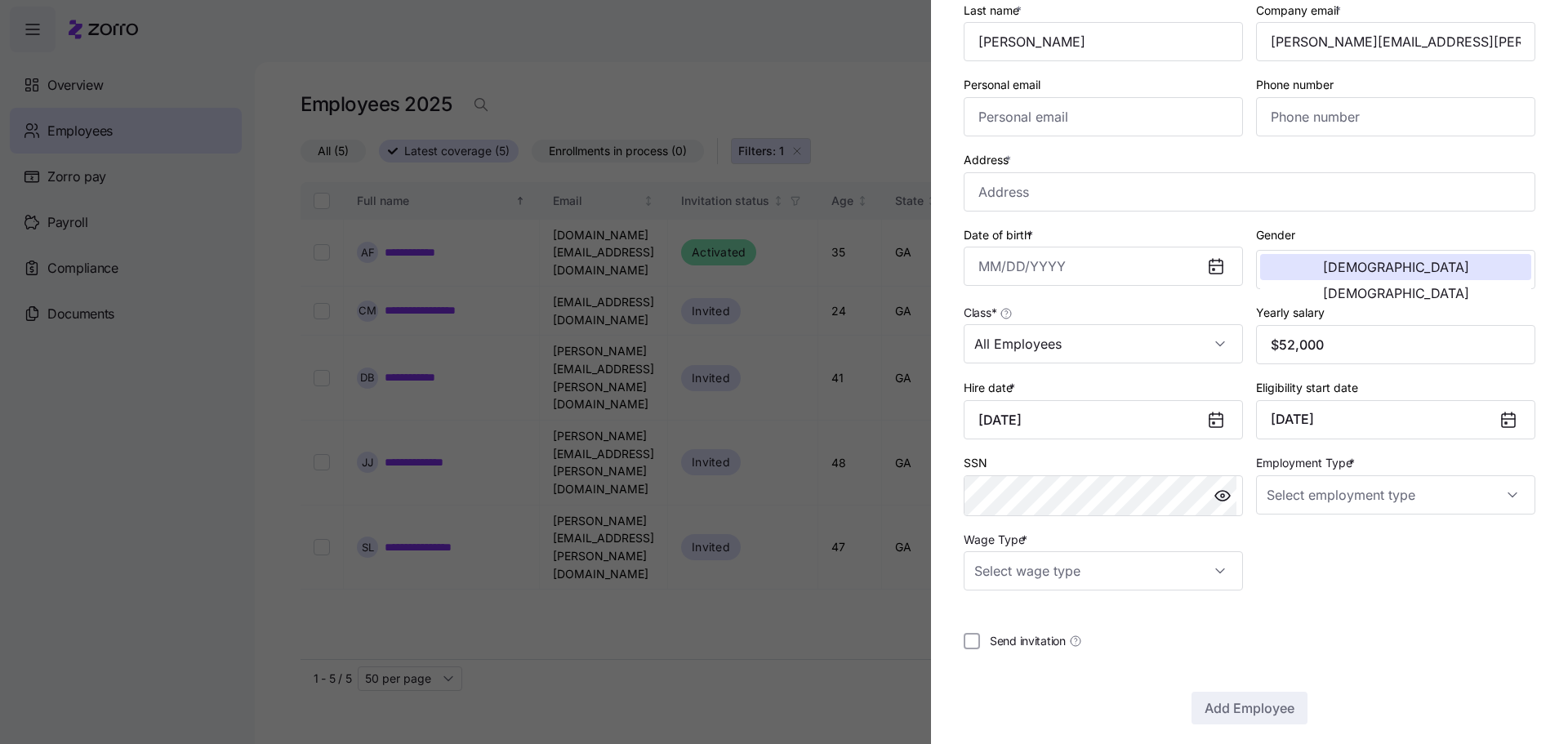
click at [1331, 606] on div at bounding box center [1249, 611] width 571 height 16
click at [1317, 511] on input "Employment Type *" at bounding box center [1395, 494] width 279 height 40
click at [1299, 540] on span "Full Time" at bounding box center [1292, 545] width 47 height 18
type input "Full Time"
click at [1147, 565] on input "Wage Type *" at bounding box center [1103, 571] width 279 height 40
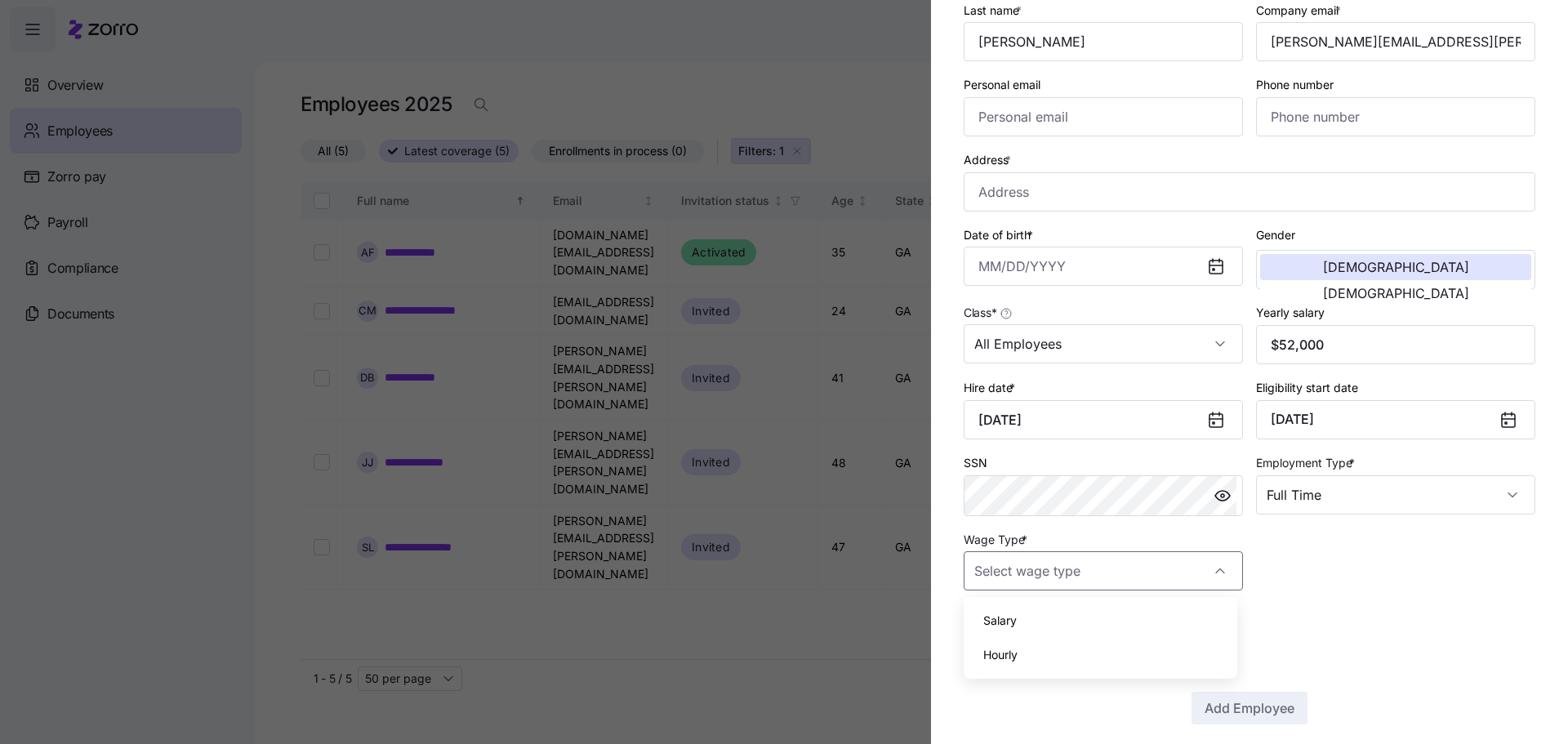
click at [1086, 624] on div "Salary" at bounding box center [1100, 621] width 260 height 35
type input "Salary"
click at [1337, 604] on div at bounding box center [1249, 611] width 571 height 16
click at [1463, 564] on div "Employee ID First name * Vaughn Last name * Barbarin Company email * vaughn.bar…" at bounding box center [1249, 257] width 585 height 678
click at [1053, 257] on input "Date of birth *" at bounding box center [1103, 266] width 279 height 40
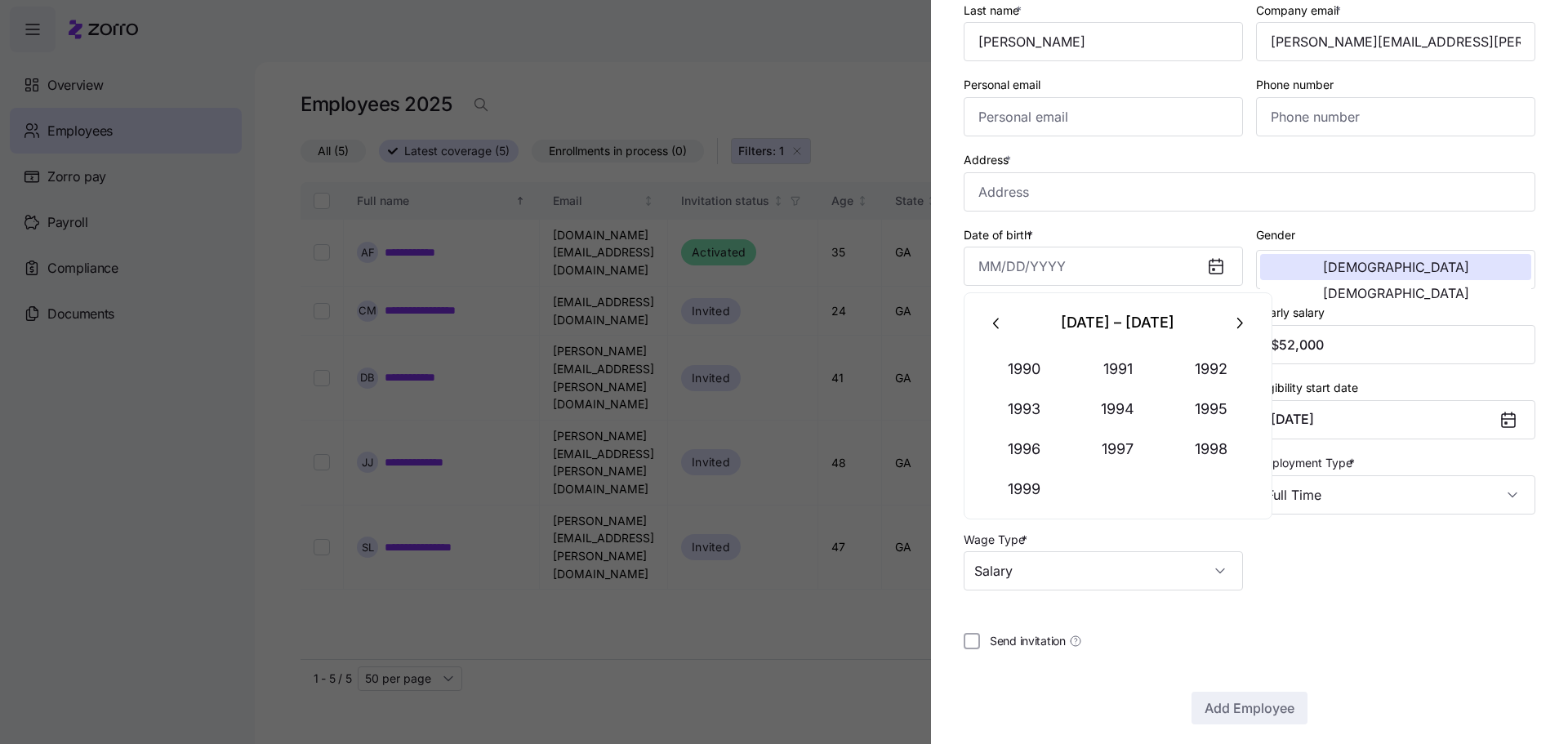
click at [990, 319] on icon "button" at bounding box center [997, 323] width 18 height 18
click at [1023, 371] on button "1970" at bounding box center [1024, 369] width 93 height 40
click at [1098, 487] on button "Nov" at bounding box center [1117, 489] width 93 height 40
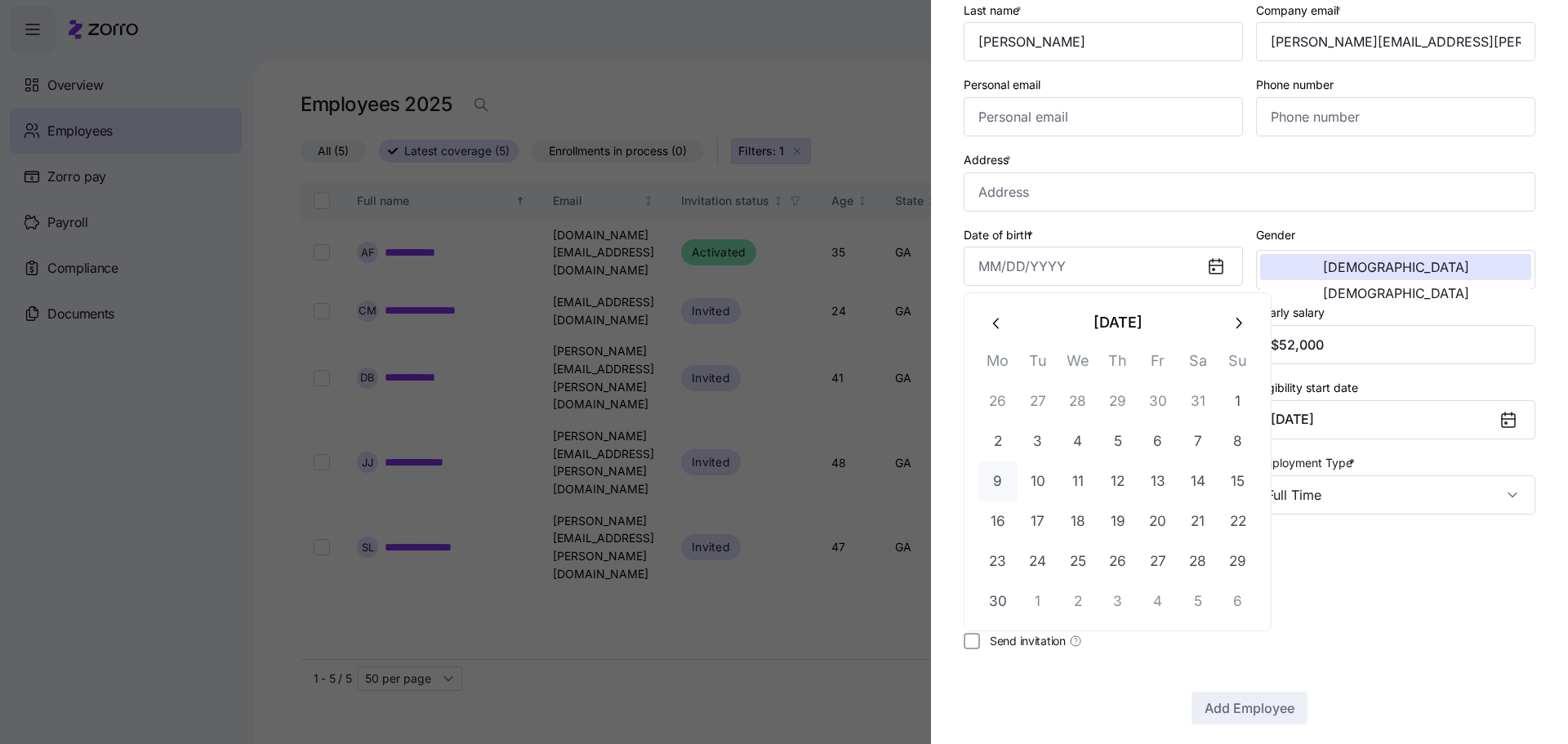
click at [1003, 478] on button "9" at bounding box center [997, 481] width 40 height 40
type input "November 9, 1970"
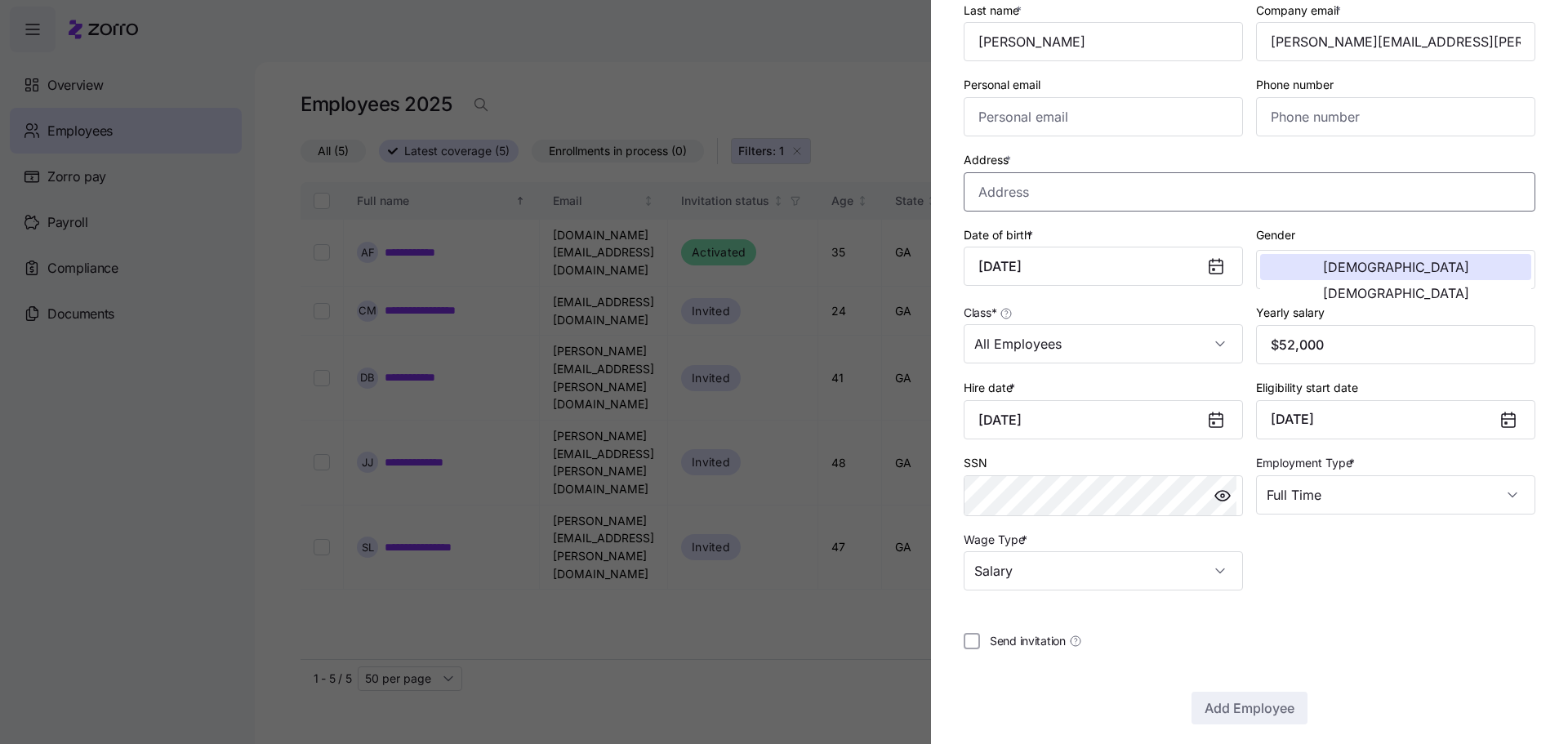
click at [1156, 174] on input "Address *" at bounding box center [1249, 192] width 571 height 40
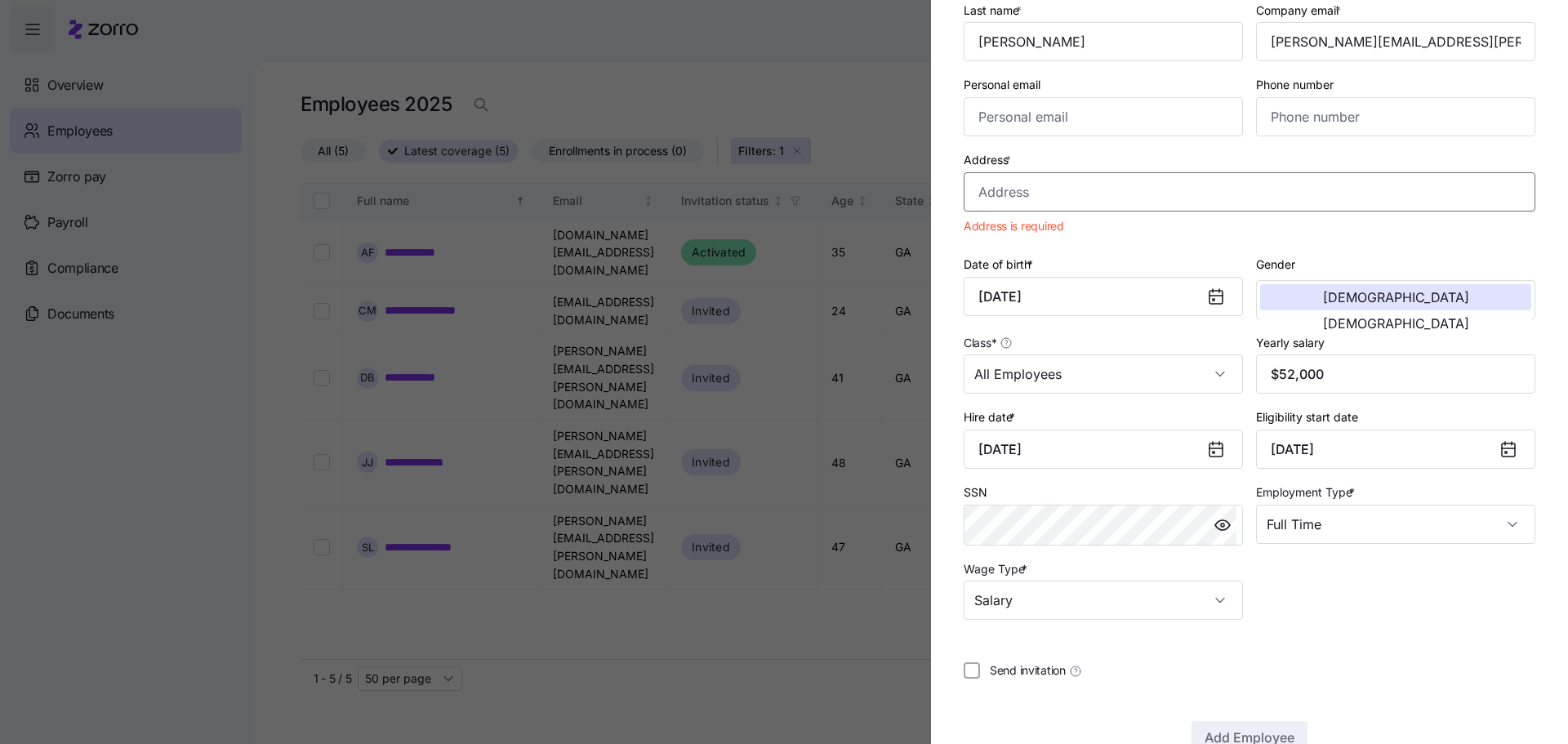
click at [1128, 190] on input "Address *" at bounding box center [1249, 192] width 571 height 40
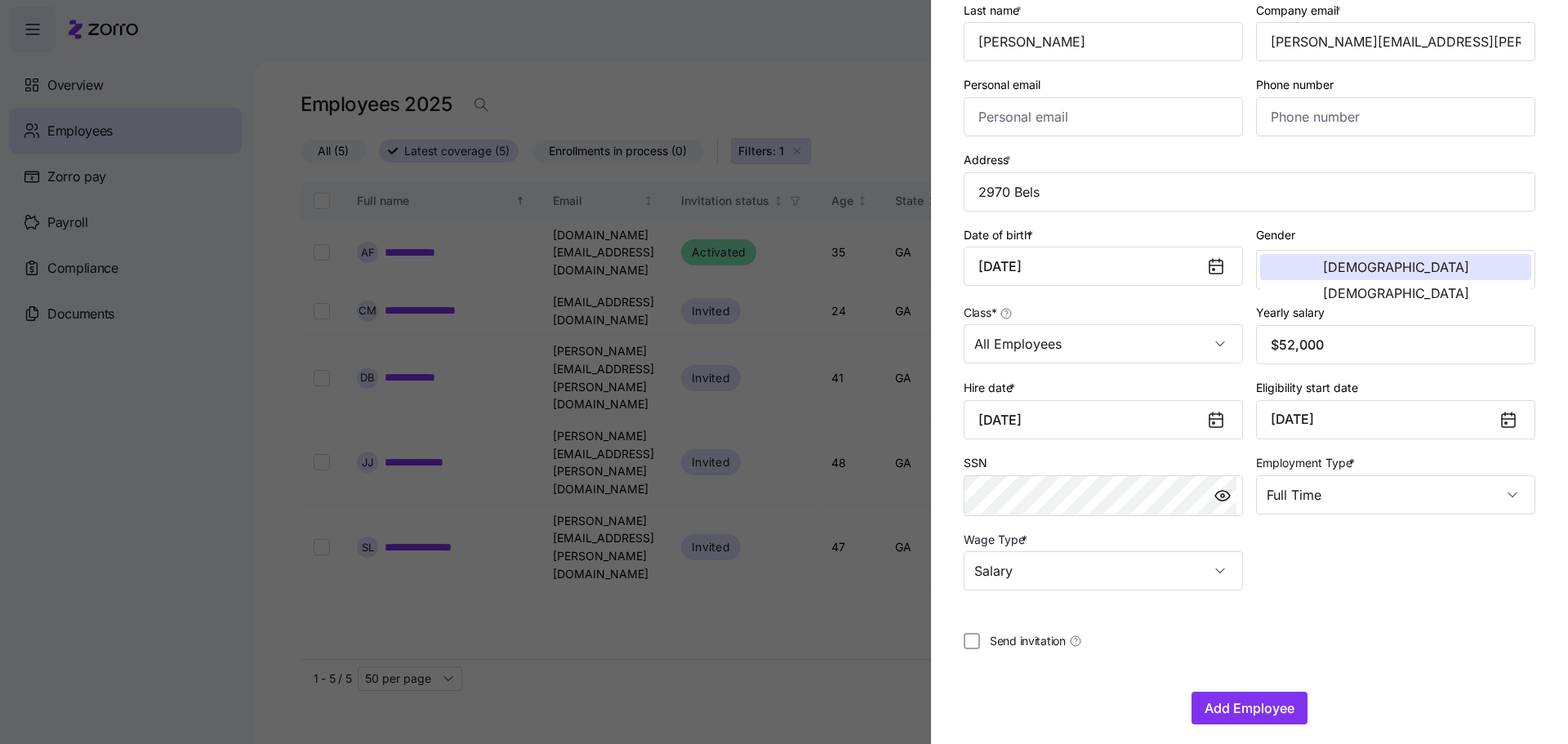
type input "2970 Belshire Trail, Dacula, GA 30019, USA"
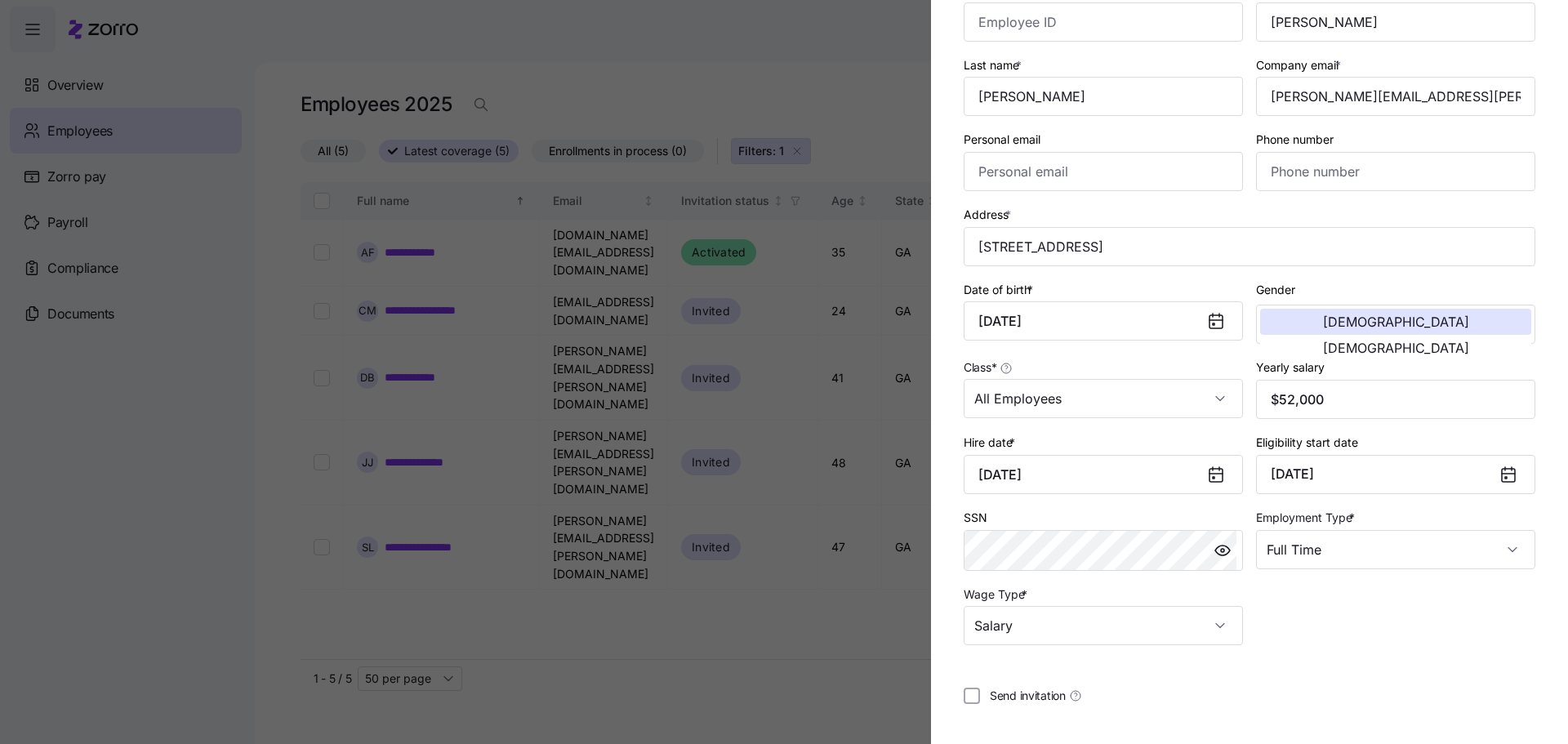
scroll to position [176, 0]
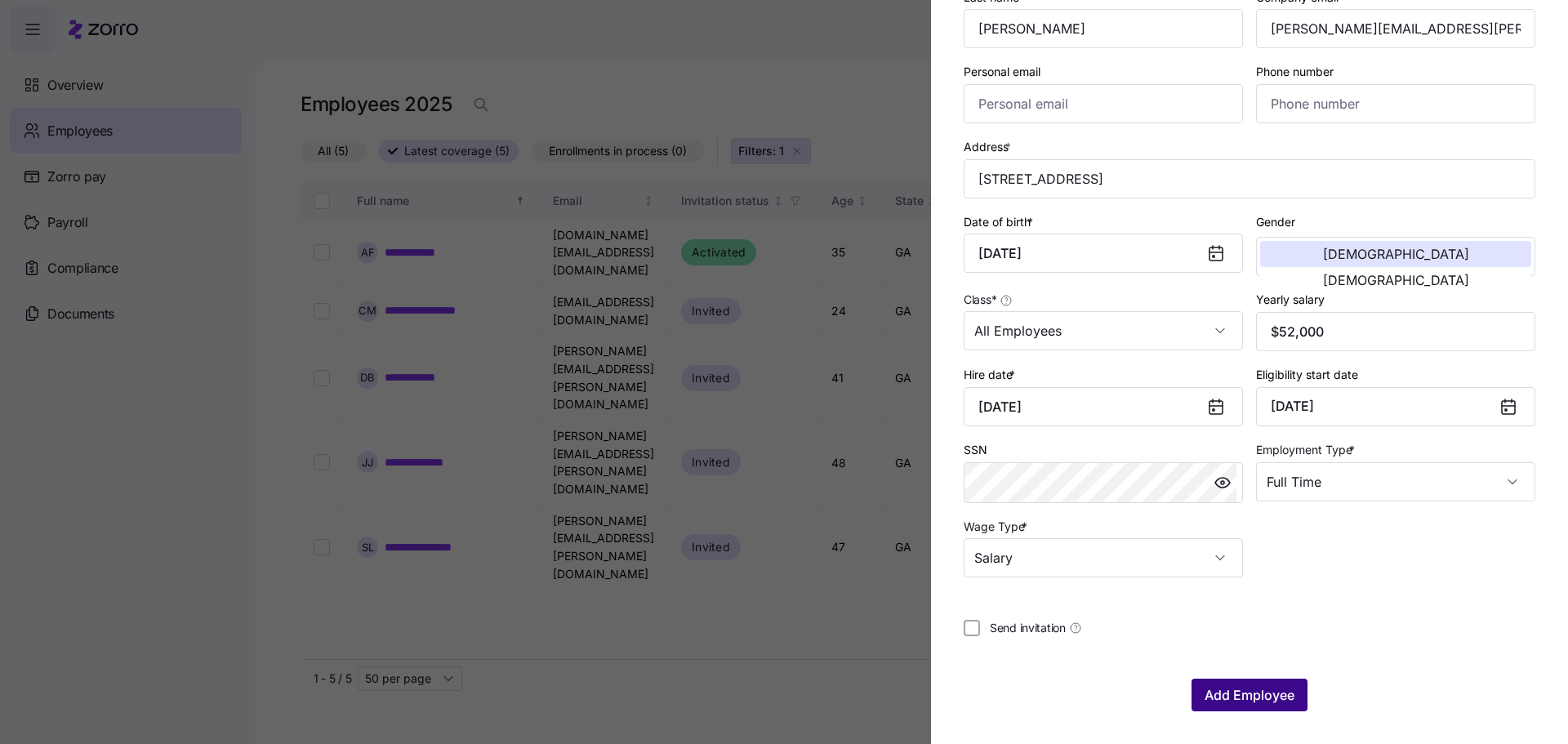
click at [1205, 693] on span "Add Employee" at bounding box center [1249, 695] width 90 height 19
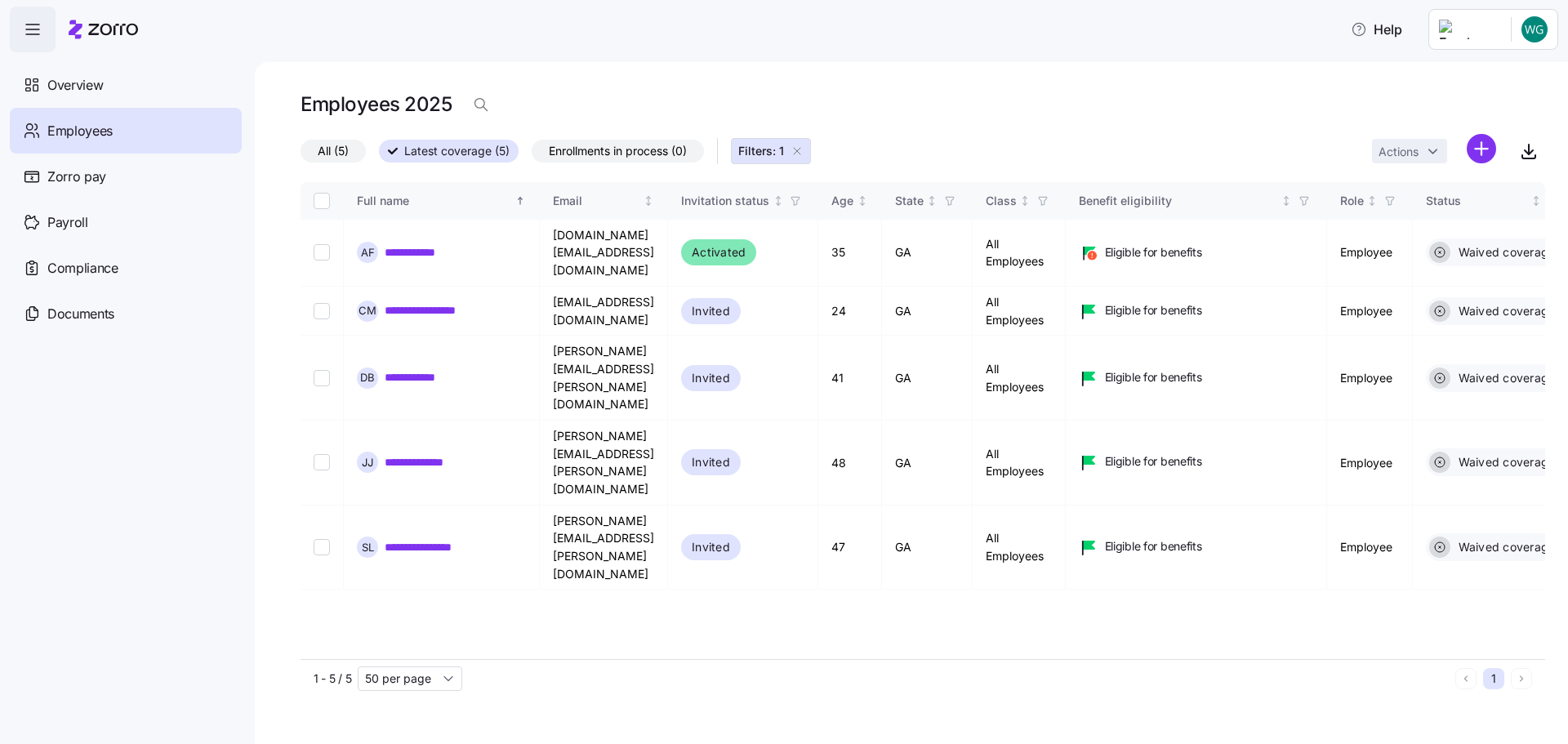
click at [804, 147] on icon "button" at bounding box center [797, 151] width 13 height 13
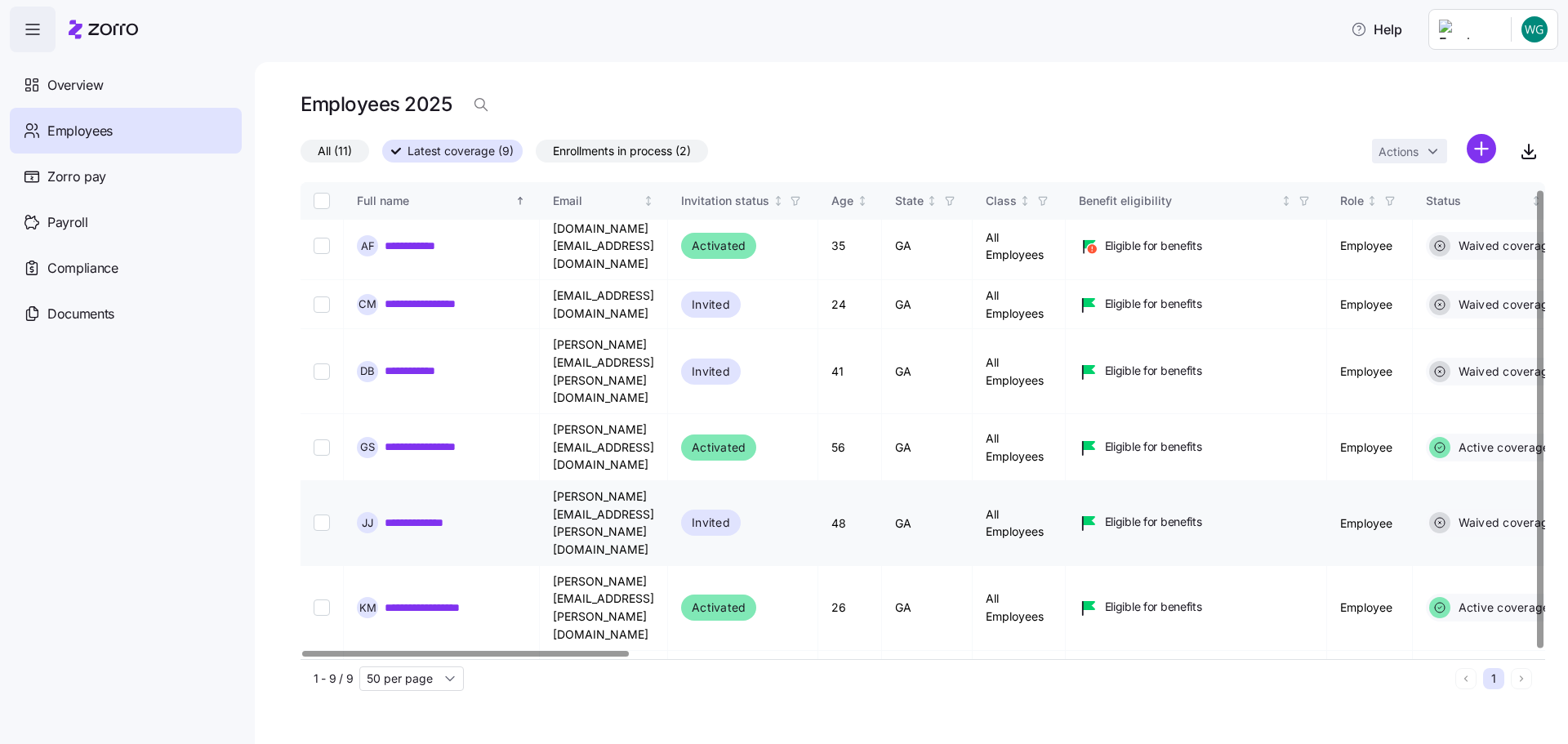
scroll to position [8, 0]
click at [92, 93] on span "Overview" at bounding box center [75, 85] width 56 height 20
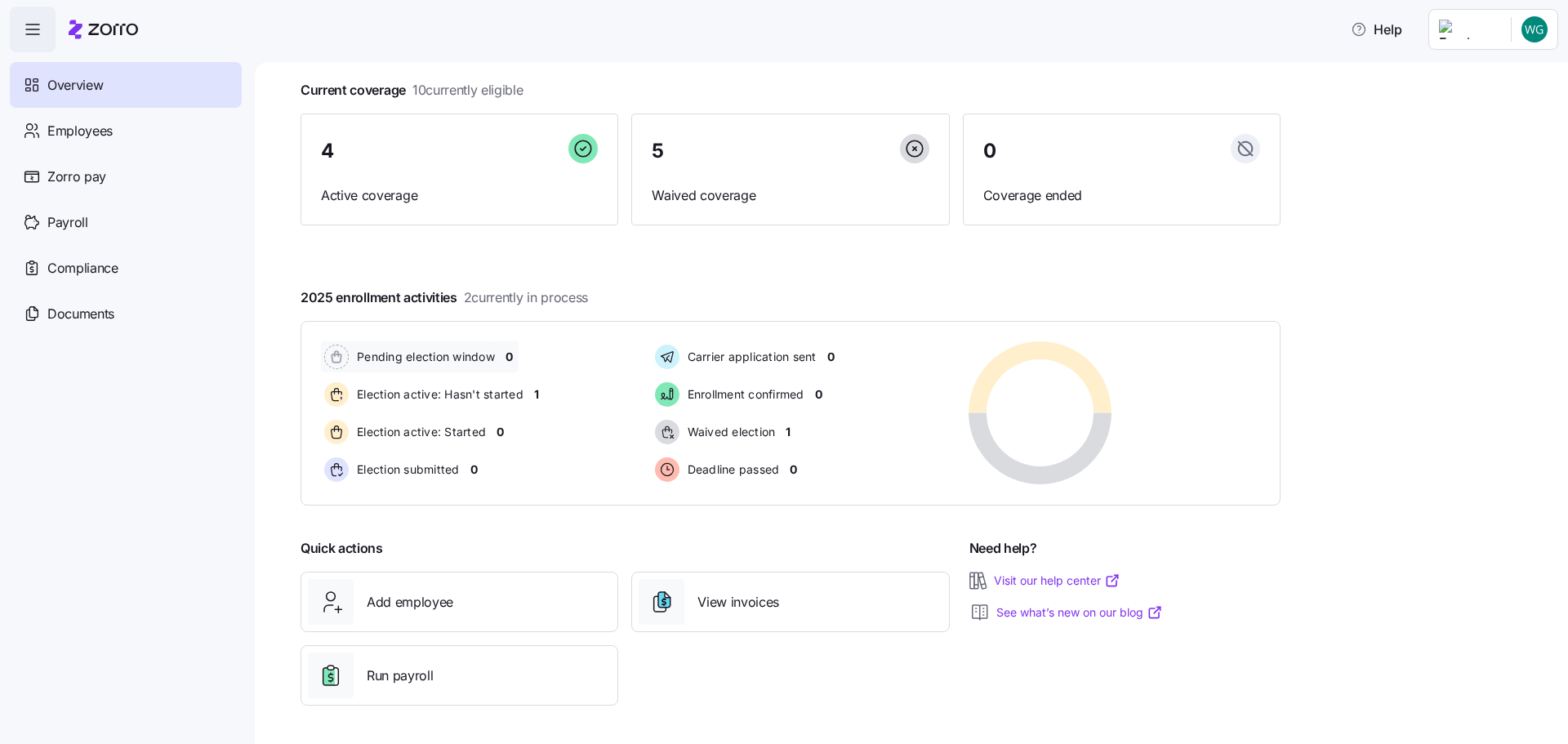
scroll to position [91, 0]
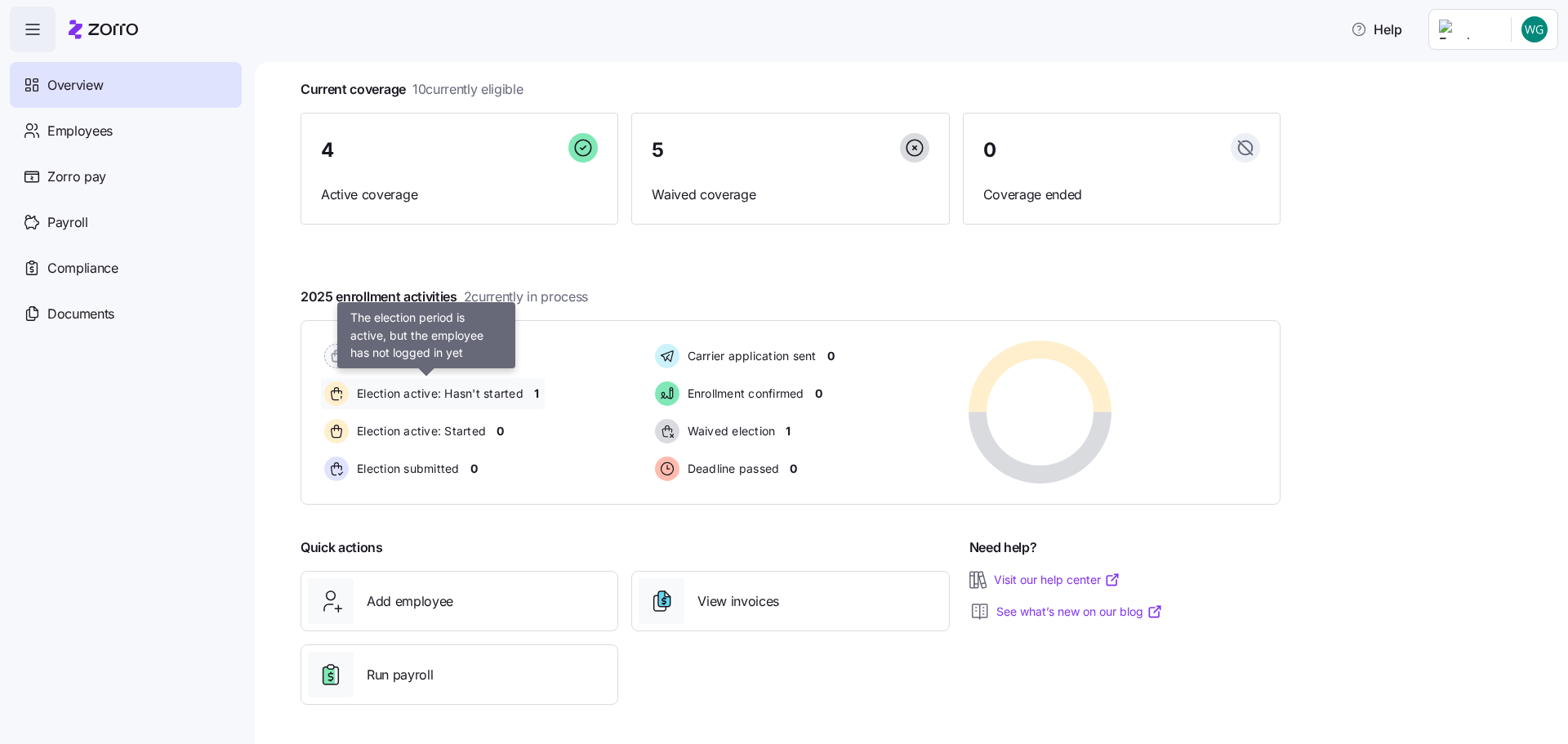
click at [486, 403] on span "Election active: Hasn't started" at bounding box center [438, 393] width 172 height 19
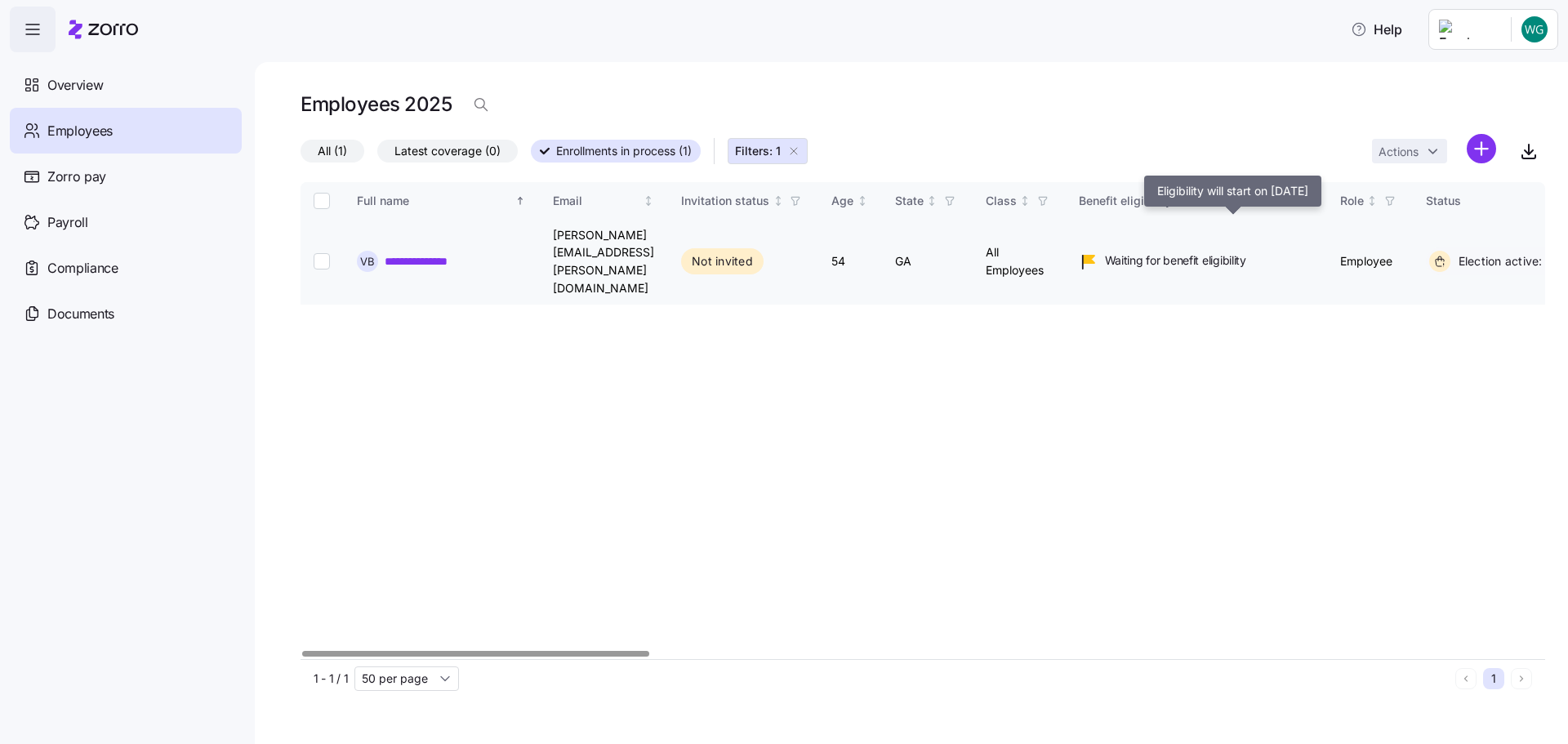
click at [1246, 252] on span "Waiting for benefit eligibility" at bounding box center [1175, 260] width 142 height 16
click at [753, 252] on span "Not invited" at bounding box center [723, 261] width 62 height 19
click at [432, 253] on link "**********" at bounding box center [429, 261] width 90 height 16
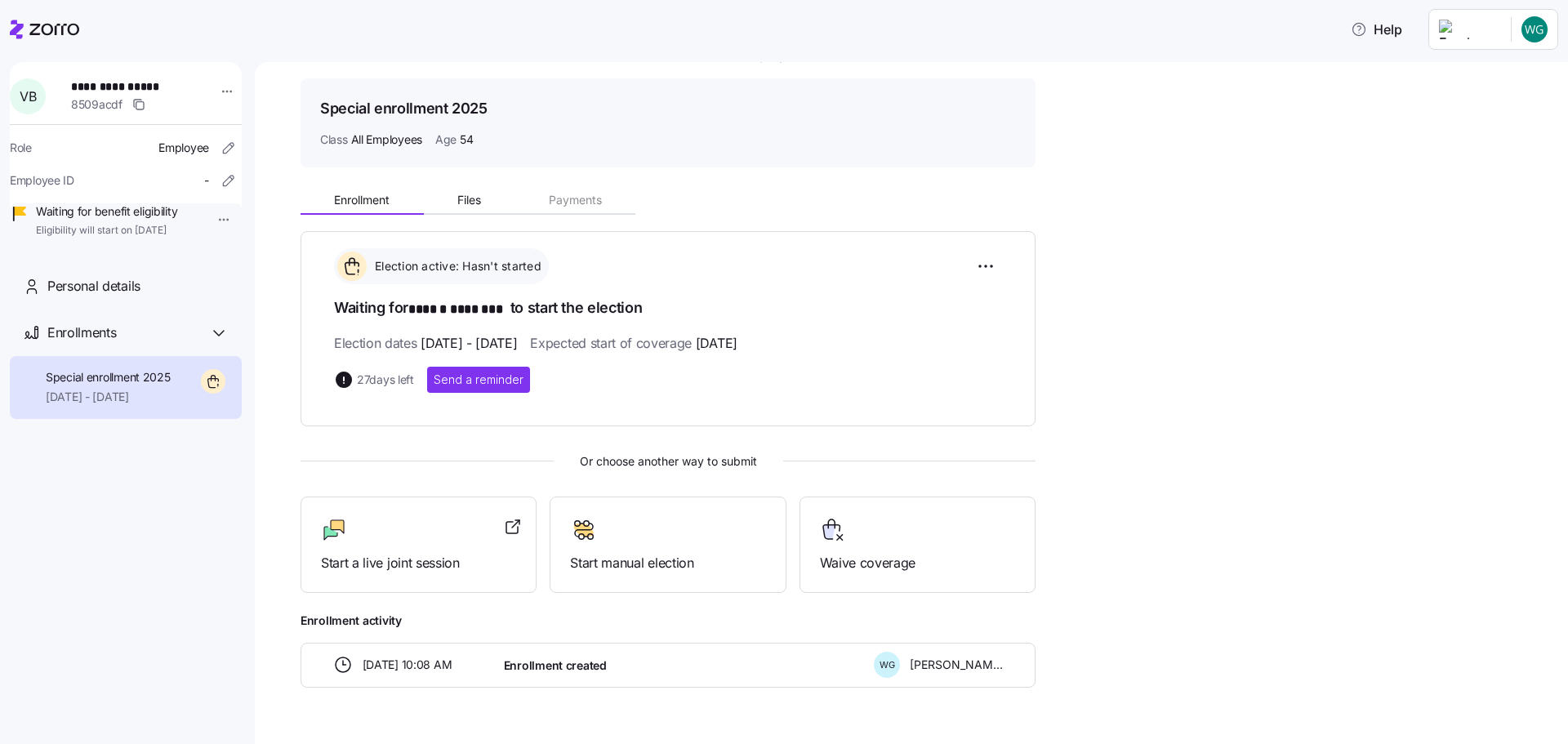
scroll to position [83, 0]
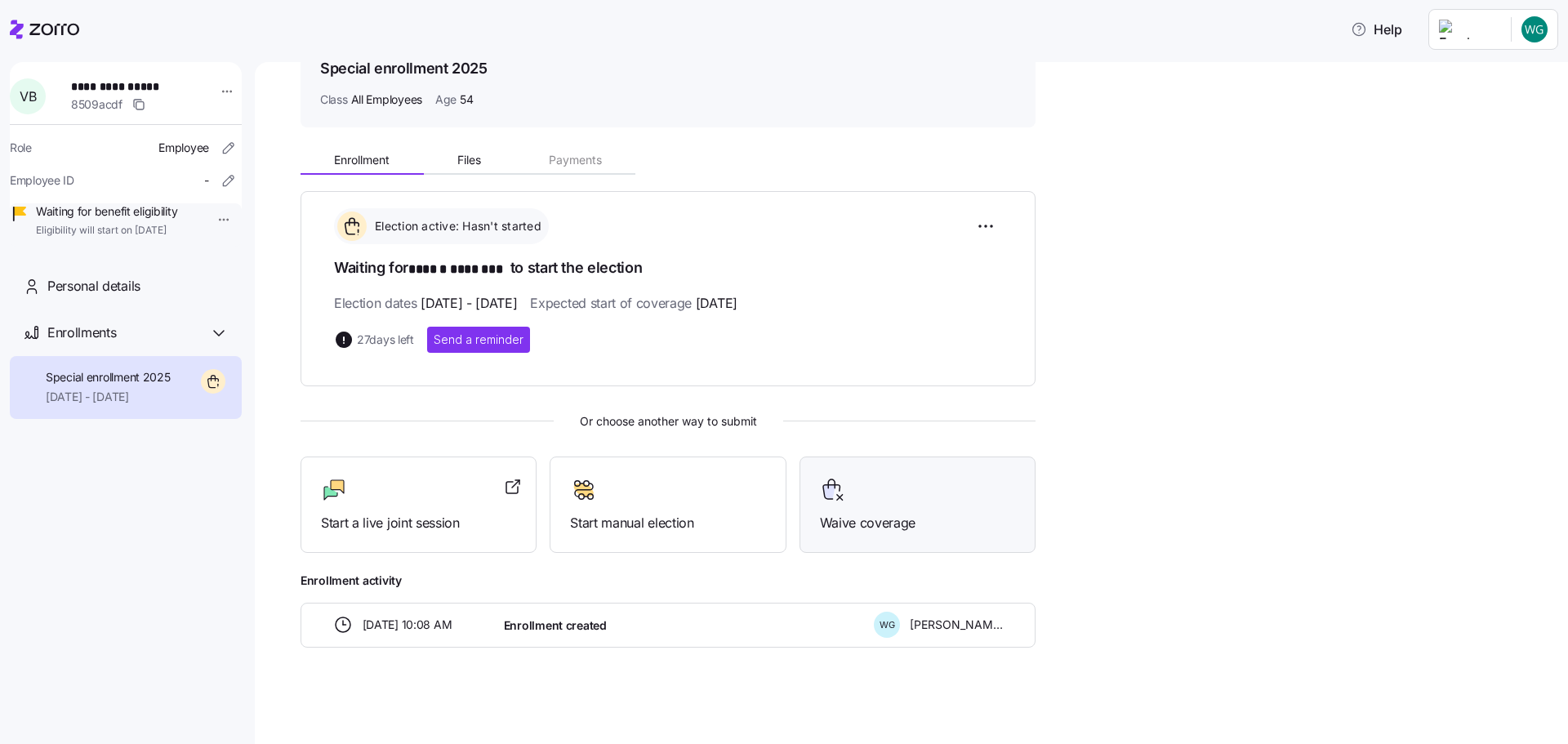
click at [929, 520] on span "Waive coverage" at bounding box center [917, 522] width 195 height 20
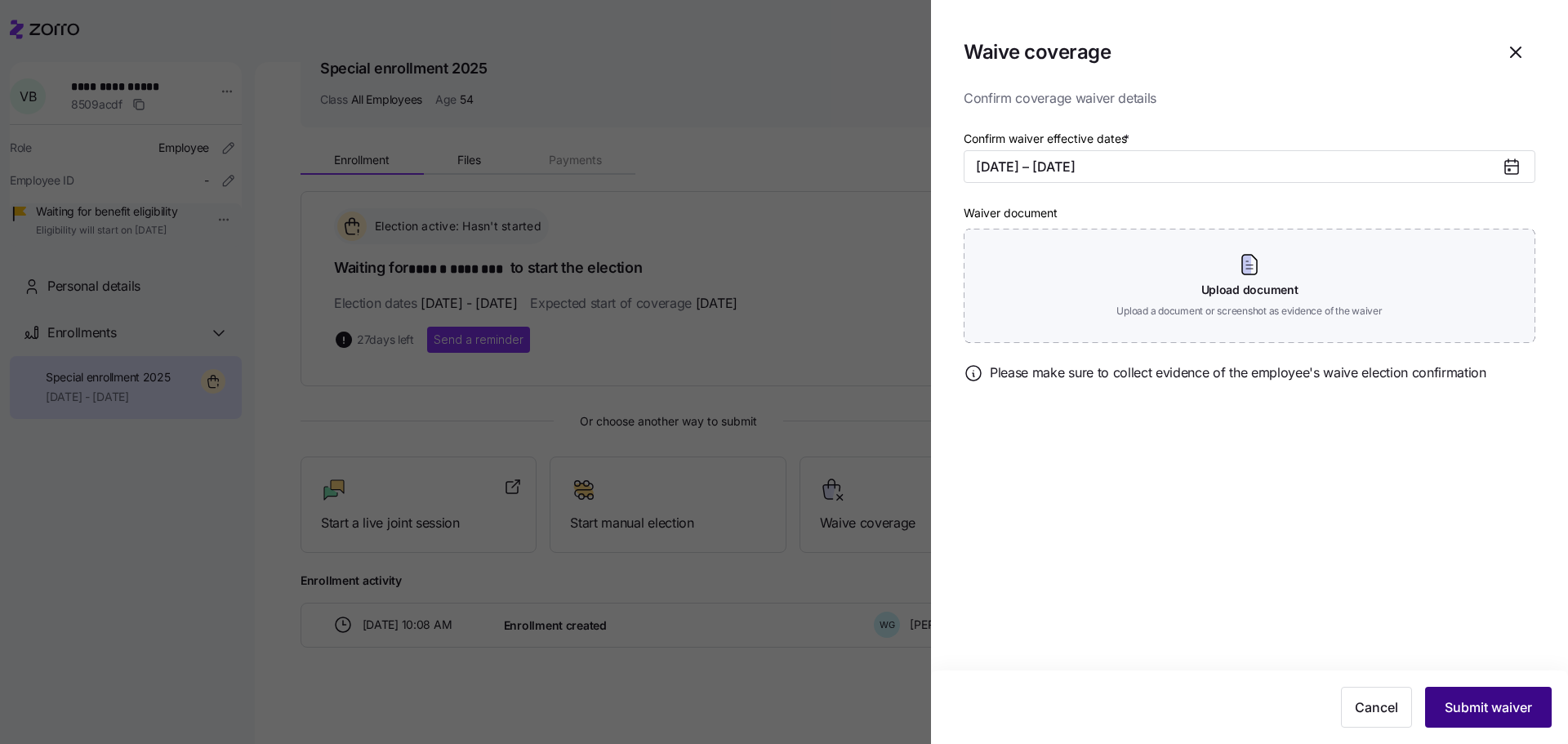
click at [1460, 703] on span "Submit waiver" at bounding box center [1488, 706] width 88 height 19
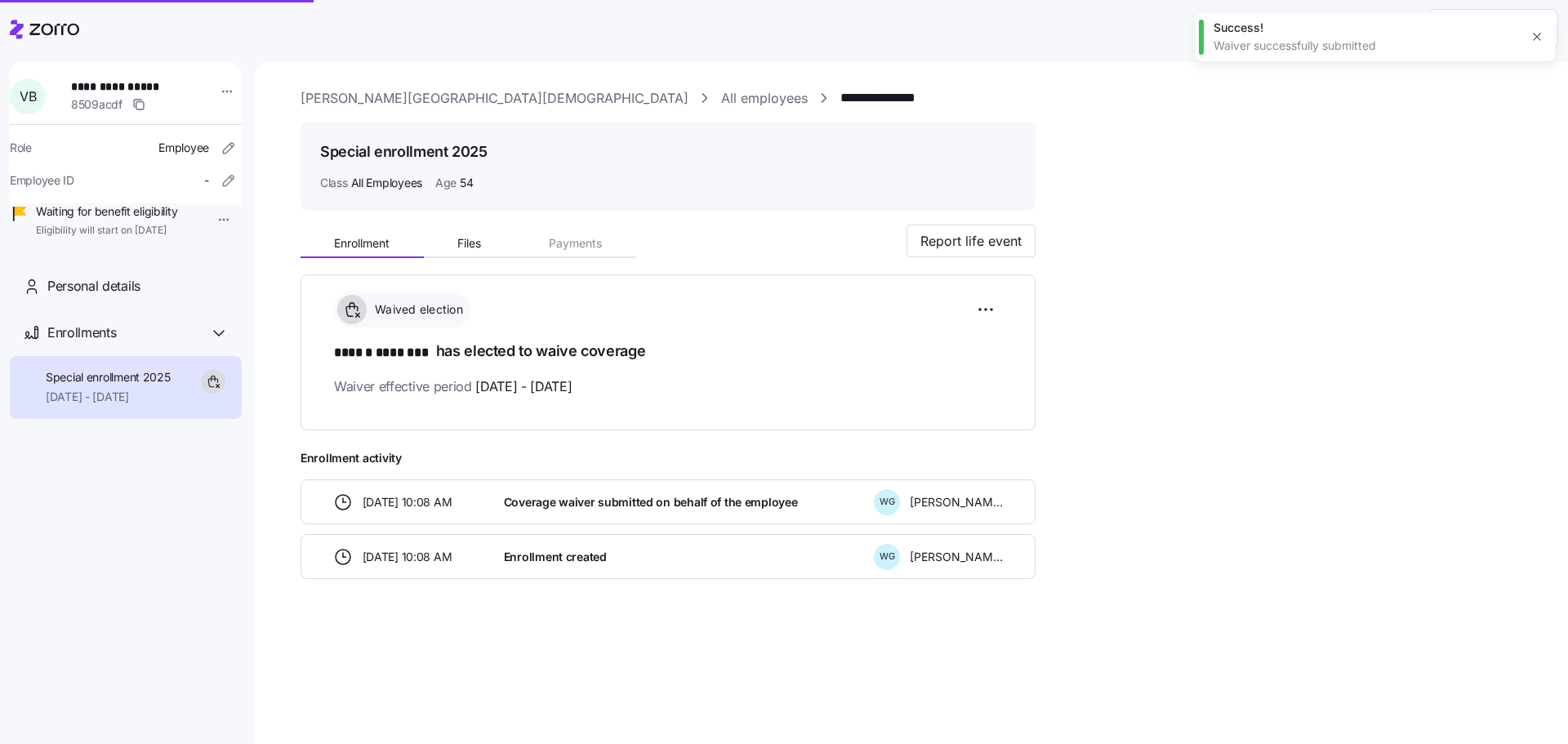
scroll to position [0, 0]
click at [61, 23] on icon at bounding box center [44, 29] width 69 height 19
